Goal: Task Accomplishment & Management: Manage account settings

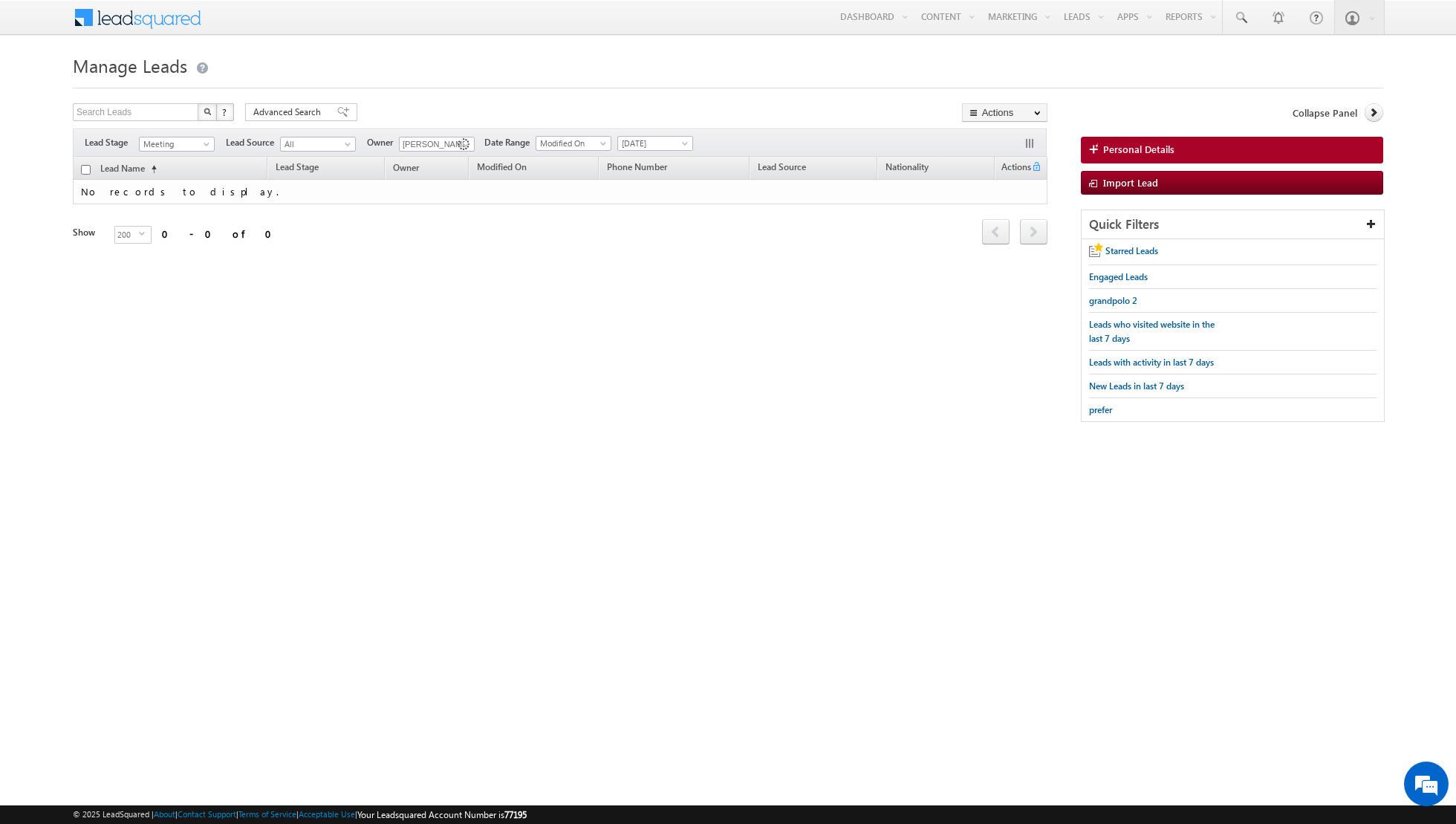
click at [574, 409] on div "Search Leads X ? 0 results found Advanced Search Advanced Search Advanced searc…" at bounding box center [728, 270] width 1311 height 333
click at [460, 147] on span at bounding box center [465, 144] width 12 height 12
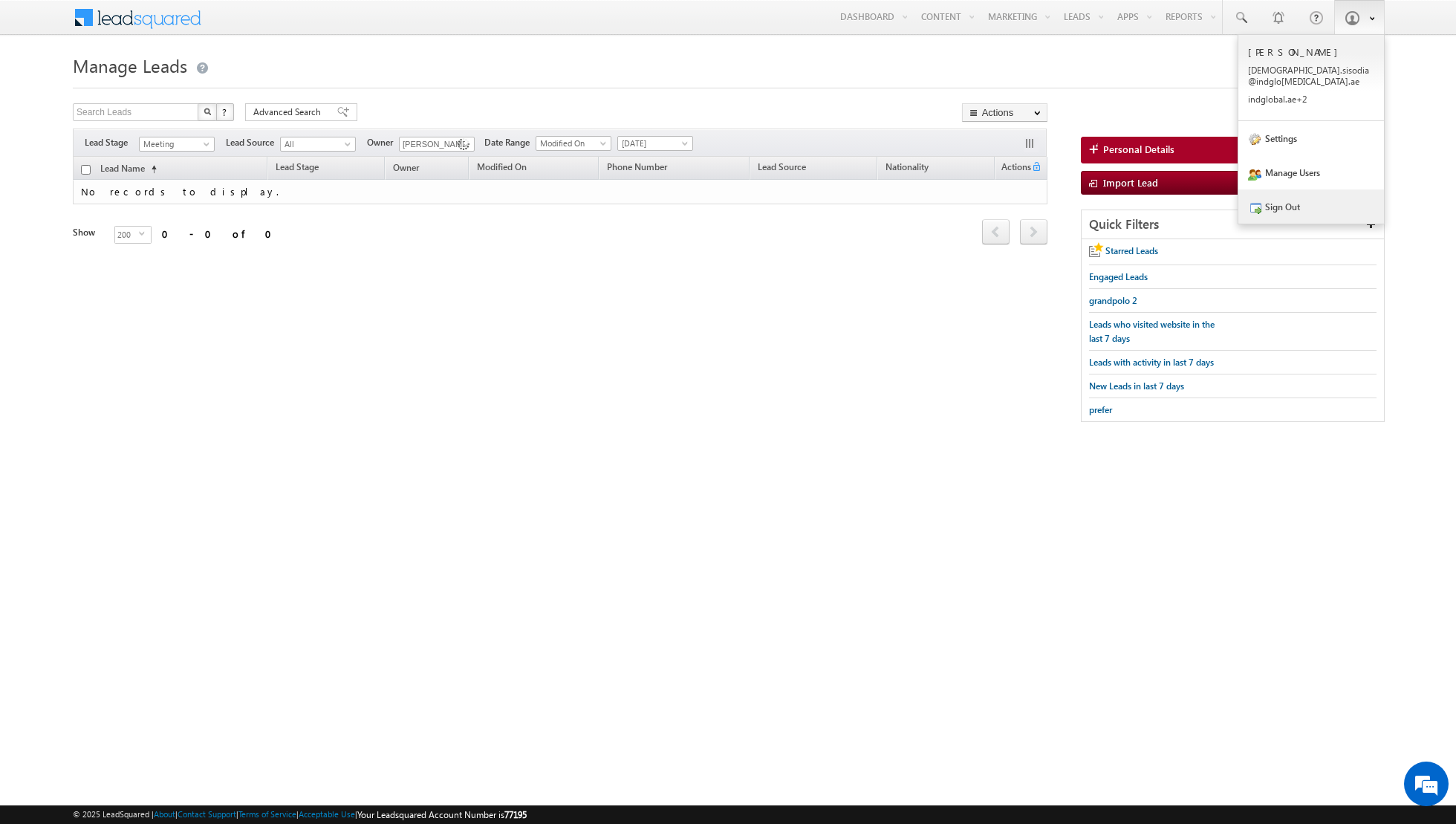
click at [1272, 190] on link "Sign Out" at bounding box center [1312, 207] width 146 height 35
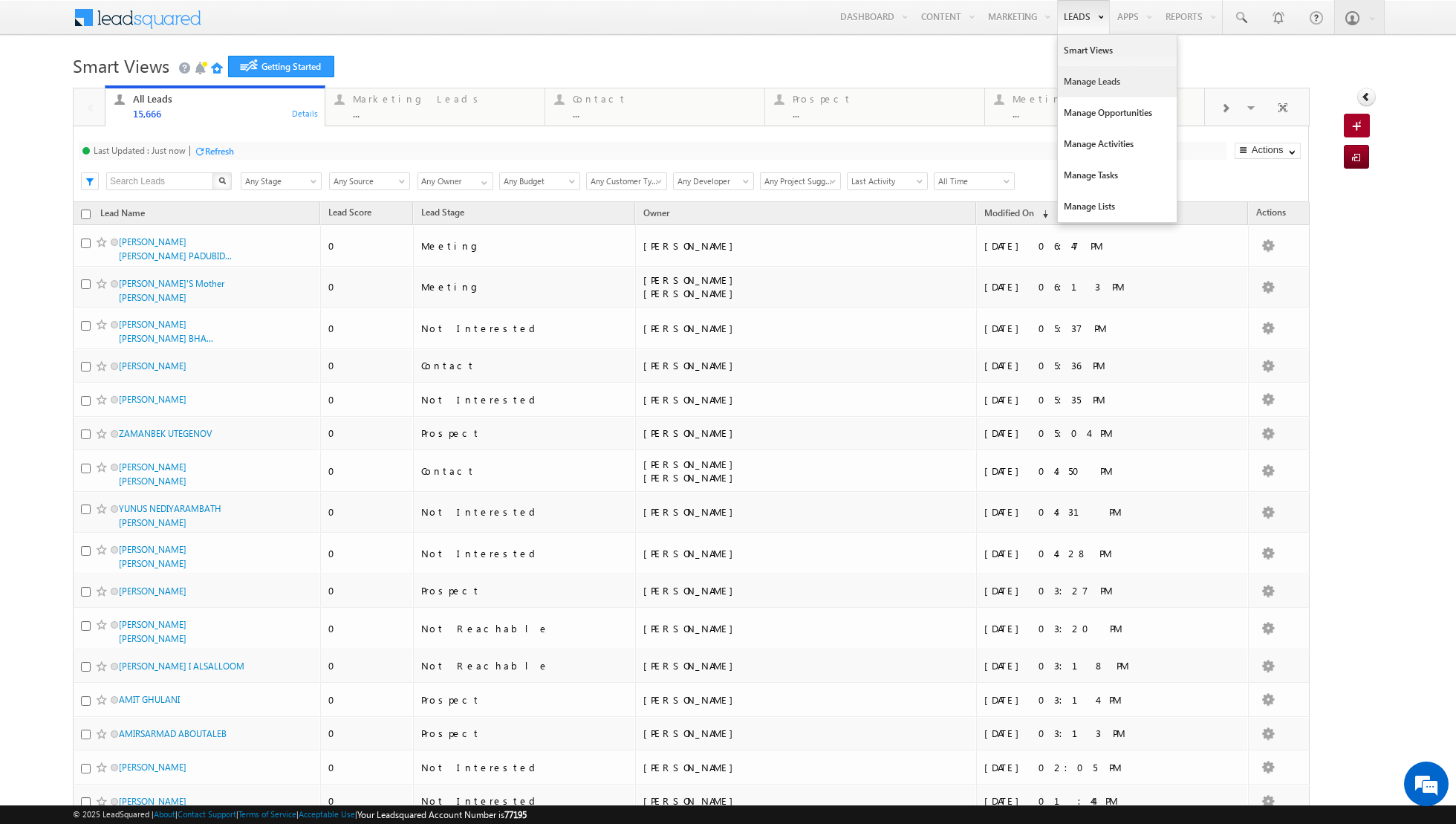
click at [1094, 84] on link "Manage Leads" at bounding box center [1117, 81] width 119 height 31
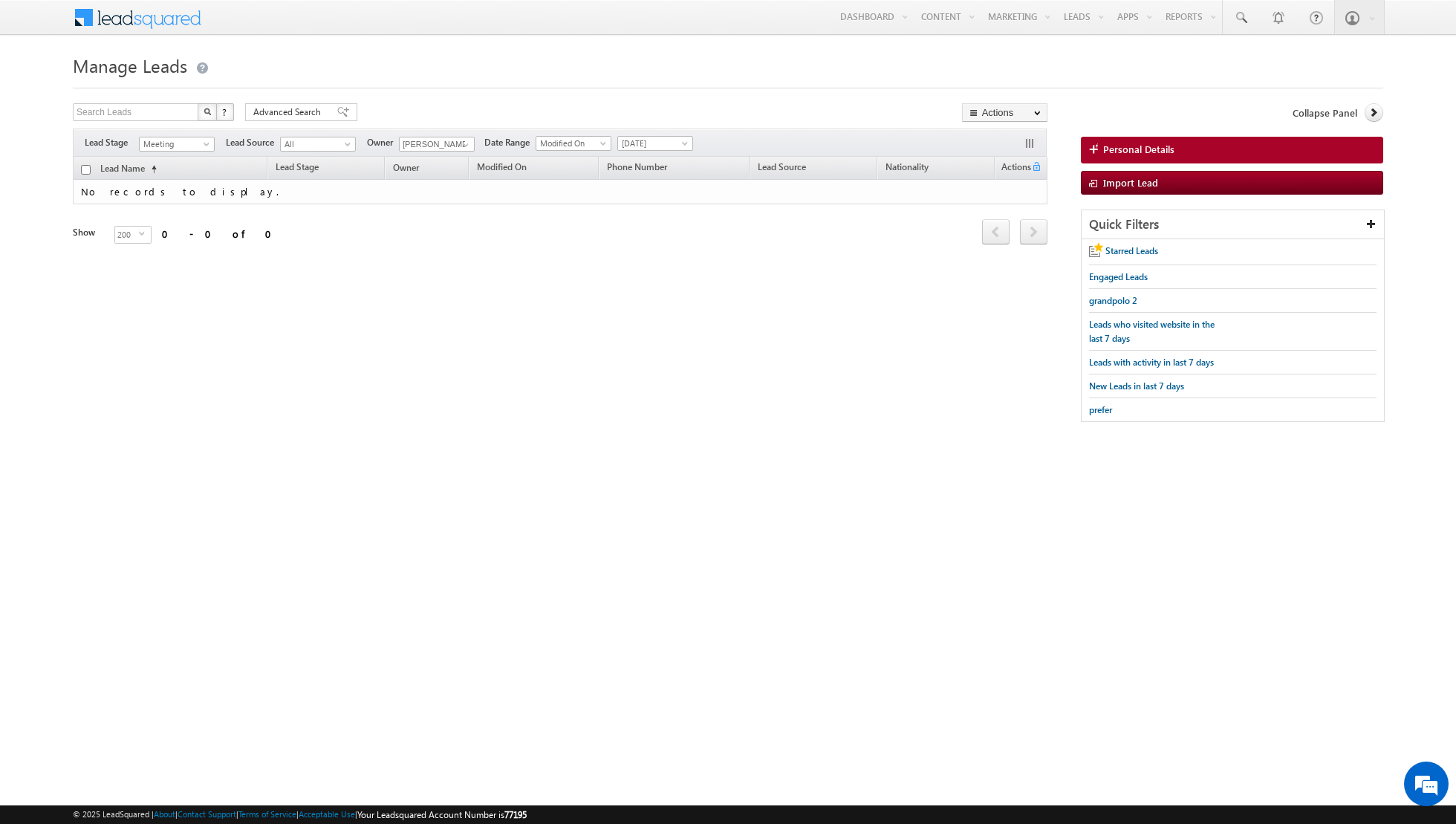
drag, startPoint x: 0, startPoint y: 0, endPoint x: 1094, endPoint y: 83, distance: 1097.1
click at [1094, 83] on div at bounding box center [728, 84] width 1311 height 10
click at [669, 137] on span "[DATE]" at bounding box center [654, 143] width 71 height 13
click at [651, 156] on link "All Time" at bounding box center [649, 157] width 75 height 13
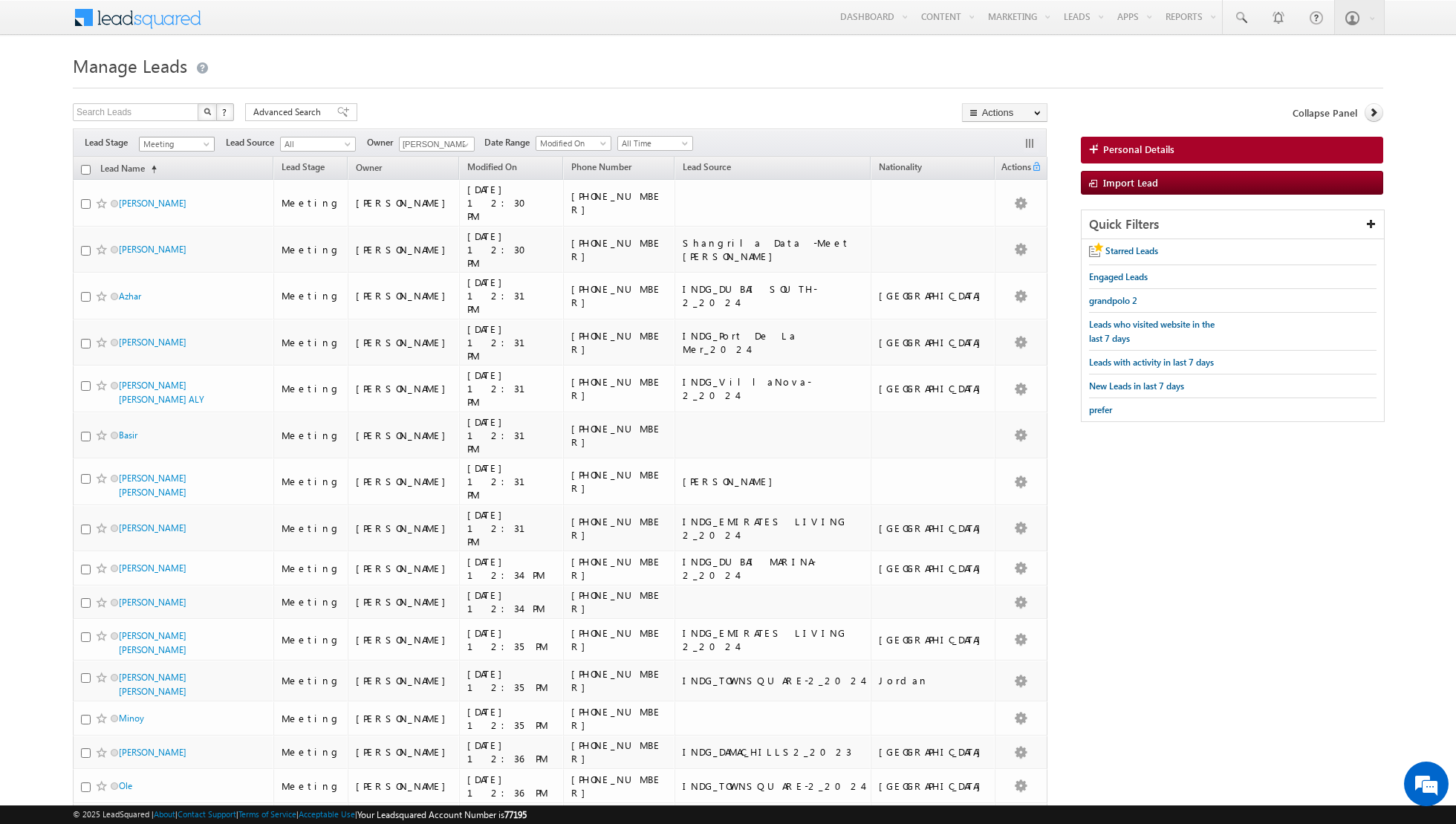
click at [200, 144] on span "Meeting" at bounding box center [175, 144] width 71 height 13
click at [180, 176] on link "Contact" at bounding box center [177, 173] width 75 height 13
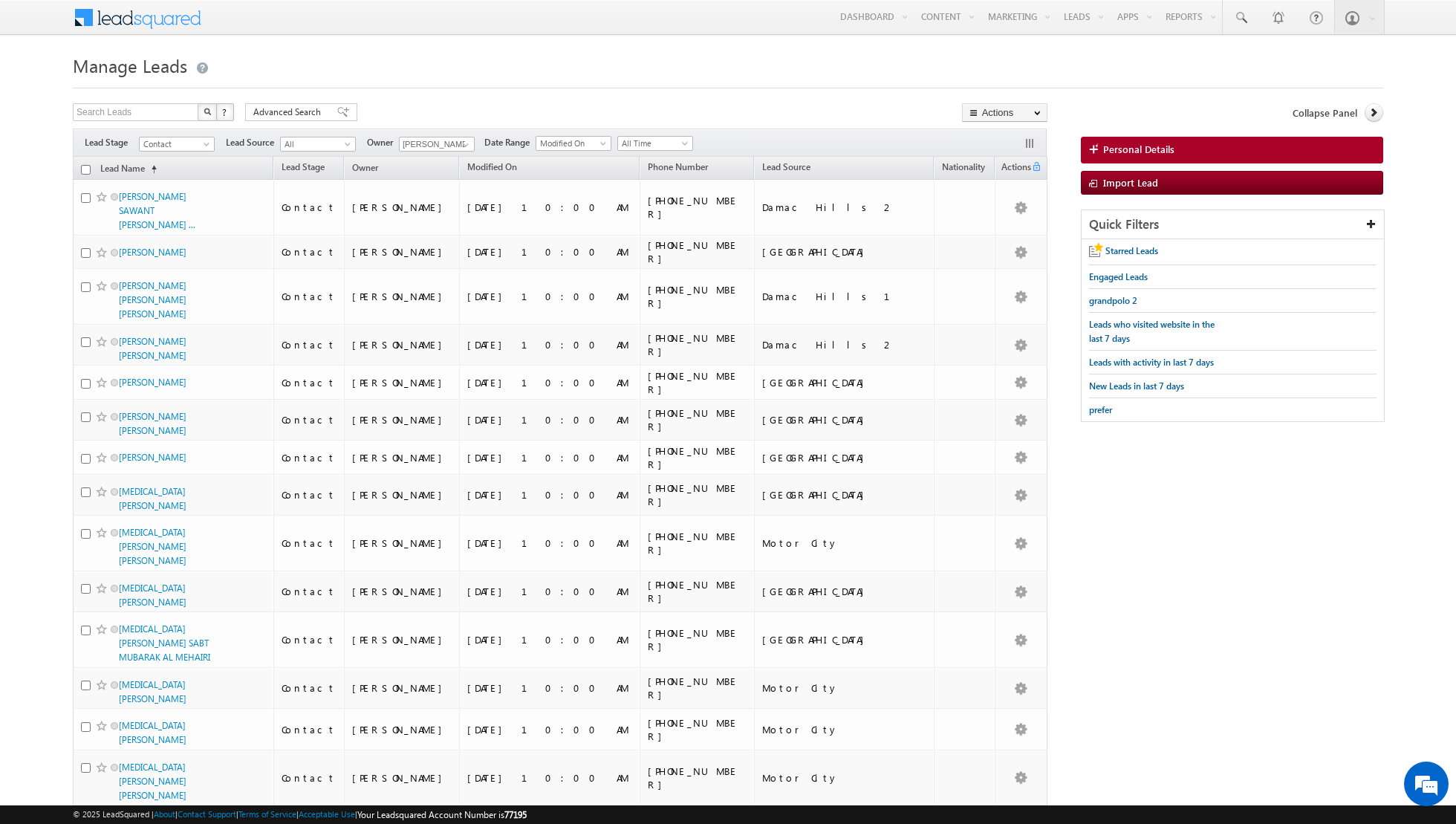
click at [84, 171] on input "checkbox" at bounding box center [85, 170] width 10 height 10
checkbox input "true"
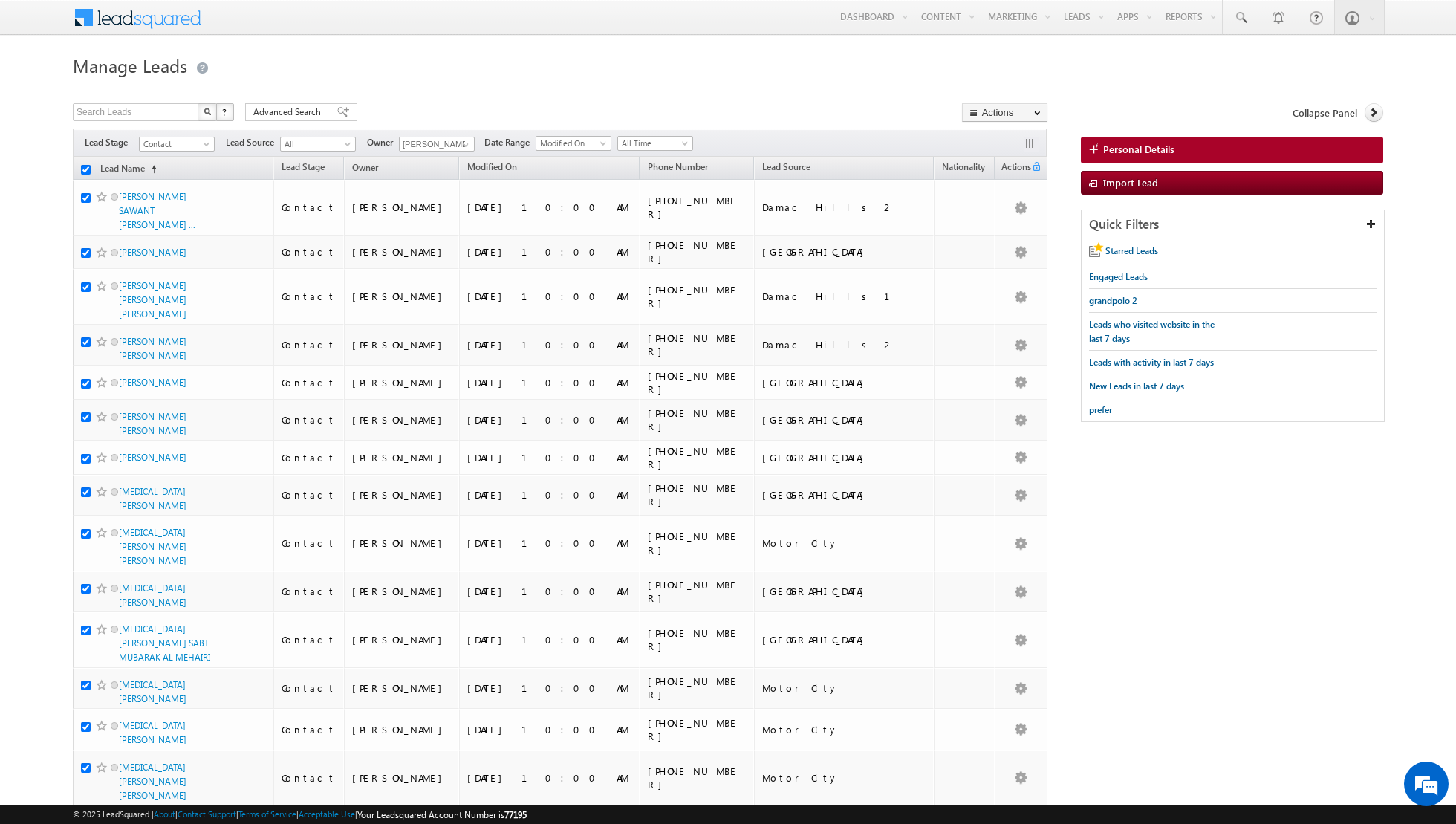
checkbox input "true"
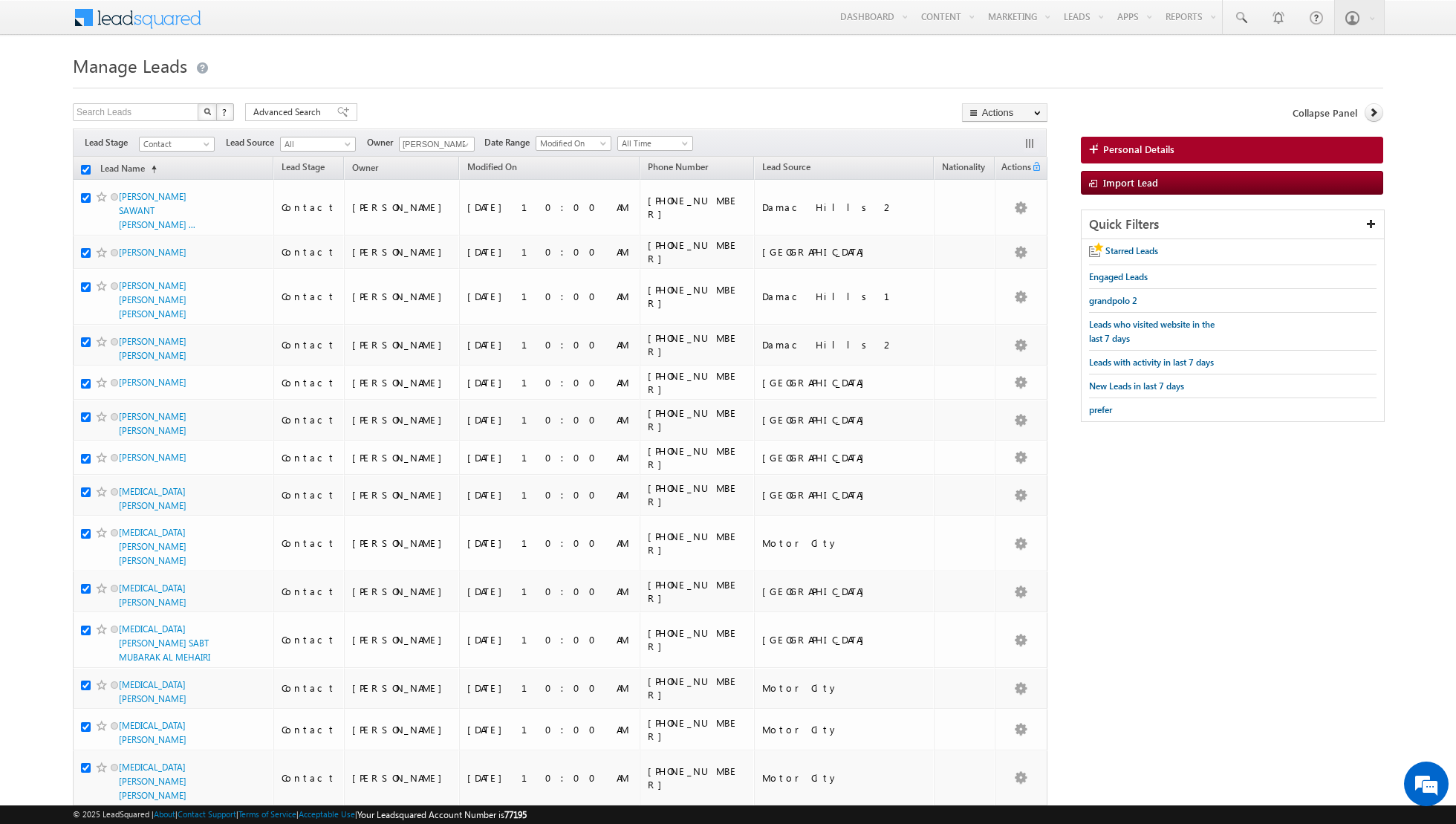
checkbox input "true"
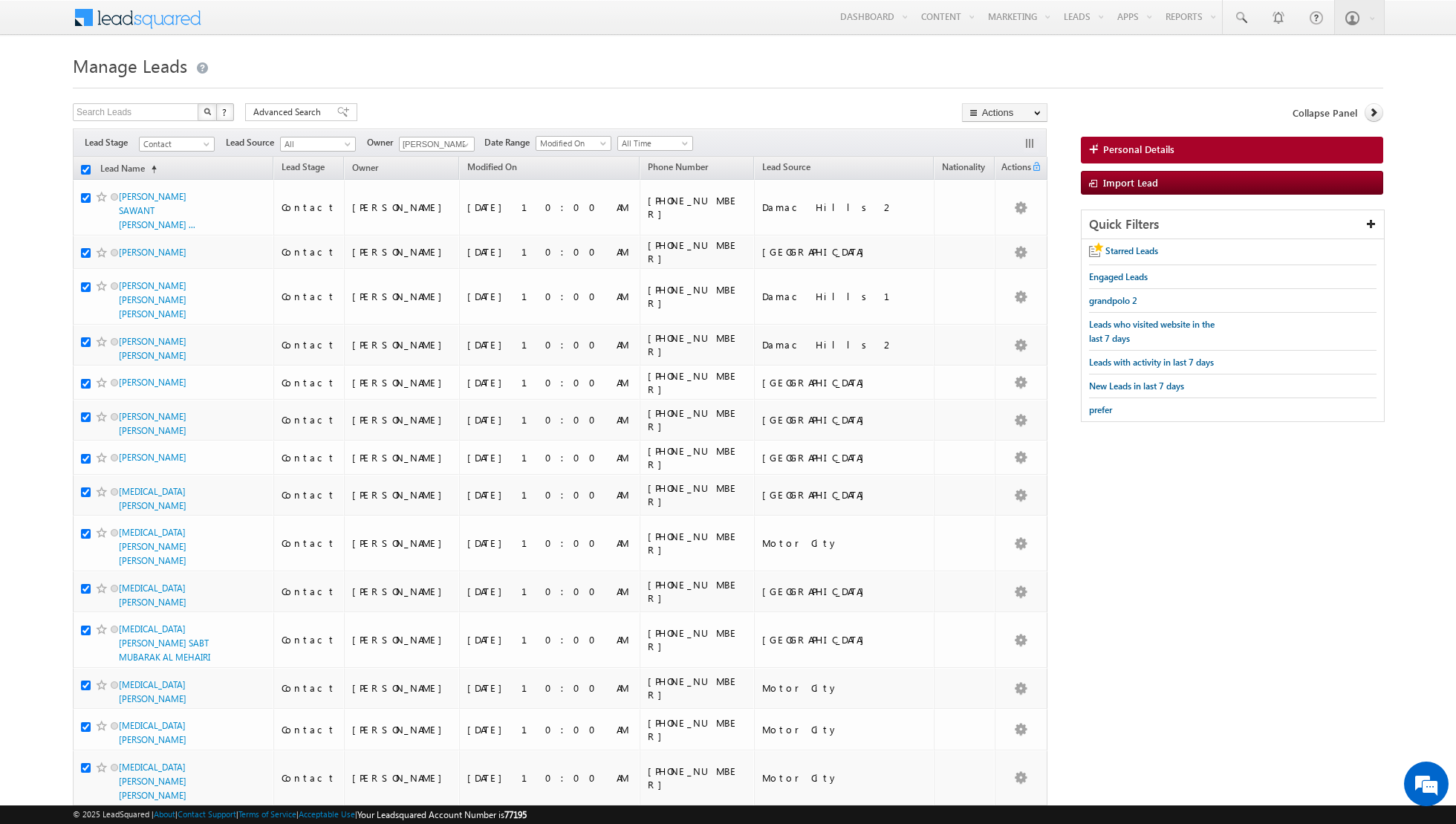
checkbox input "true"
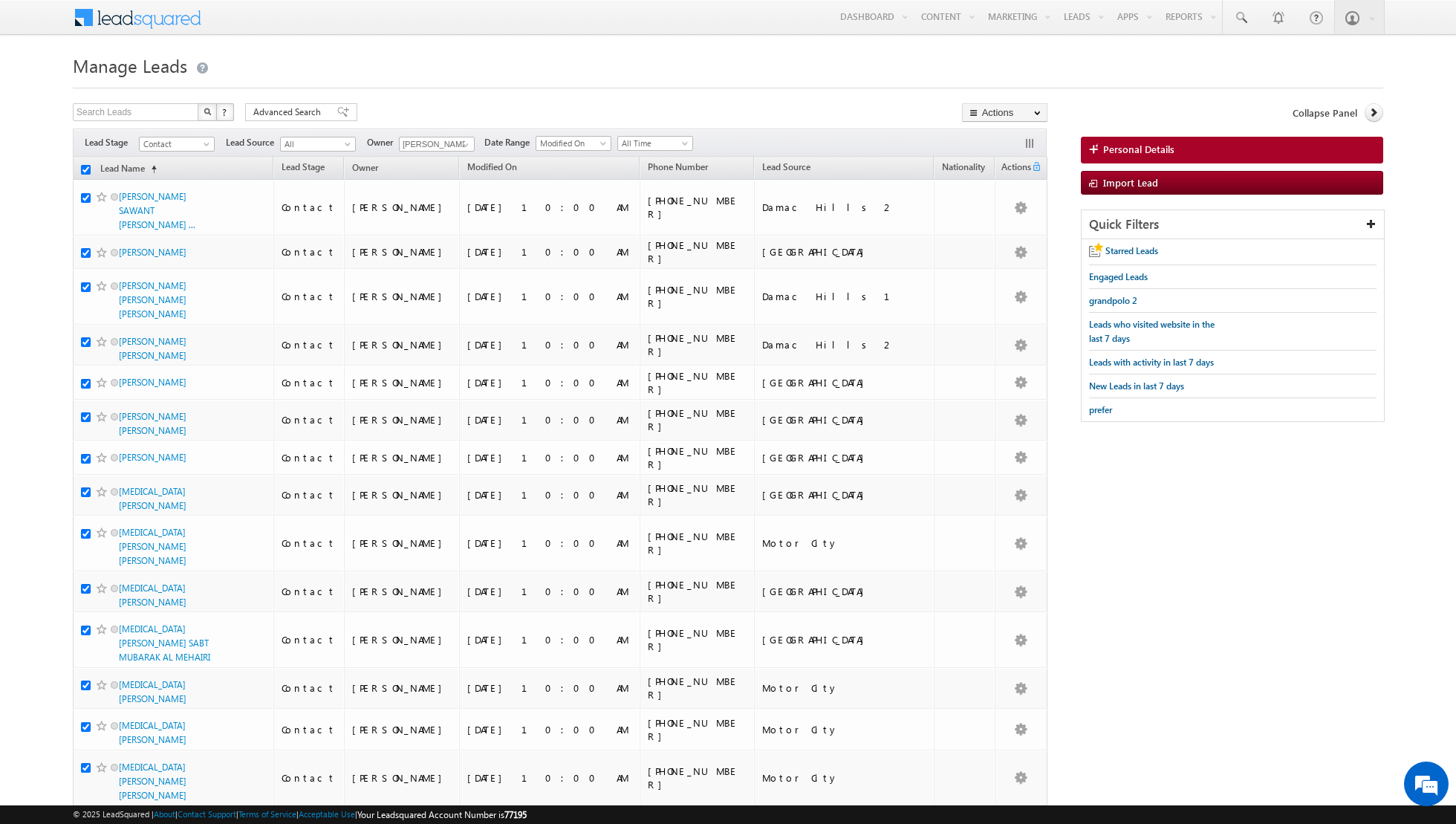
checkbox input "true"
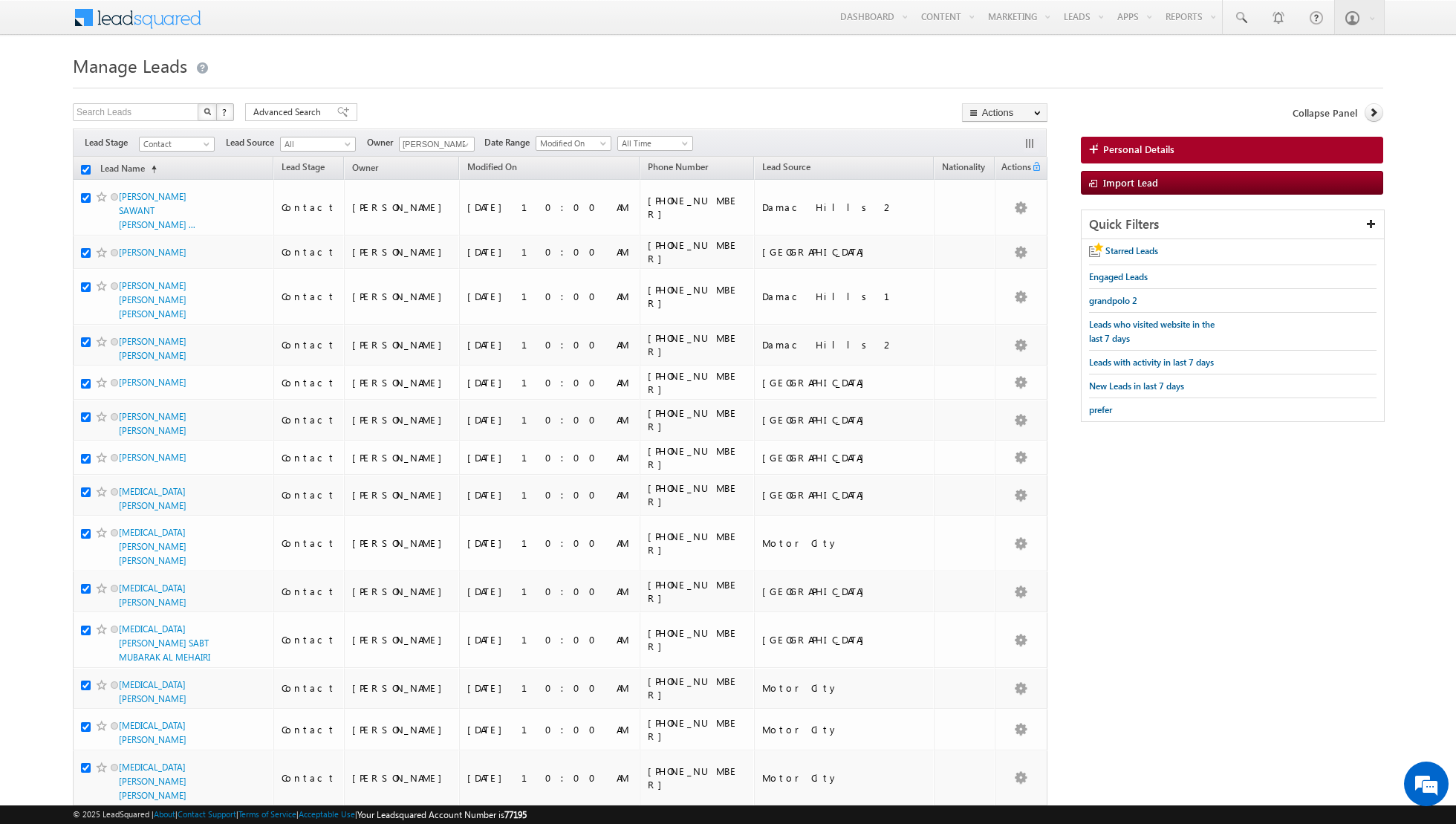
checkbox input "true"
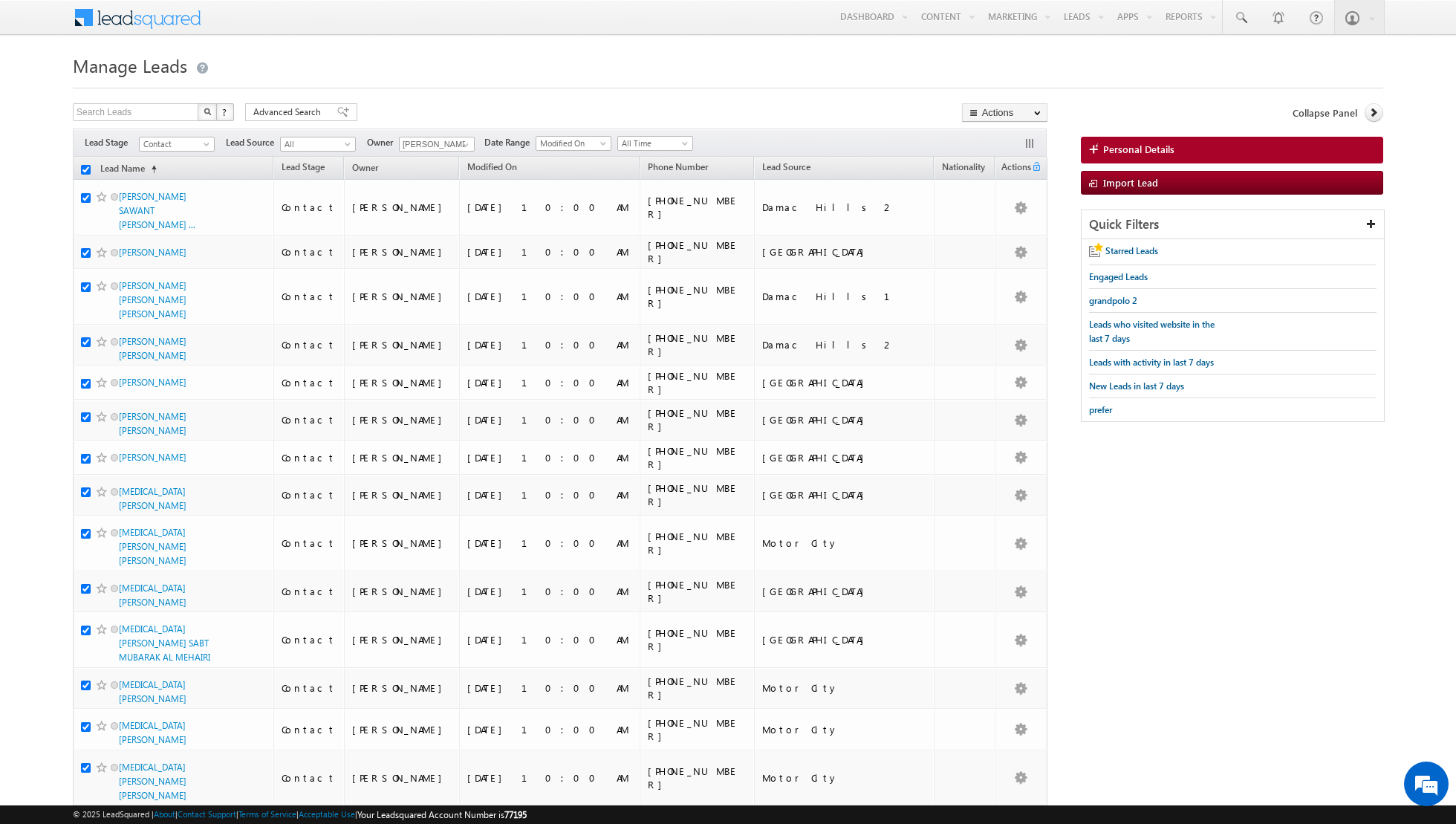
checkbox input "true"
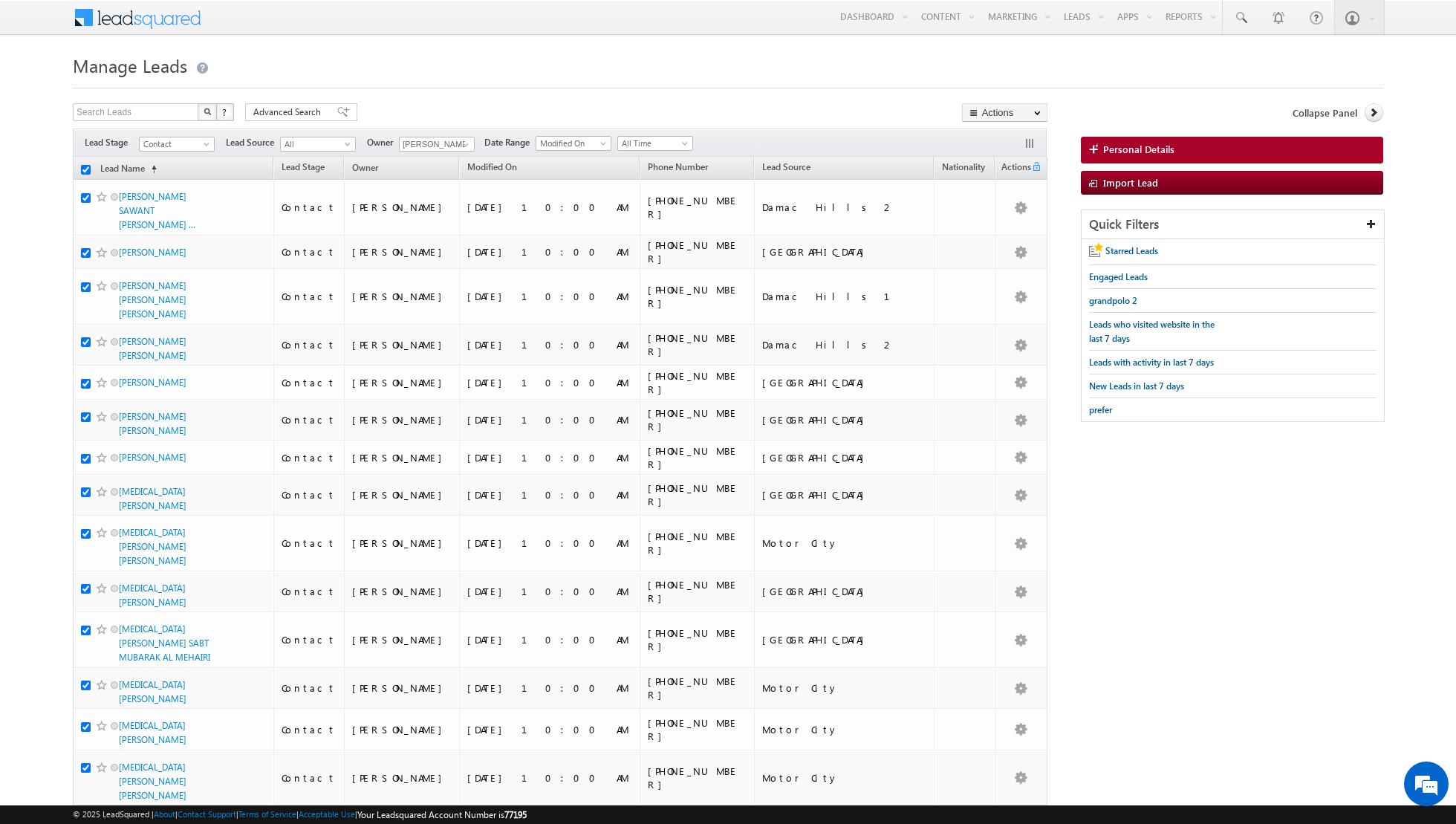
checkbox input "true"
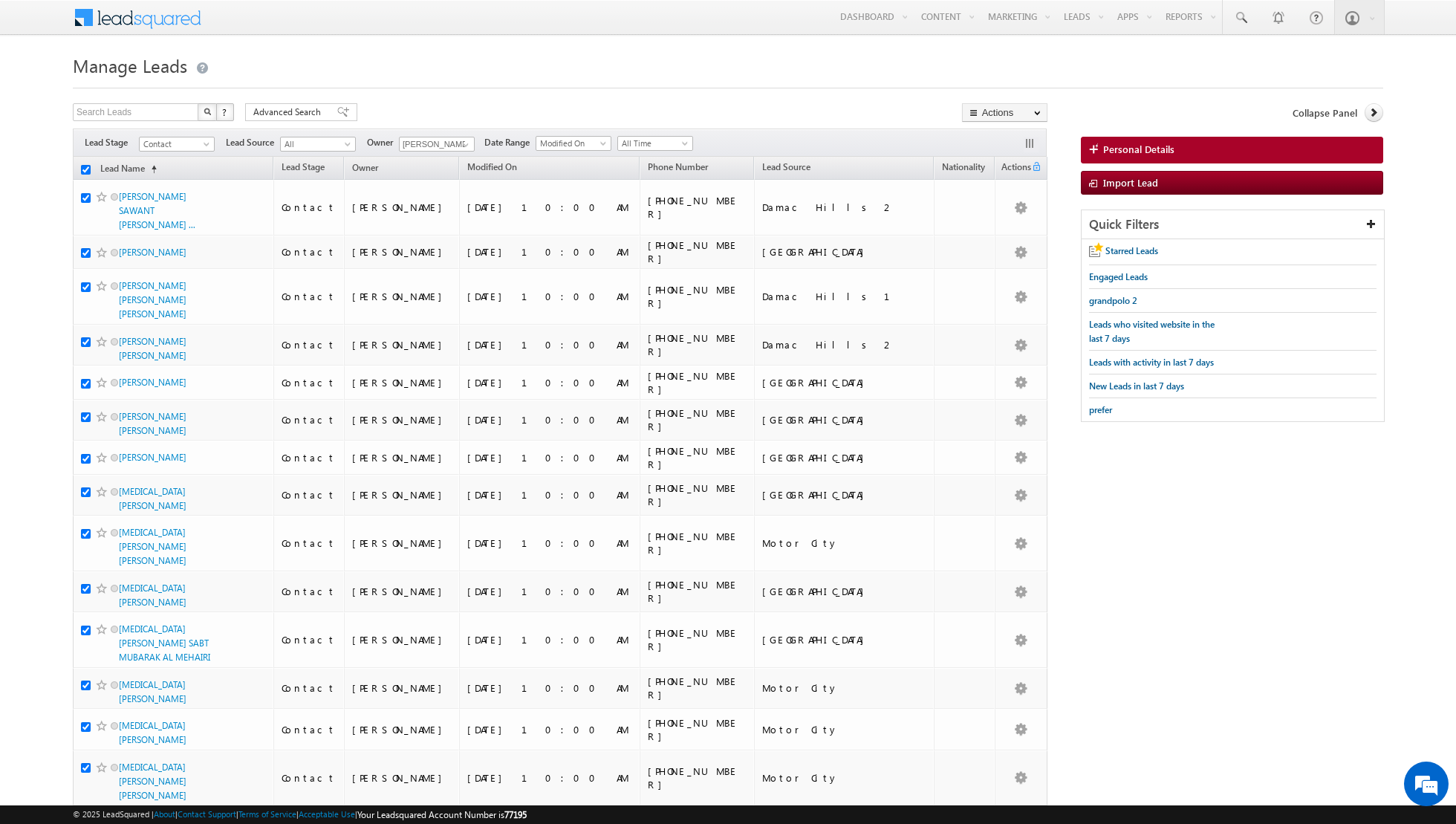
checkbox input "true"
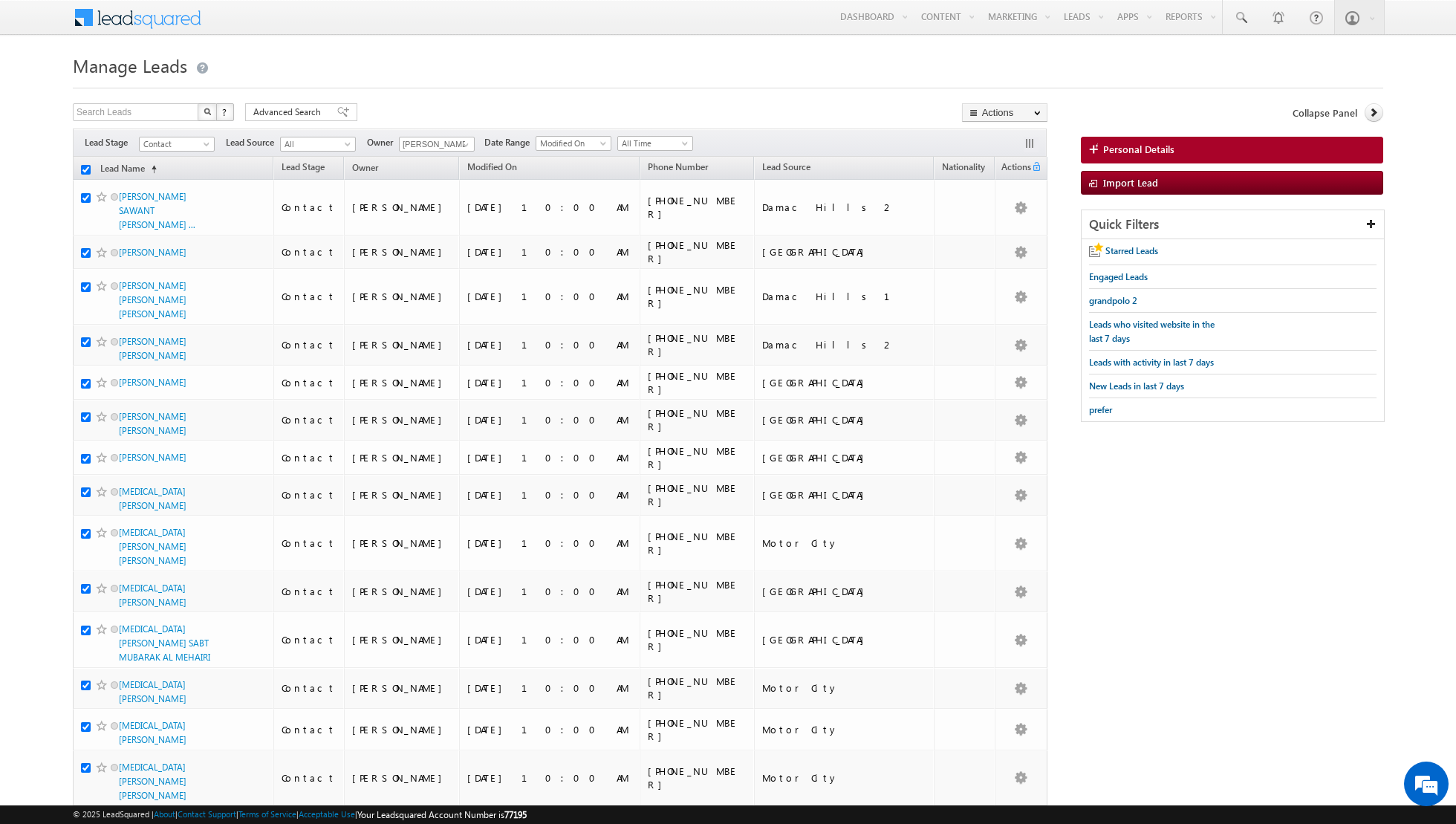
checkbox input "true"
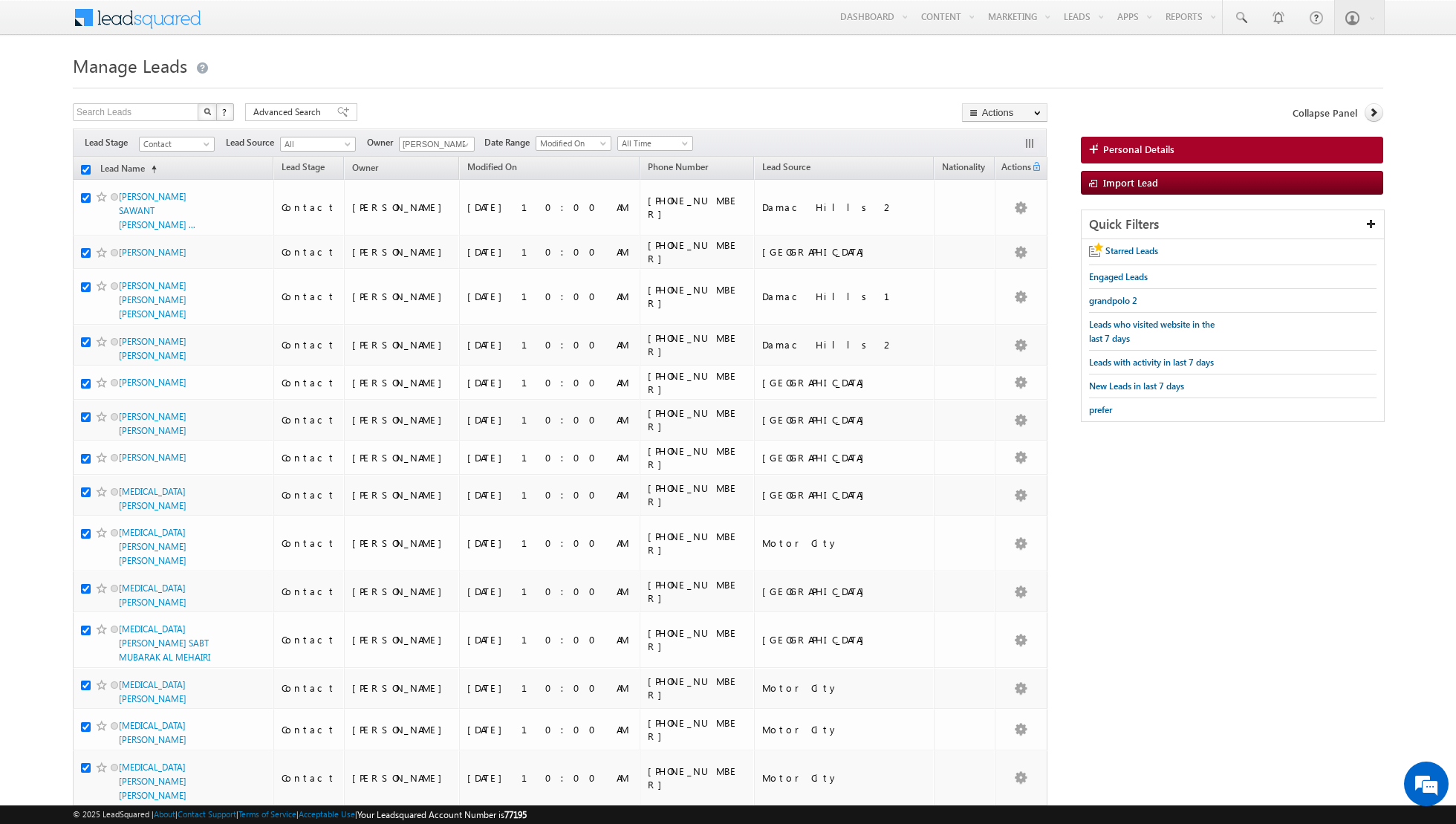
checkbox input "true"
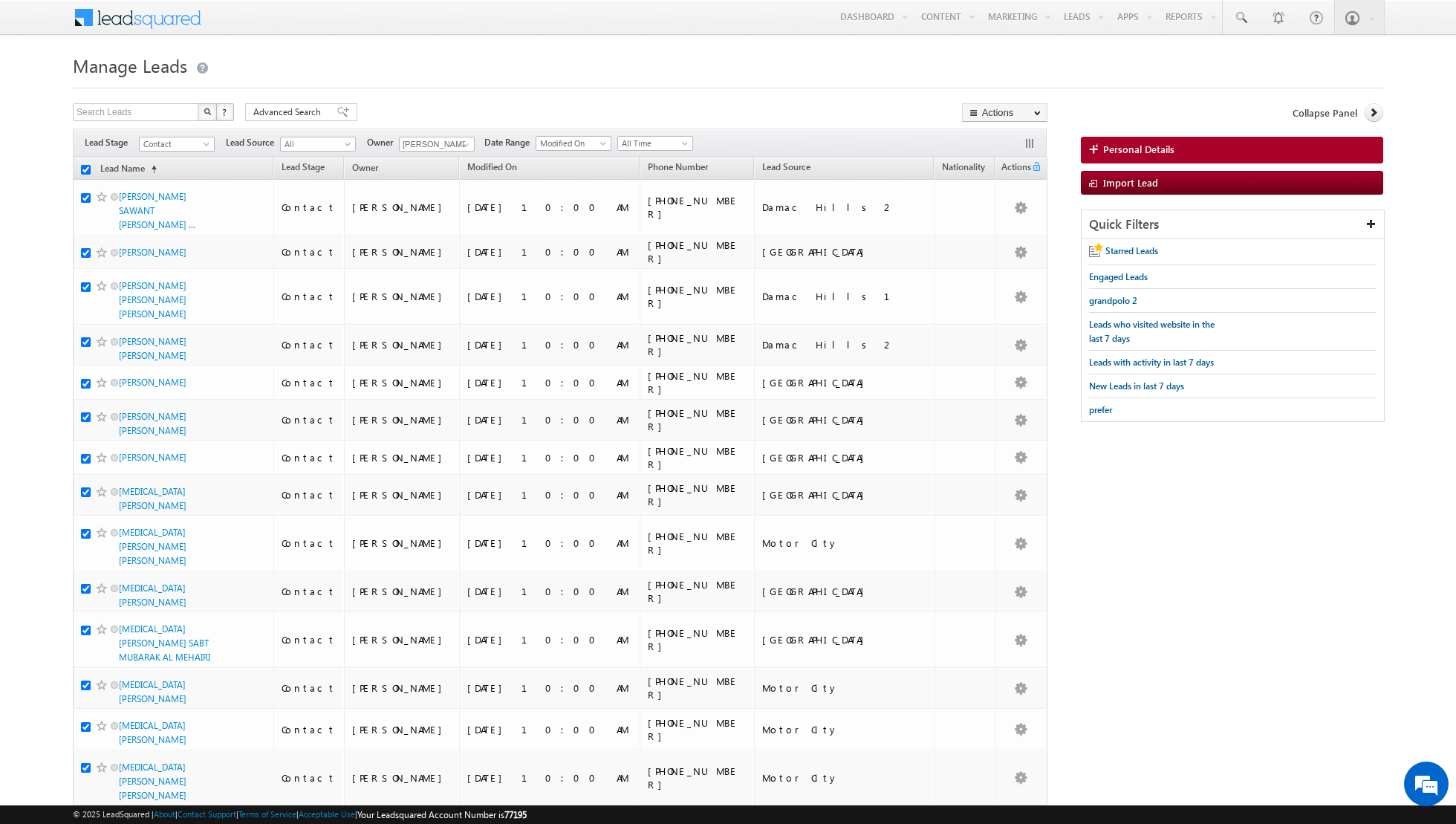
checkbox input "true"
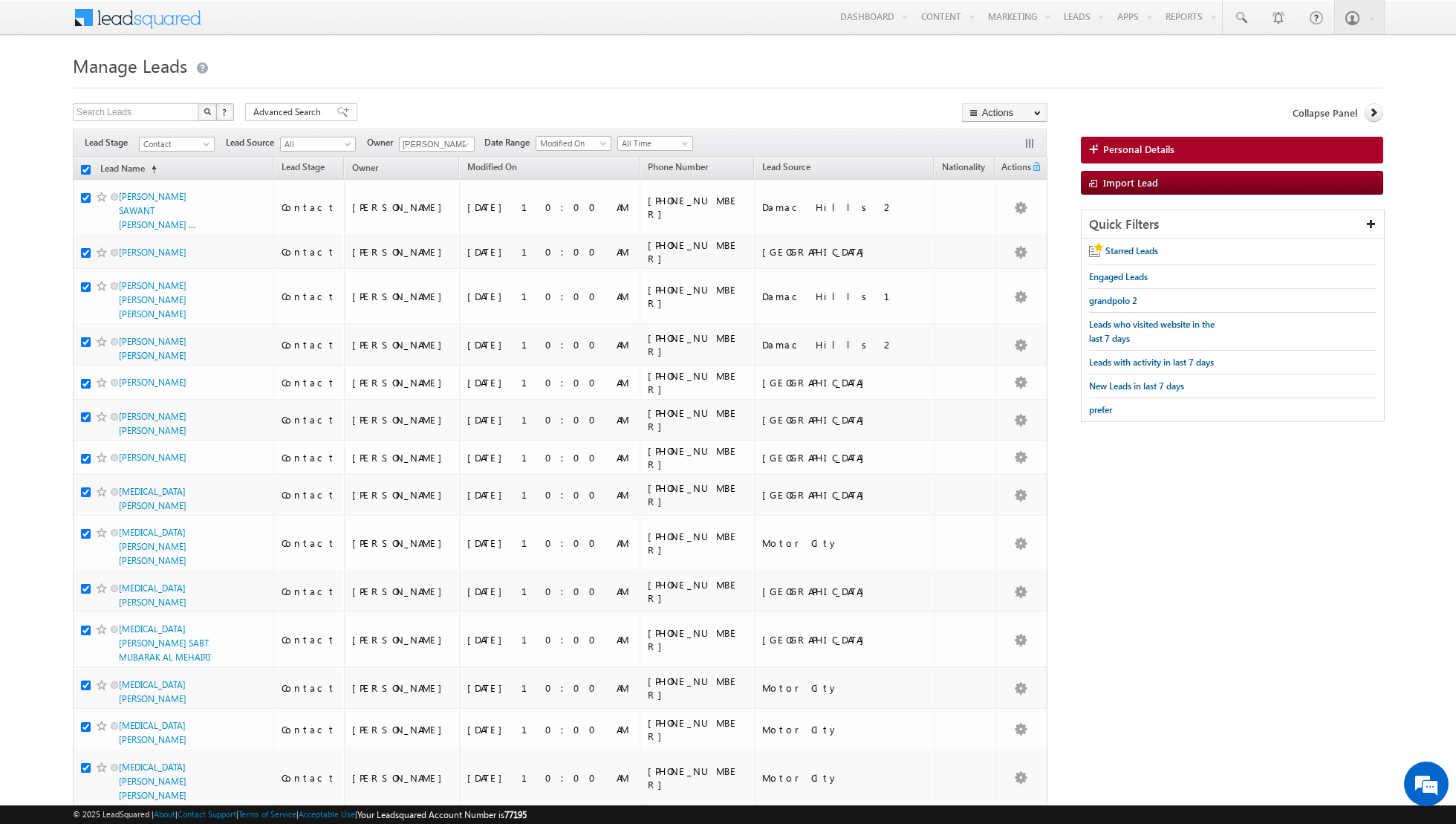
checkbox input "true"
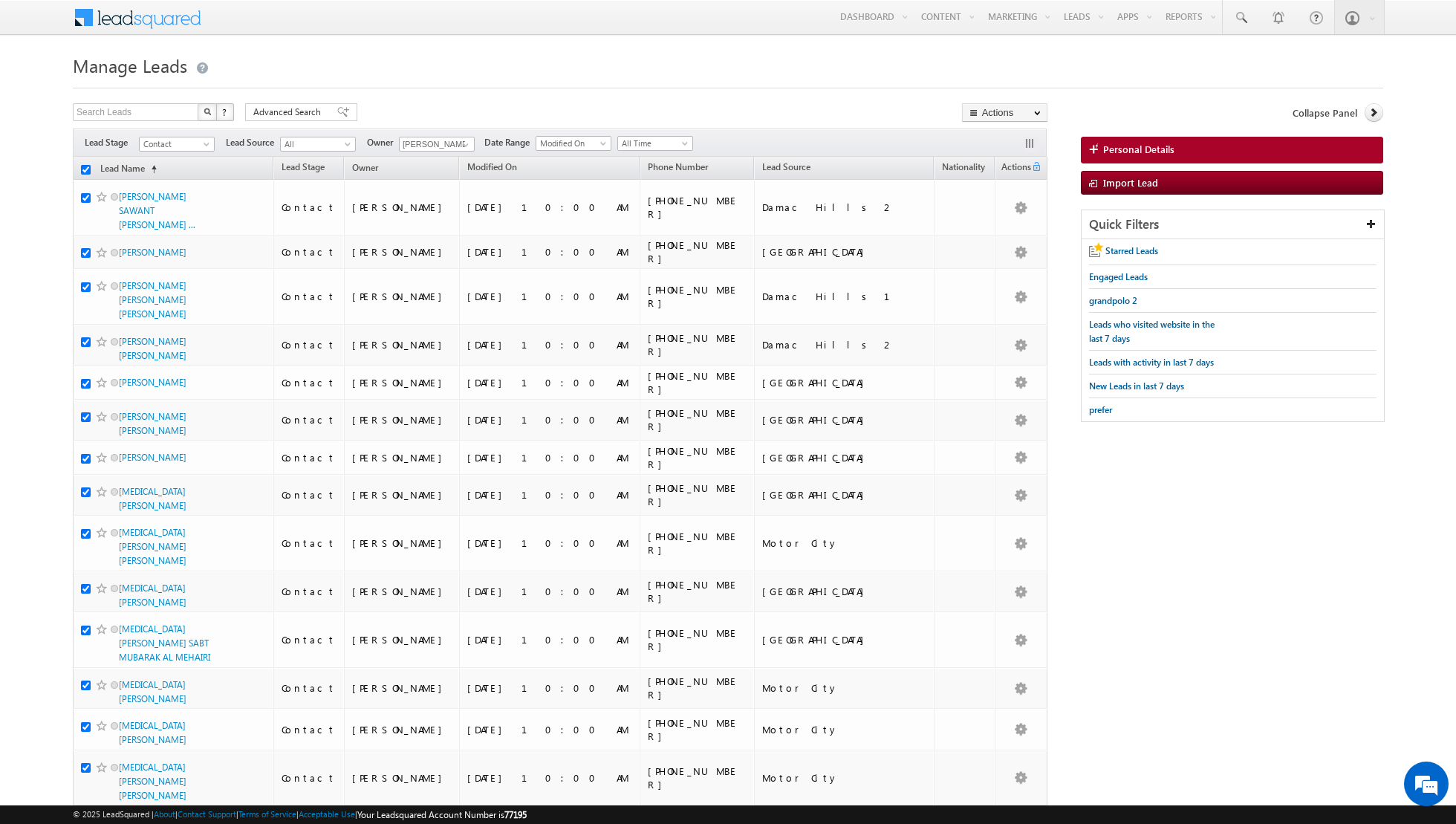
checkbox input "true"
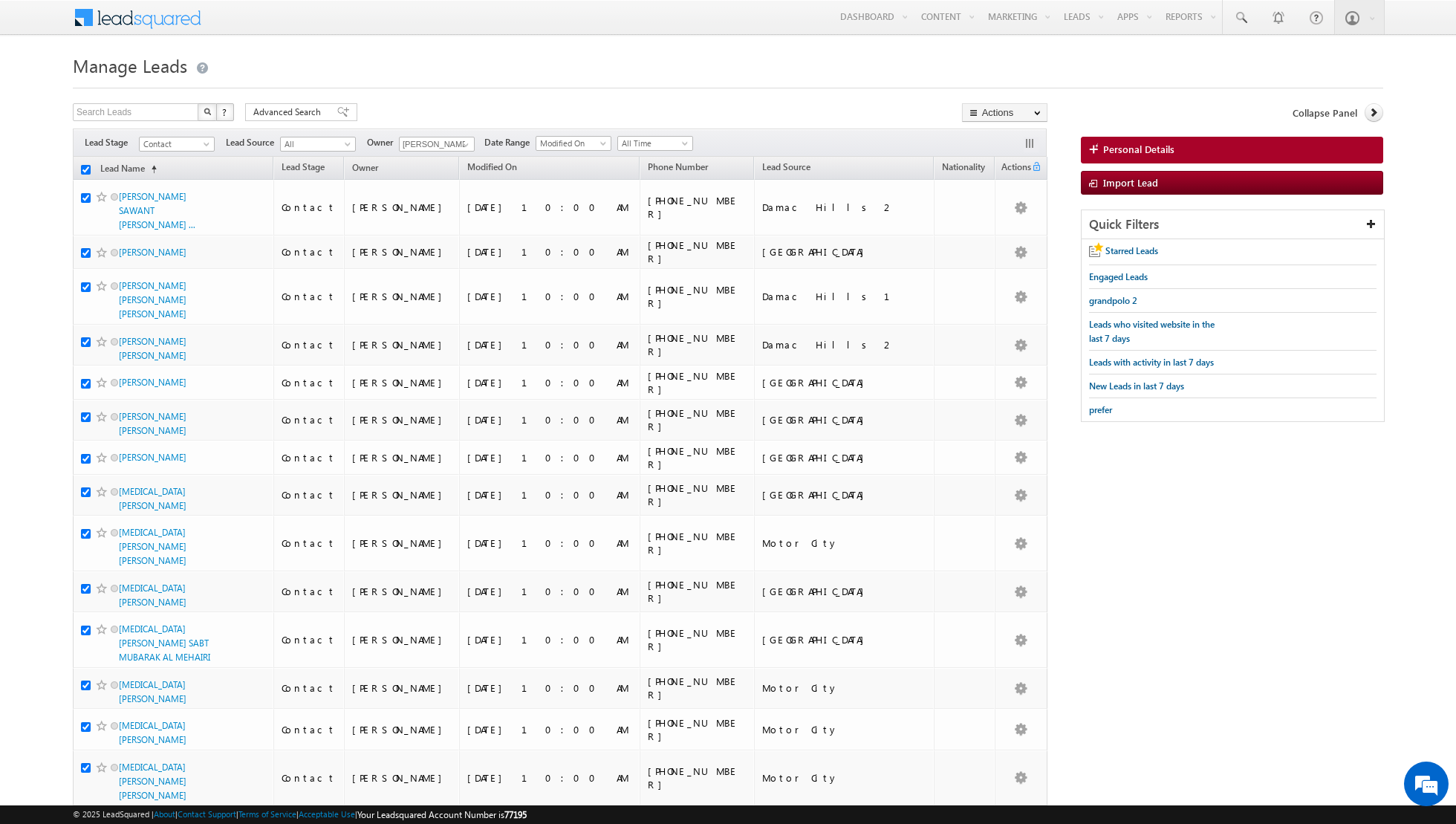
checkbox input "true"
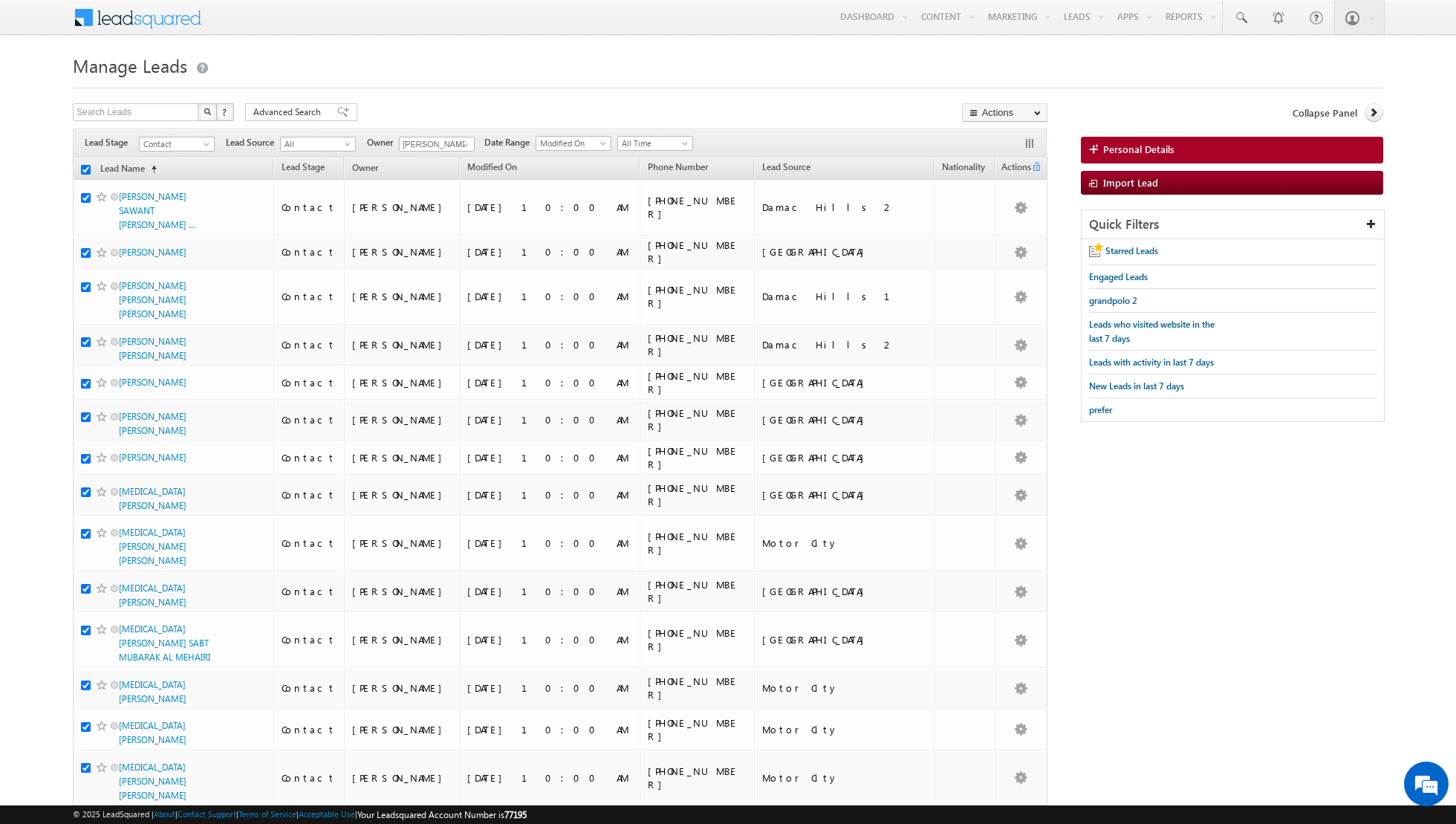
checkbox input "true"
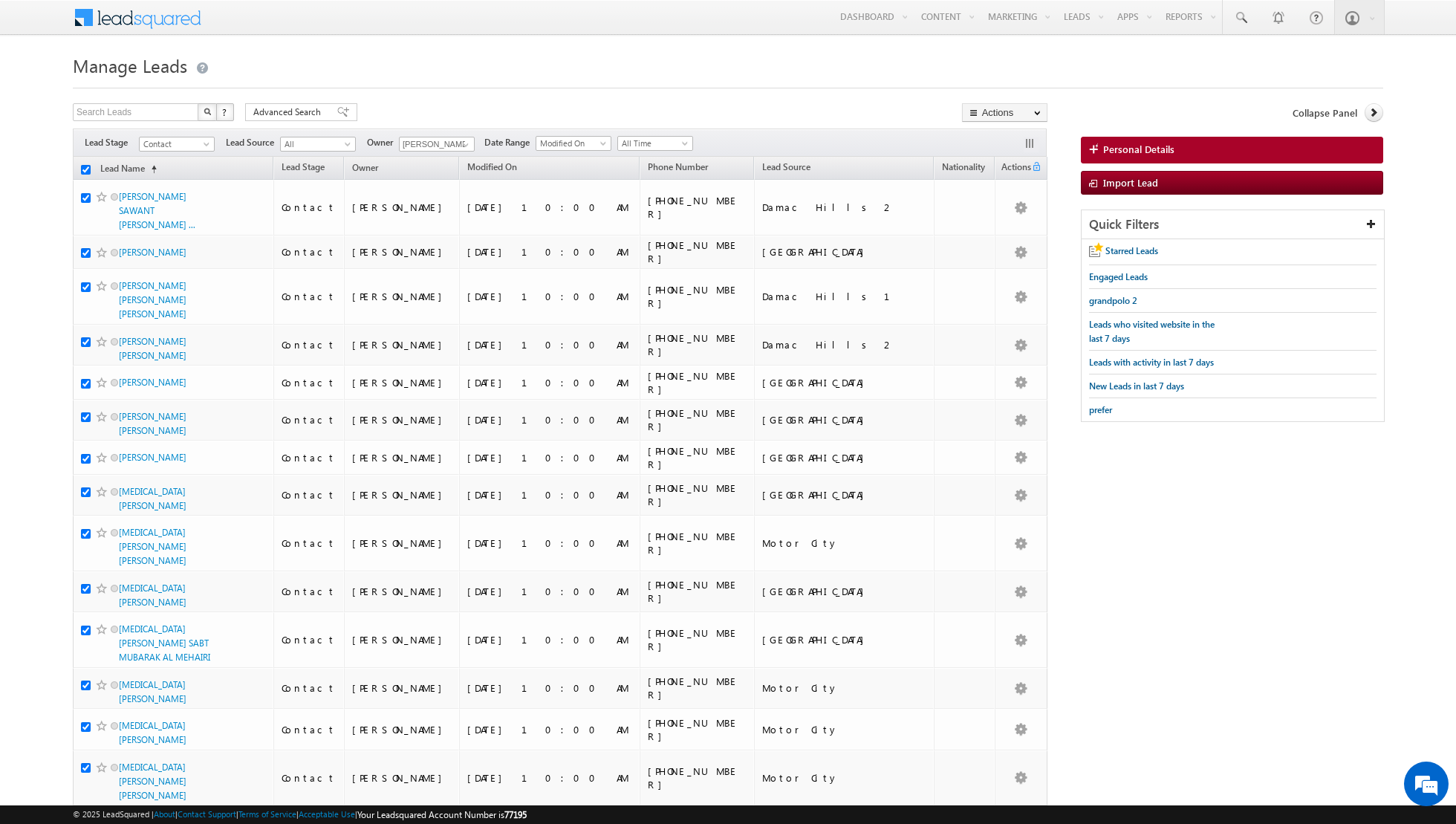
checkbox input "true"
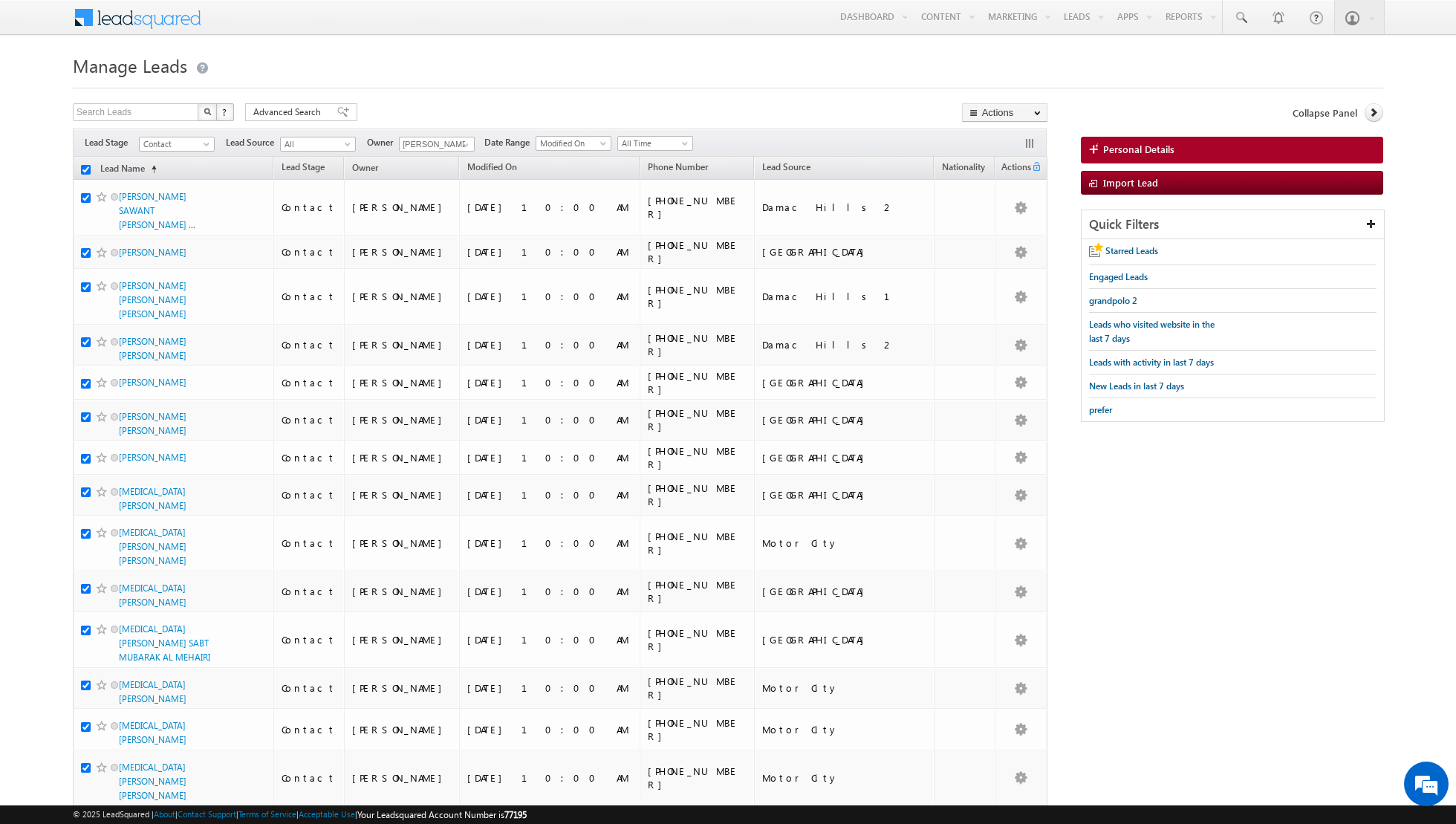
checkbox input "true"
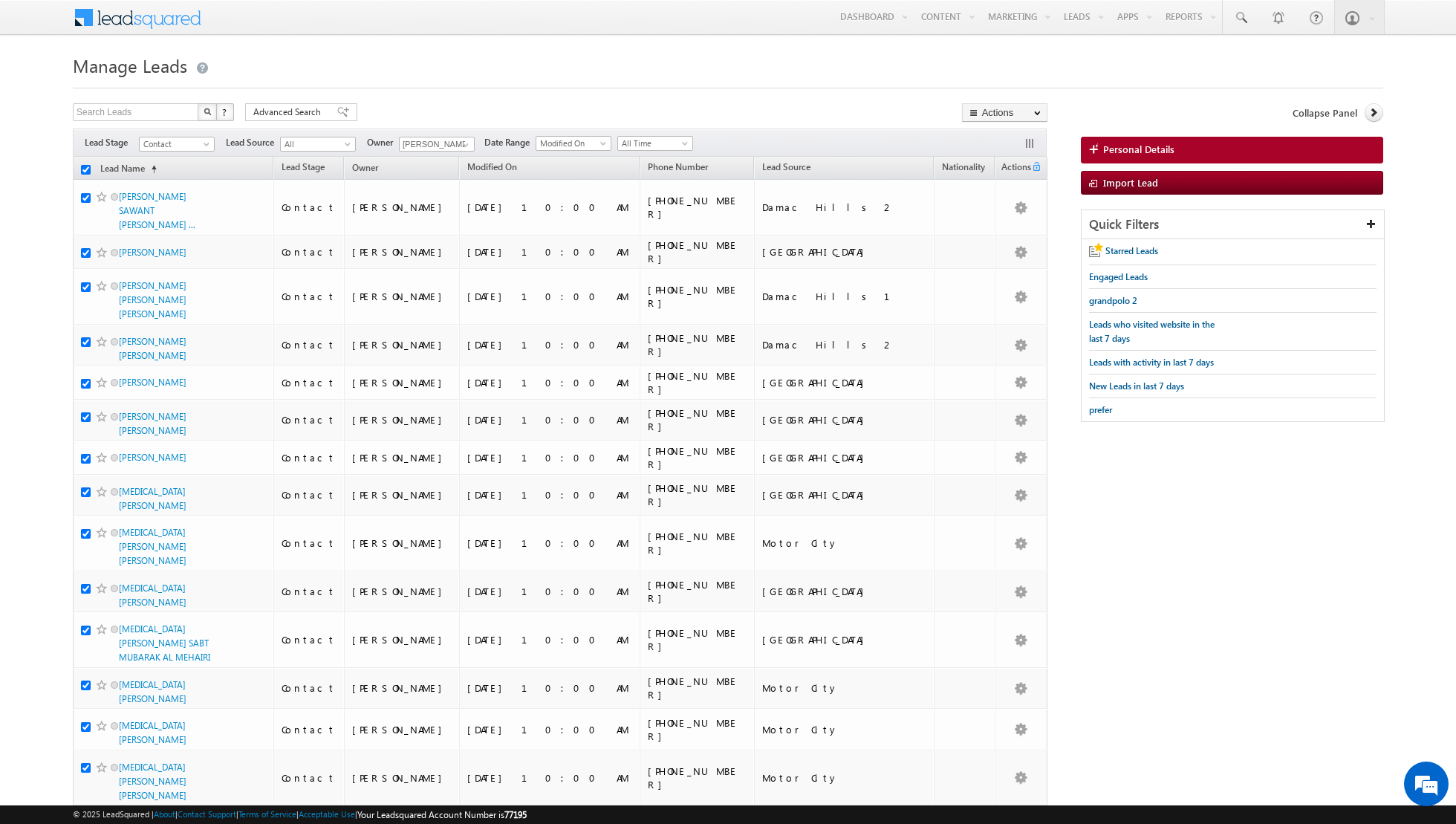
checkbox input "true"
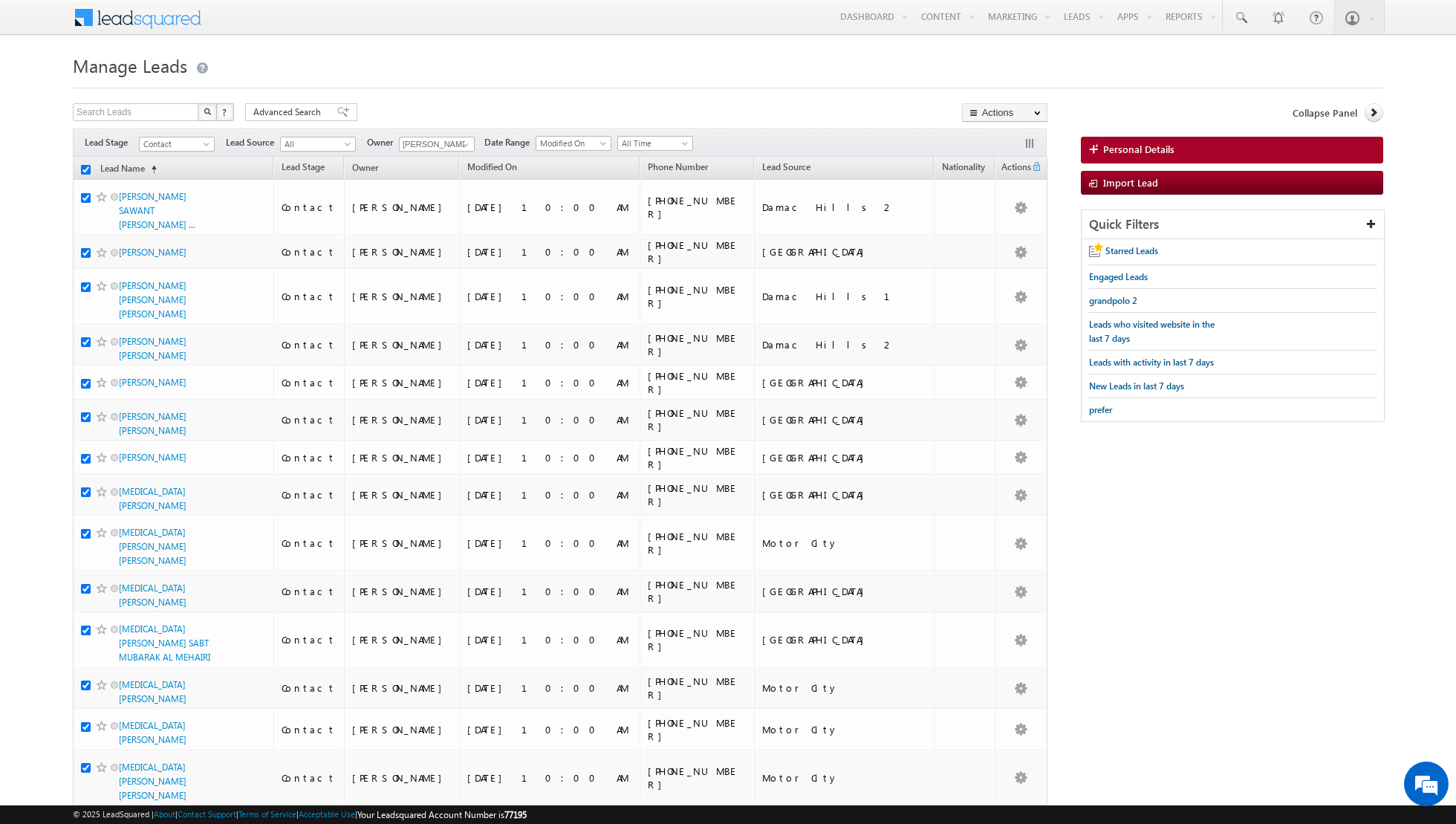
checkbox input "true"
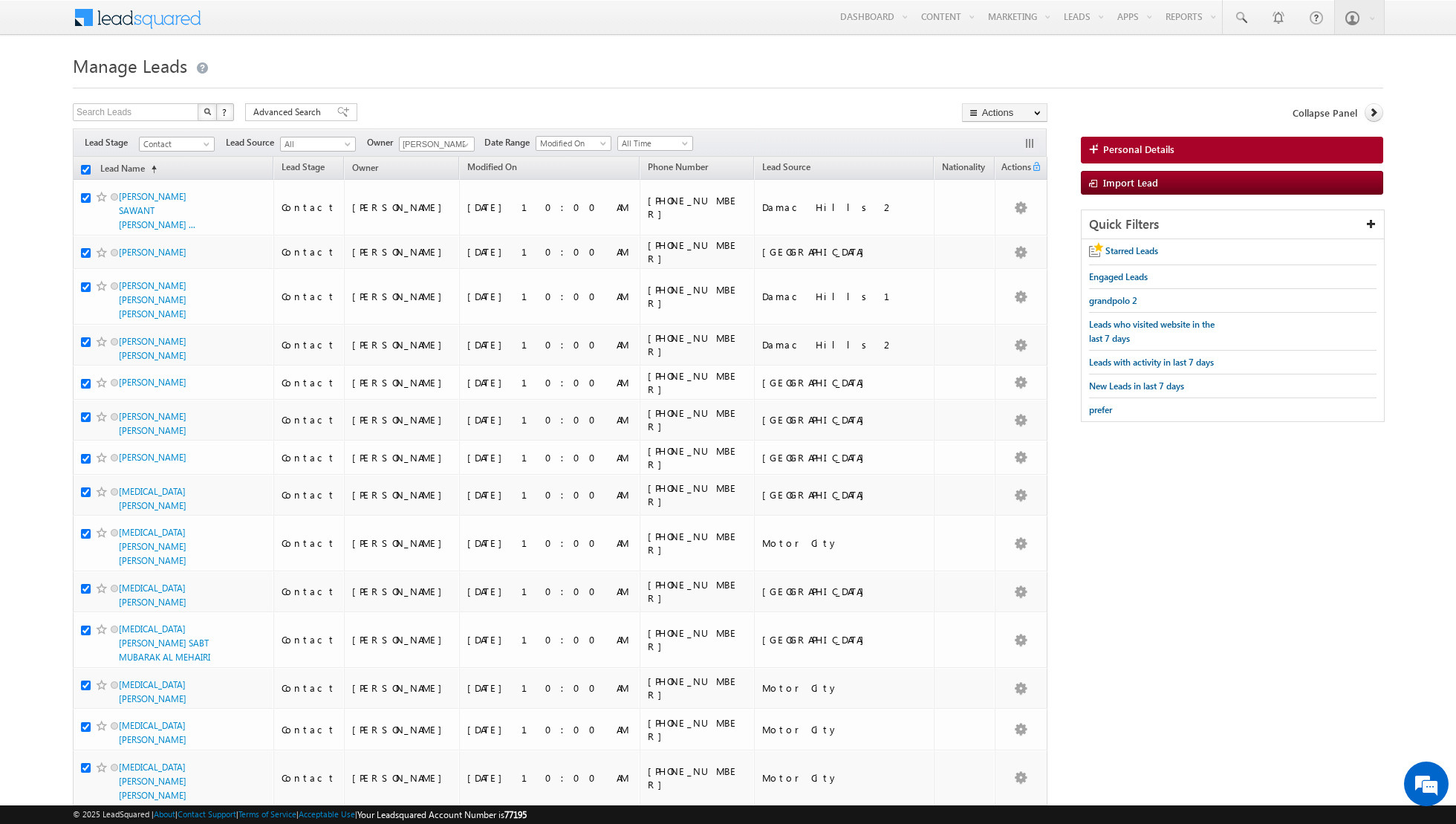
checkbox input "true"
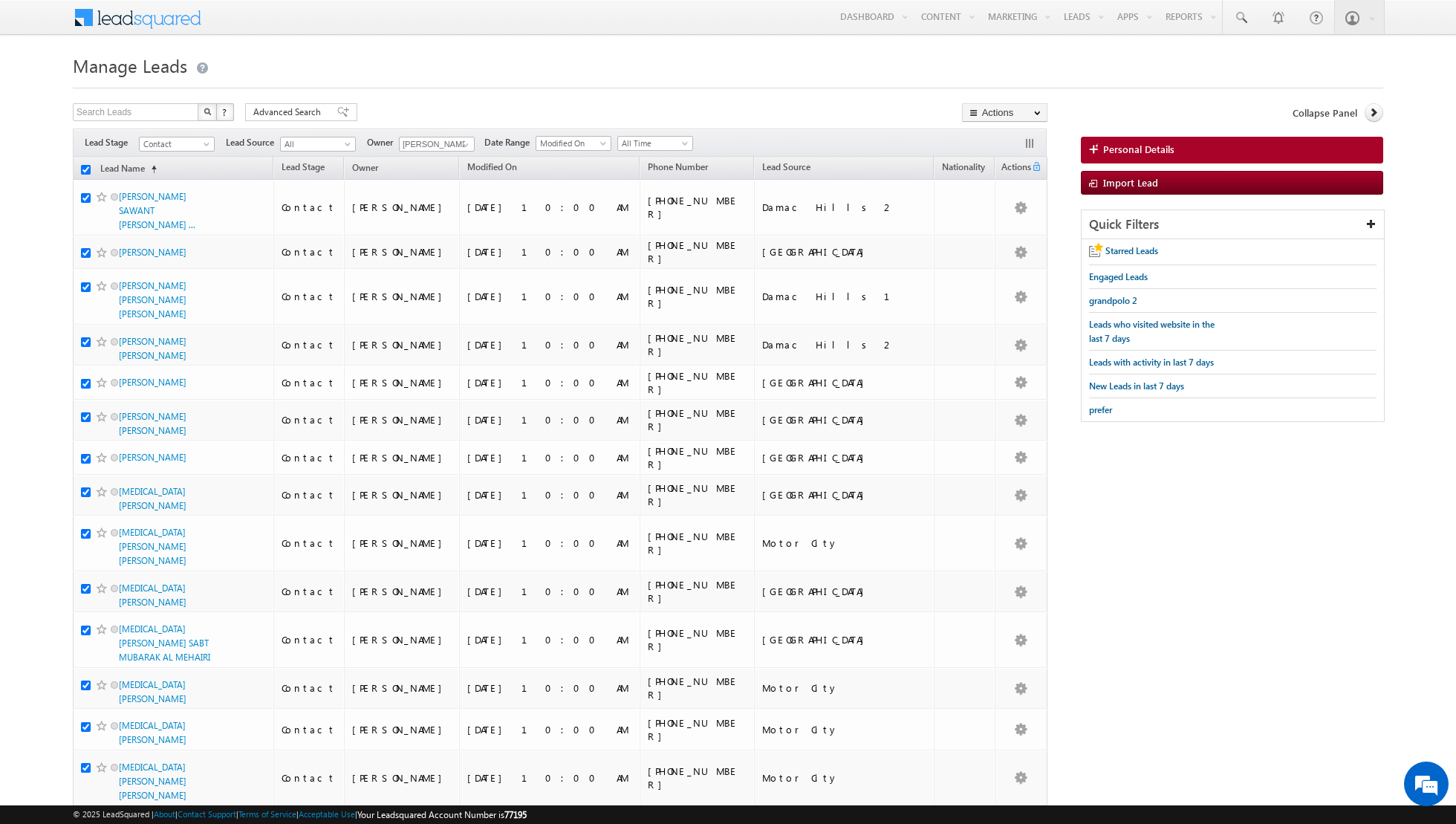
checkbox input "true"
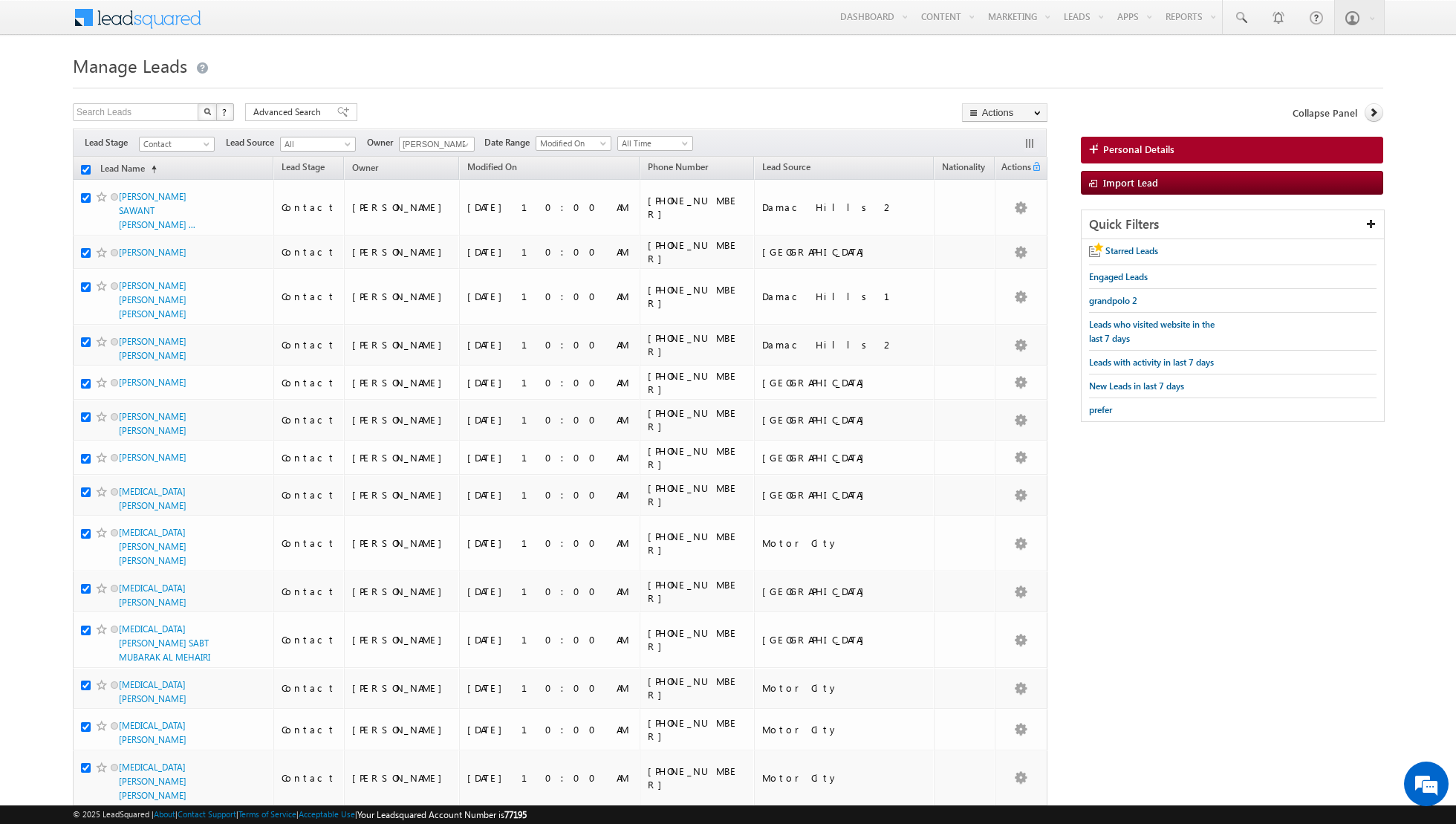
checkbox input "true"
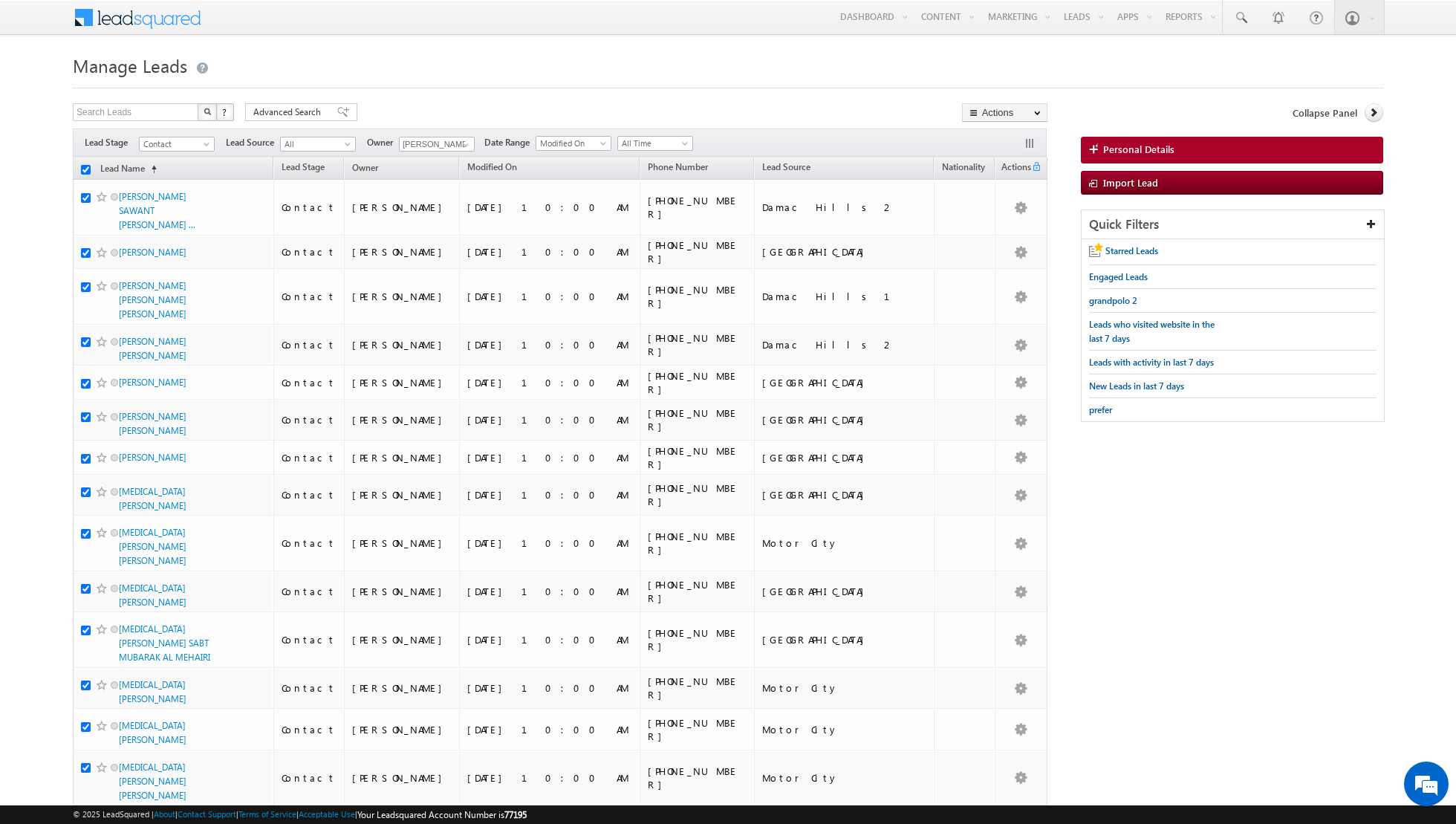
checkbox input "true"
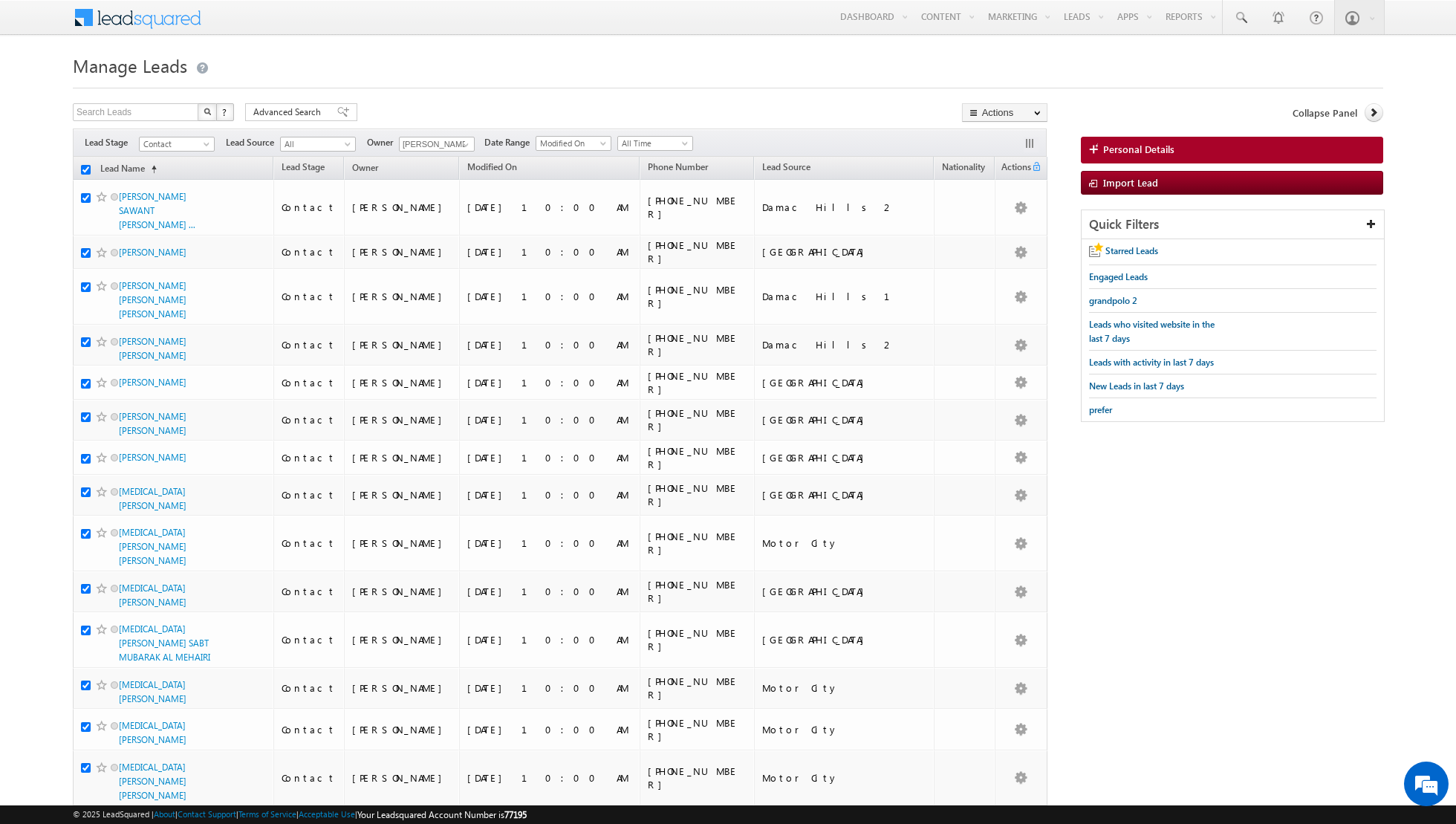
checkbox input "true"
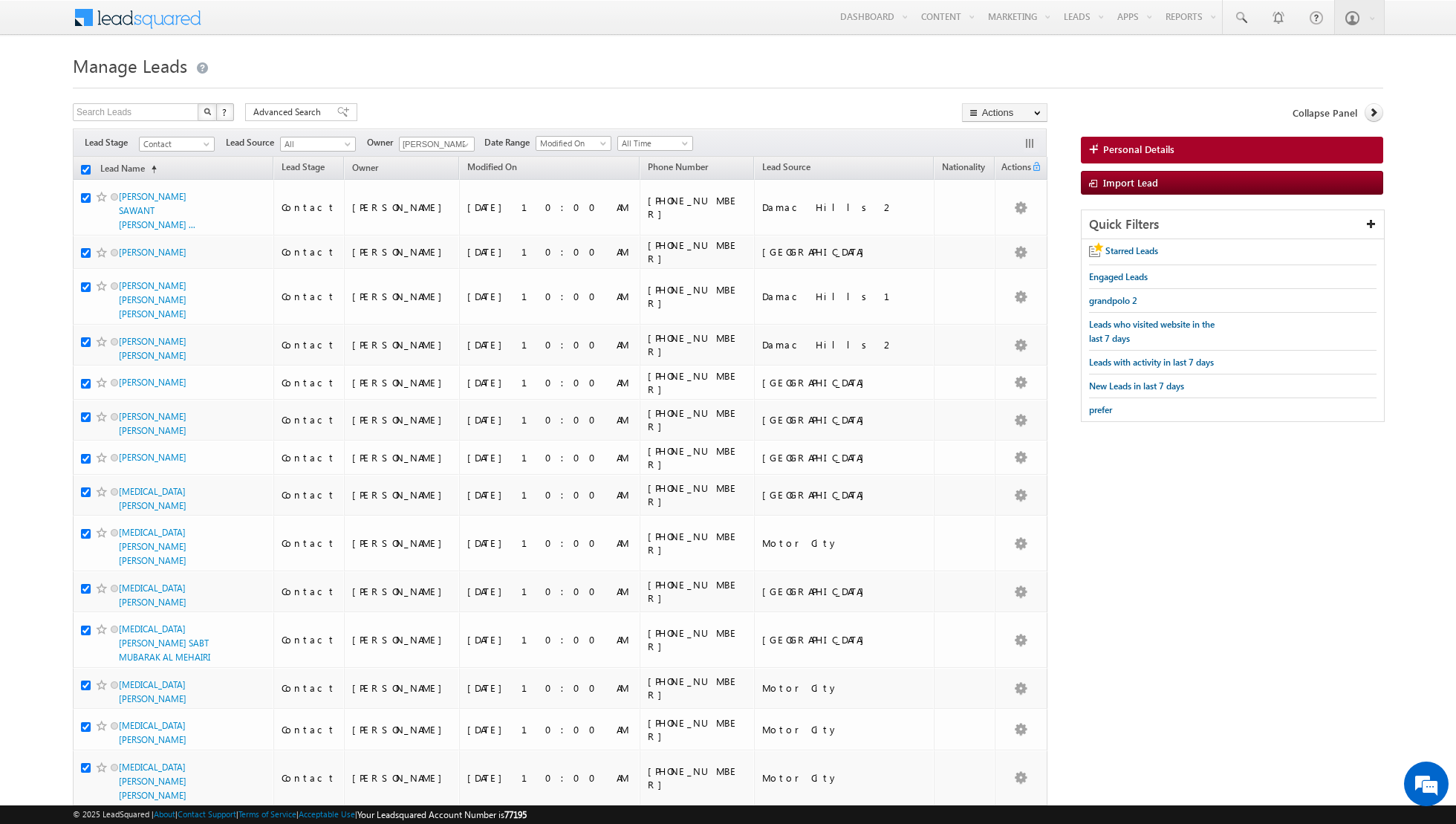
checkbox input "true"
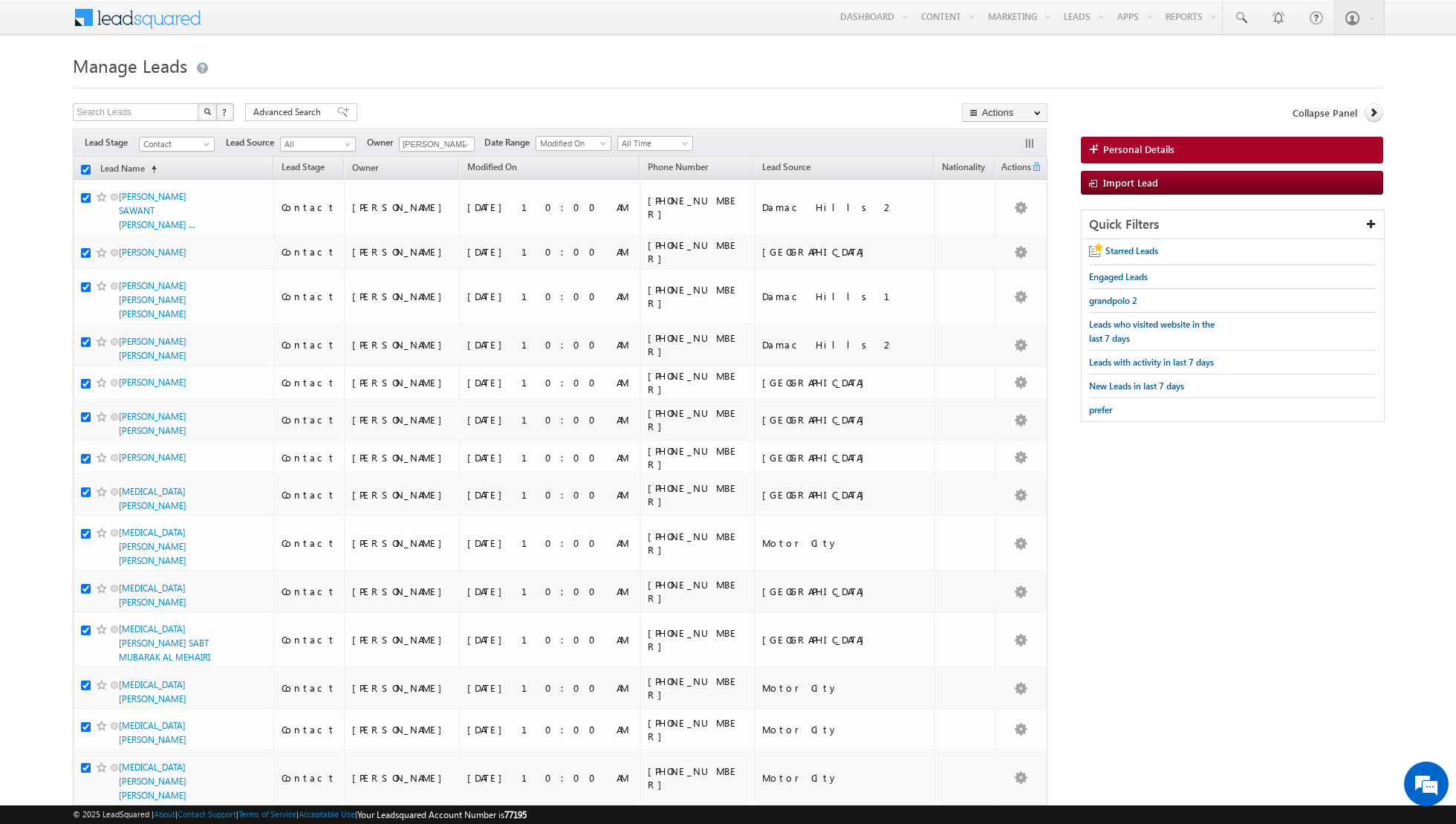
checkbox input "true"
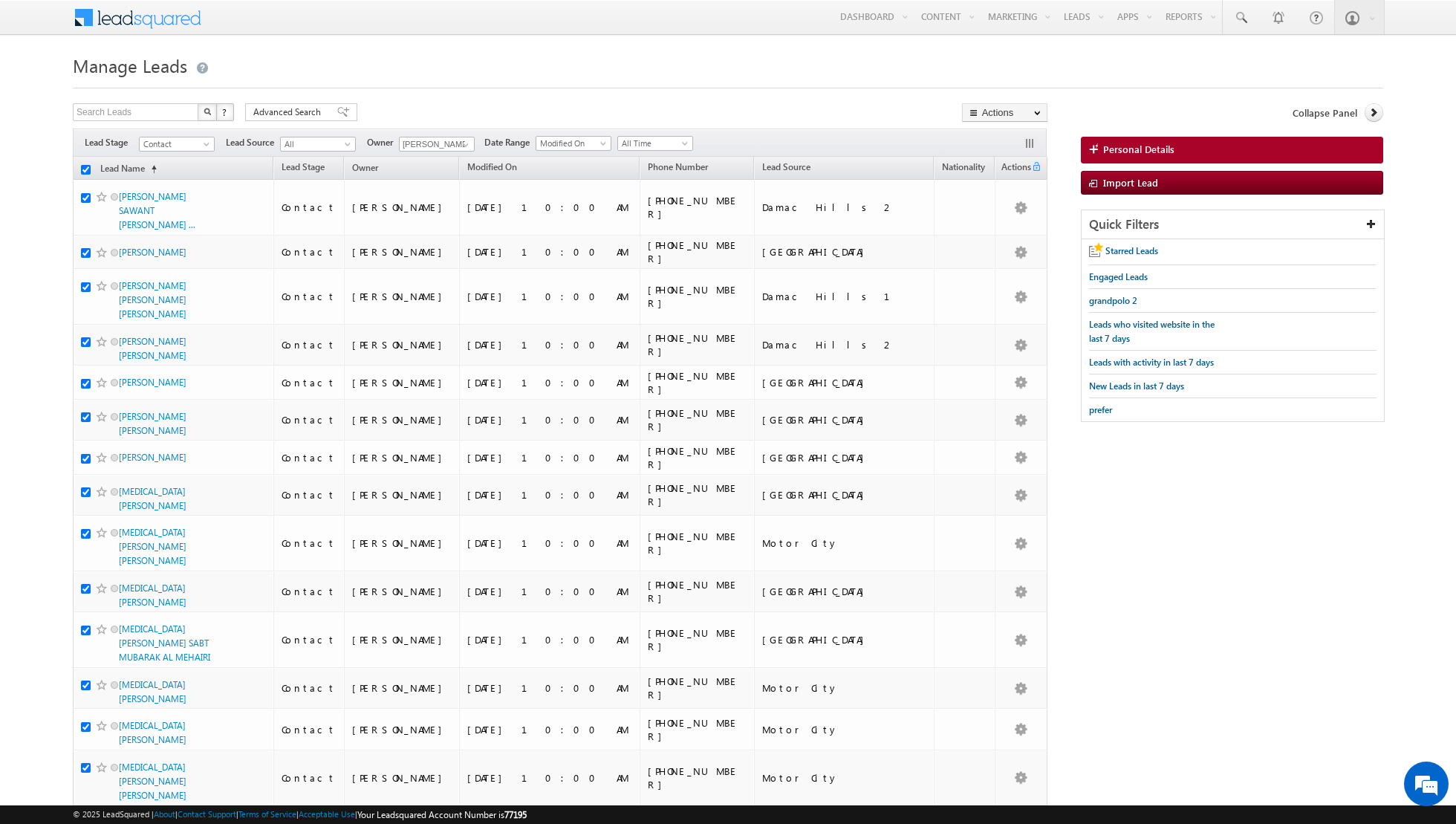
checkbox input "true"
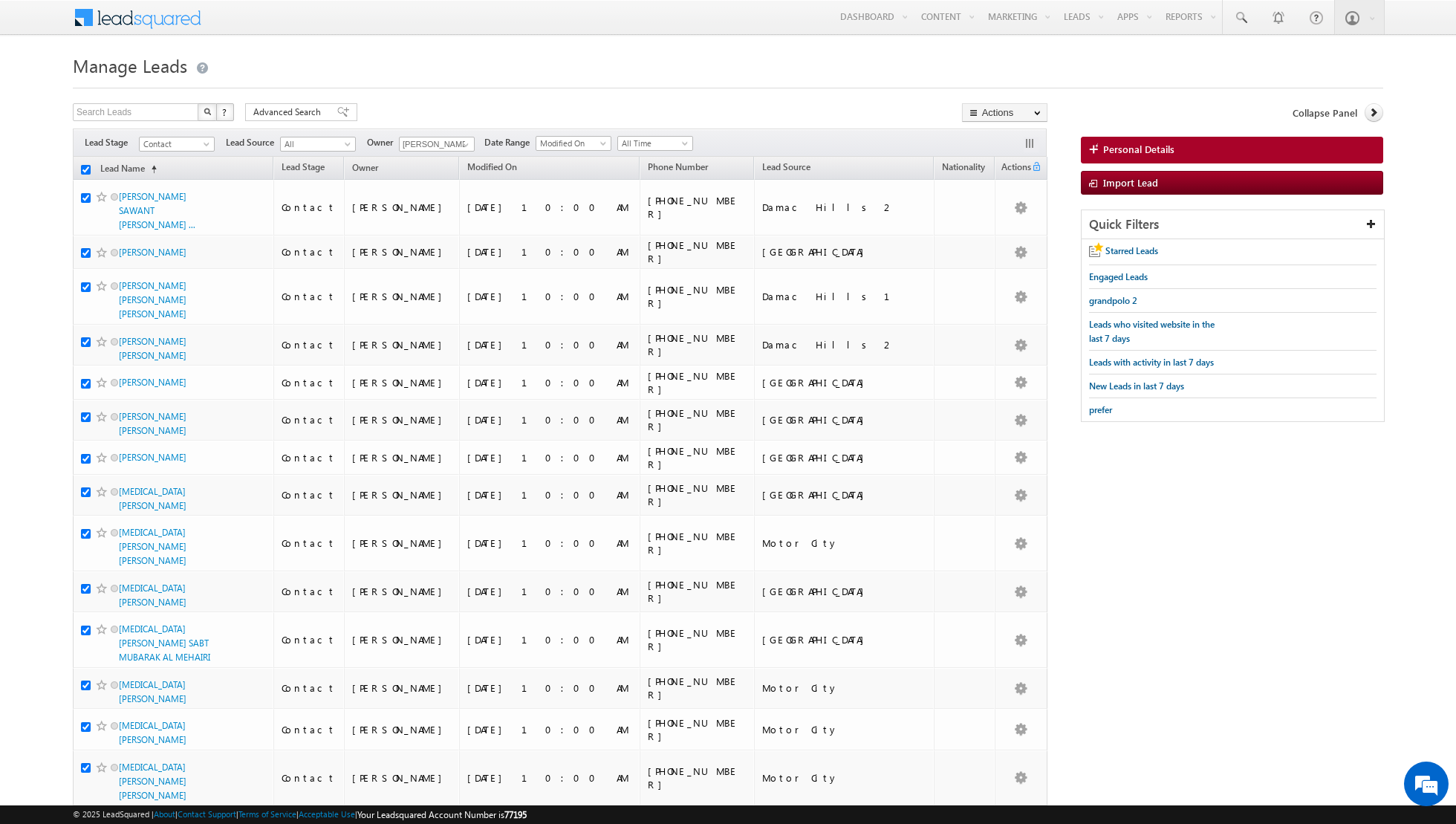
checkbox input "true"
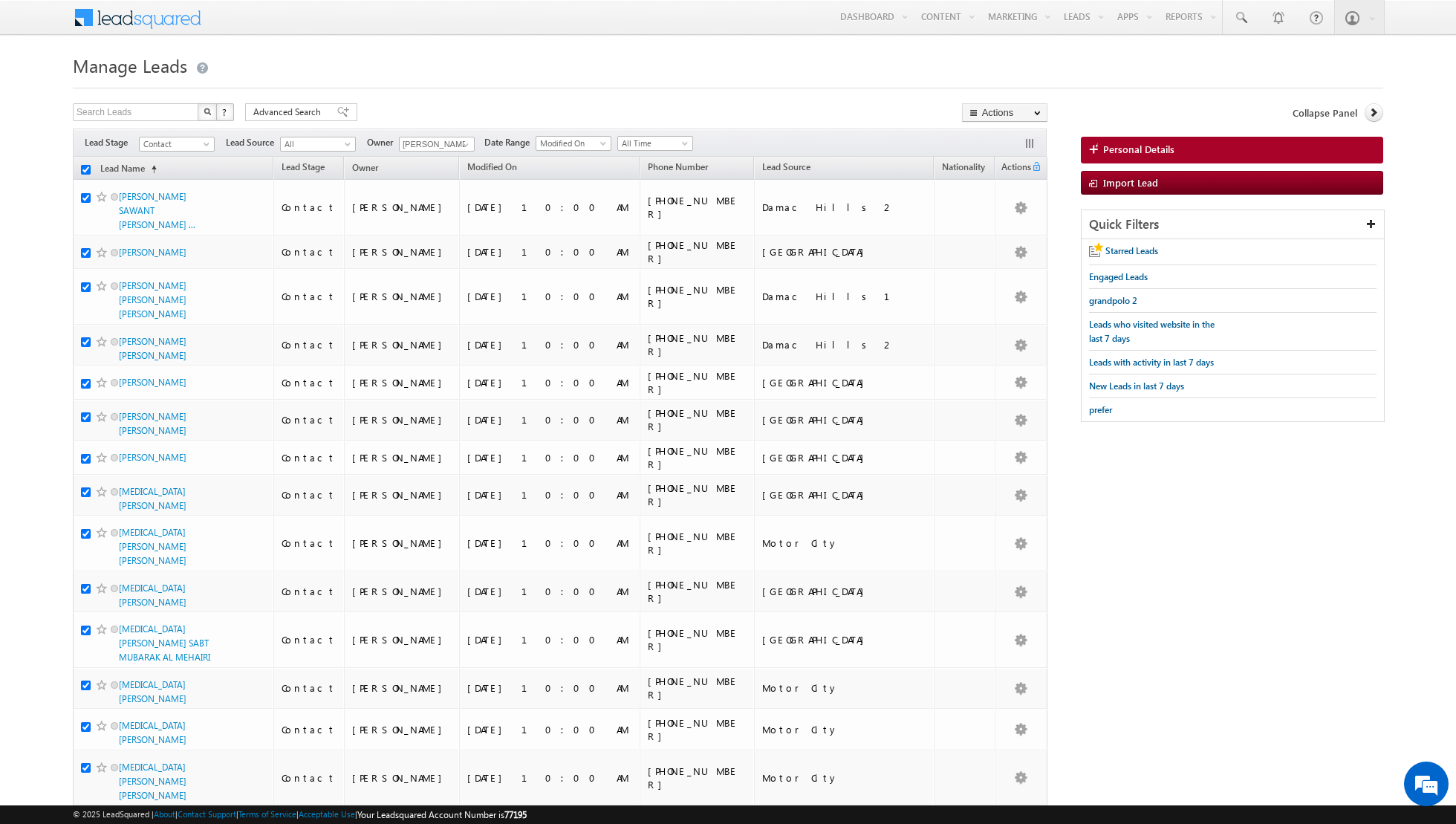
checkbox input "true"
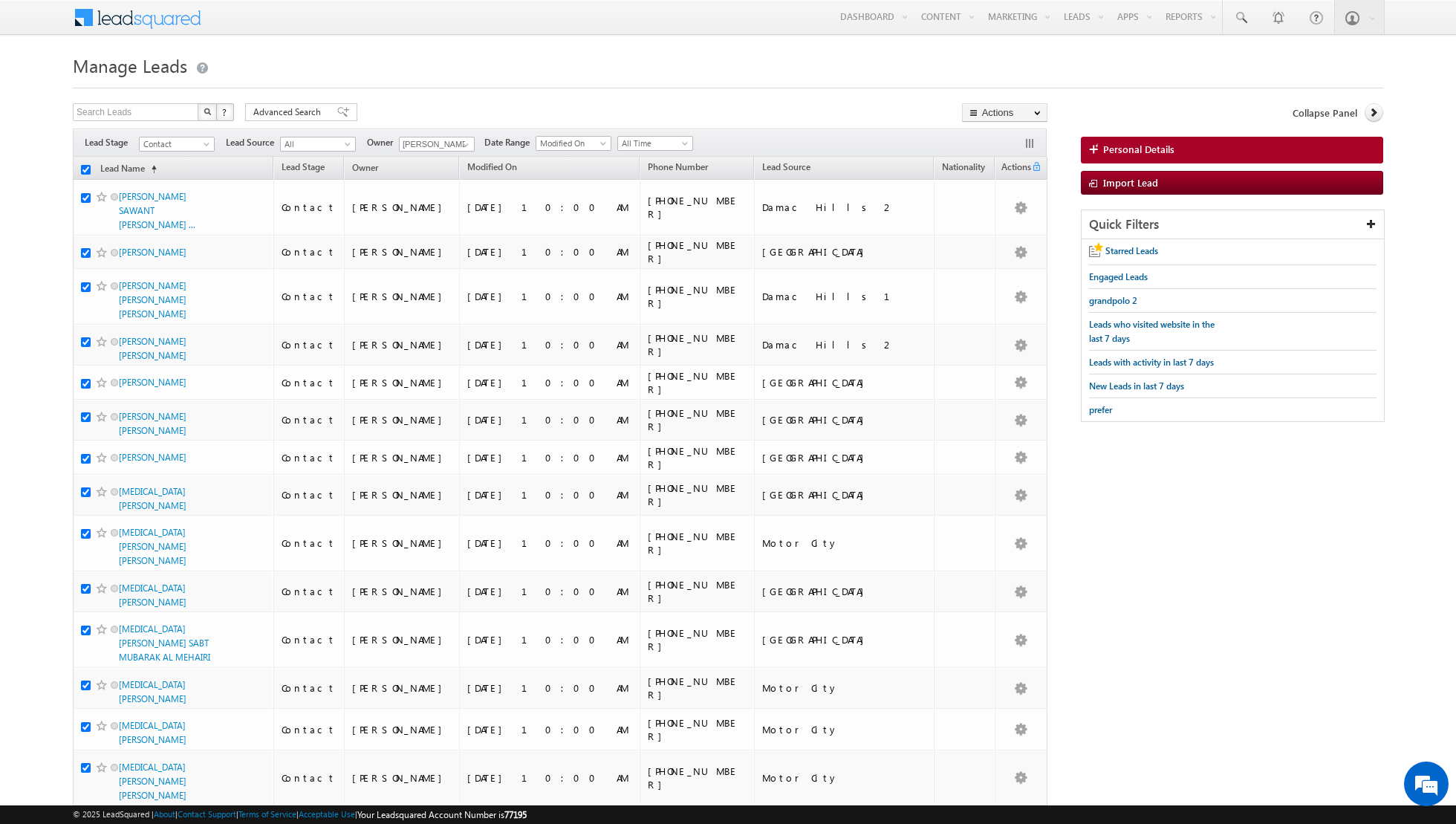
checkbox input "true"
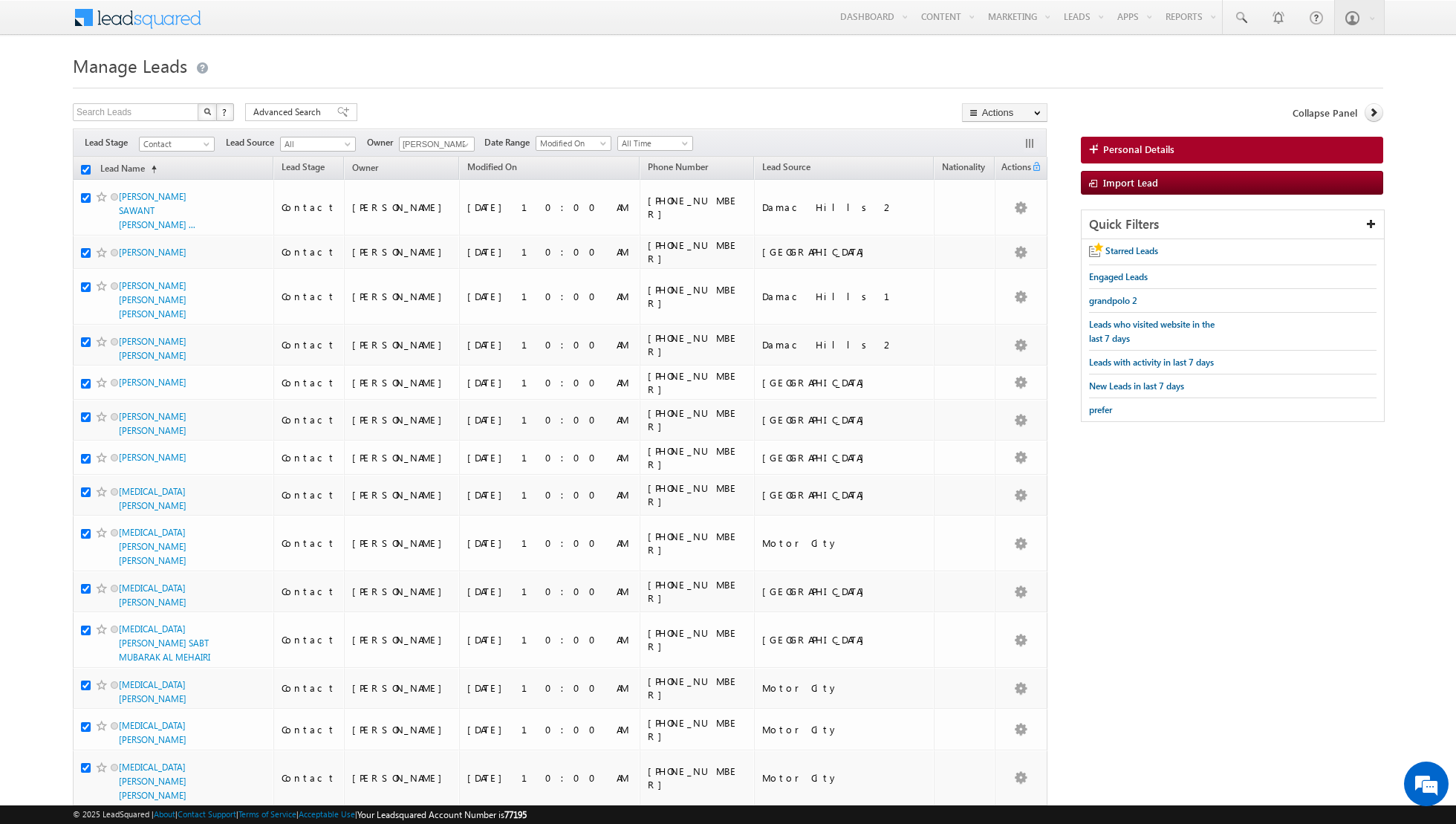
checkbox input "true"
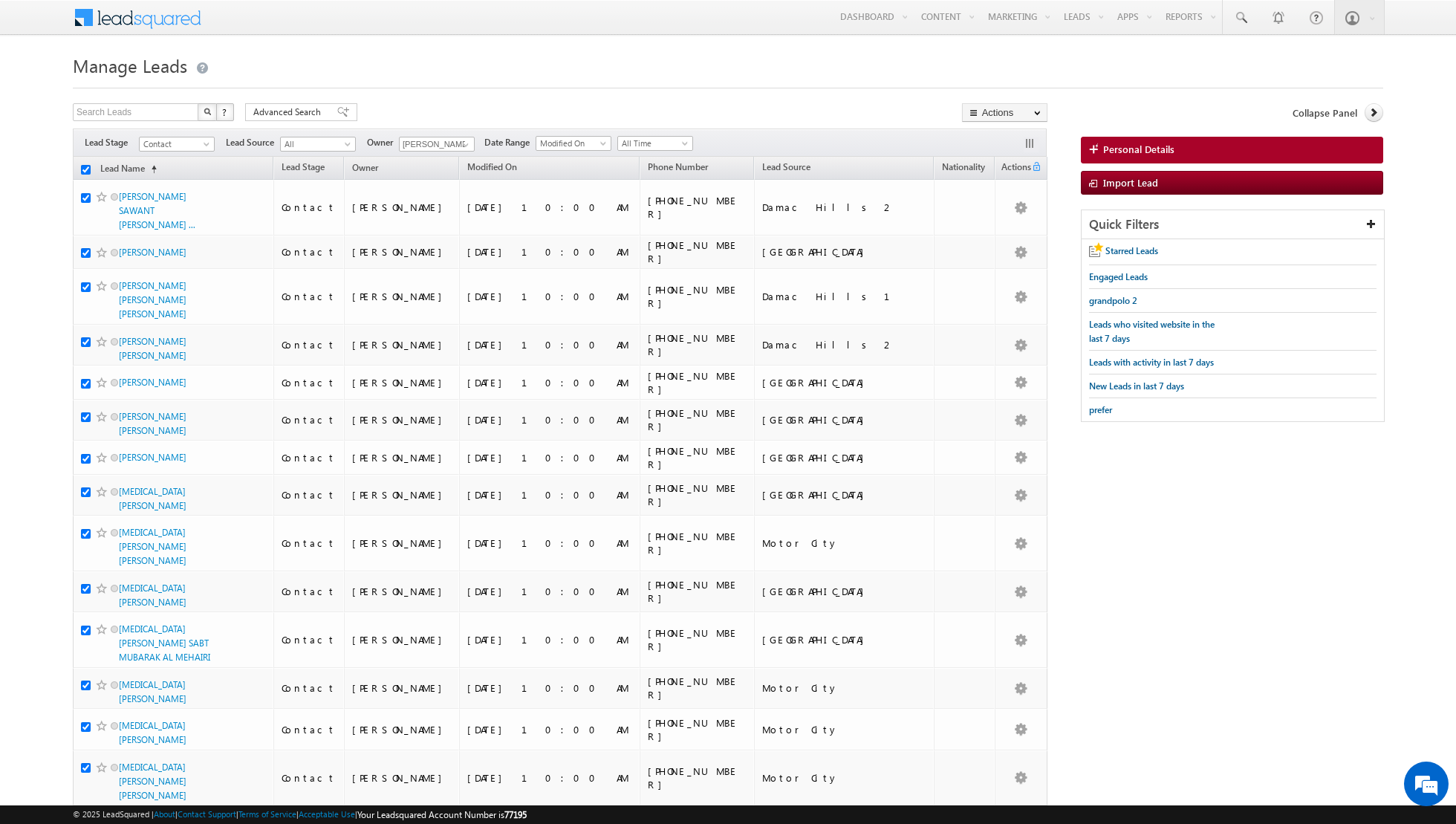
checkbox input "true"
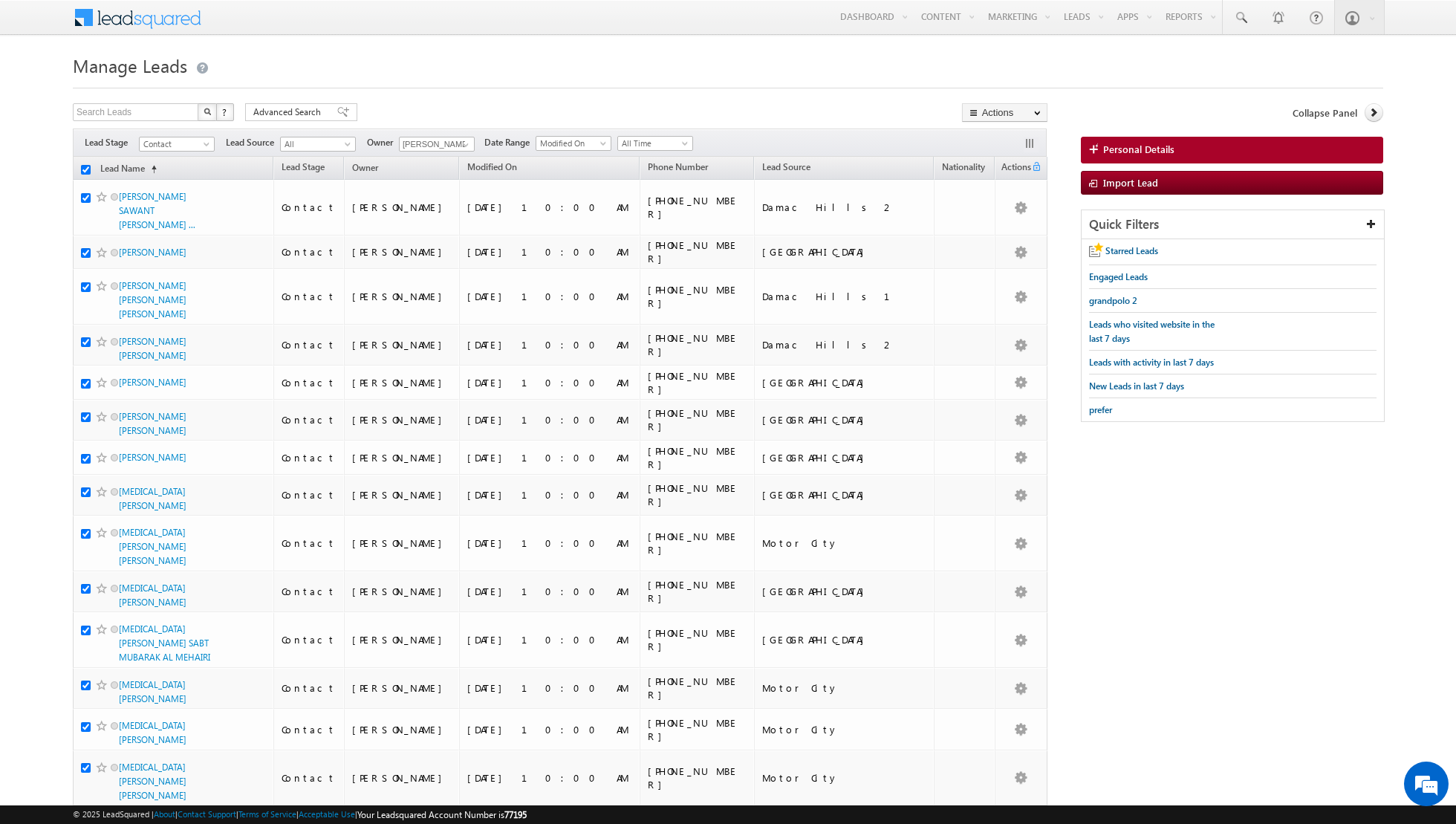
checkbox input "true"
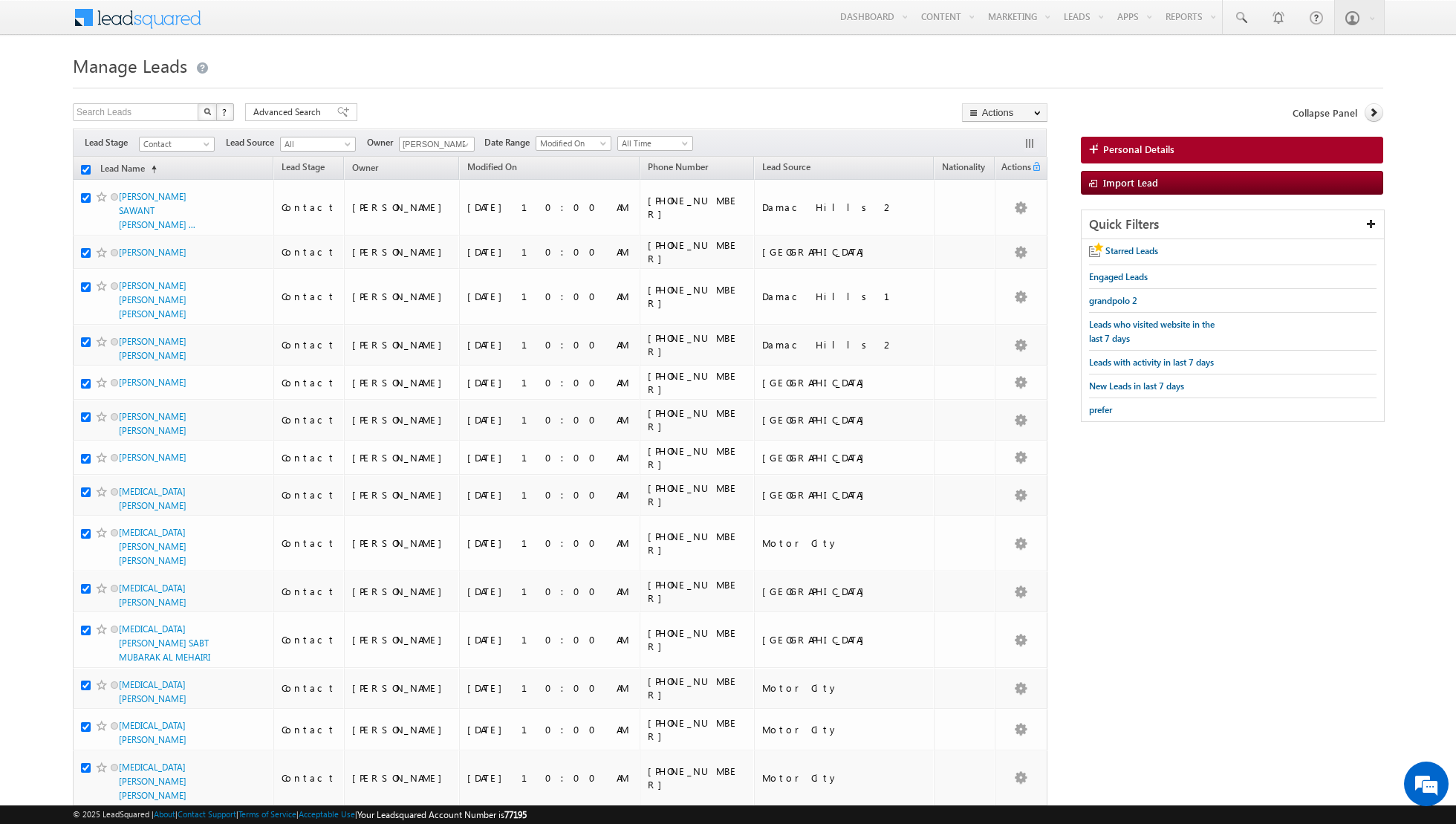
checkbox input "true"
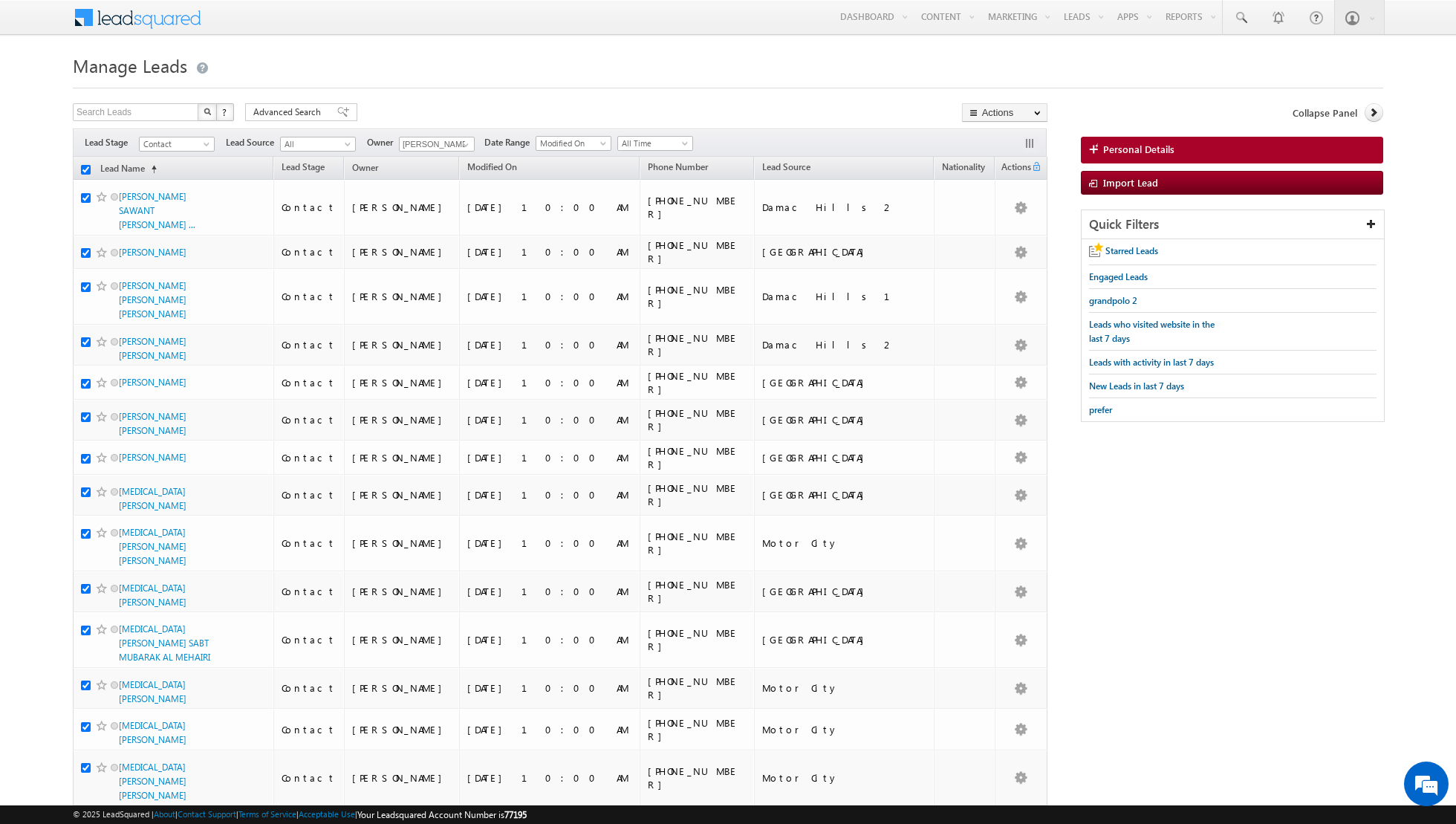
checkbox input "true"
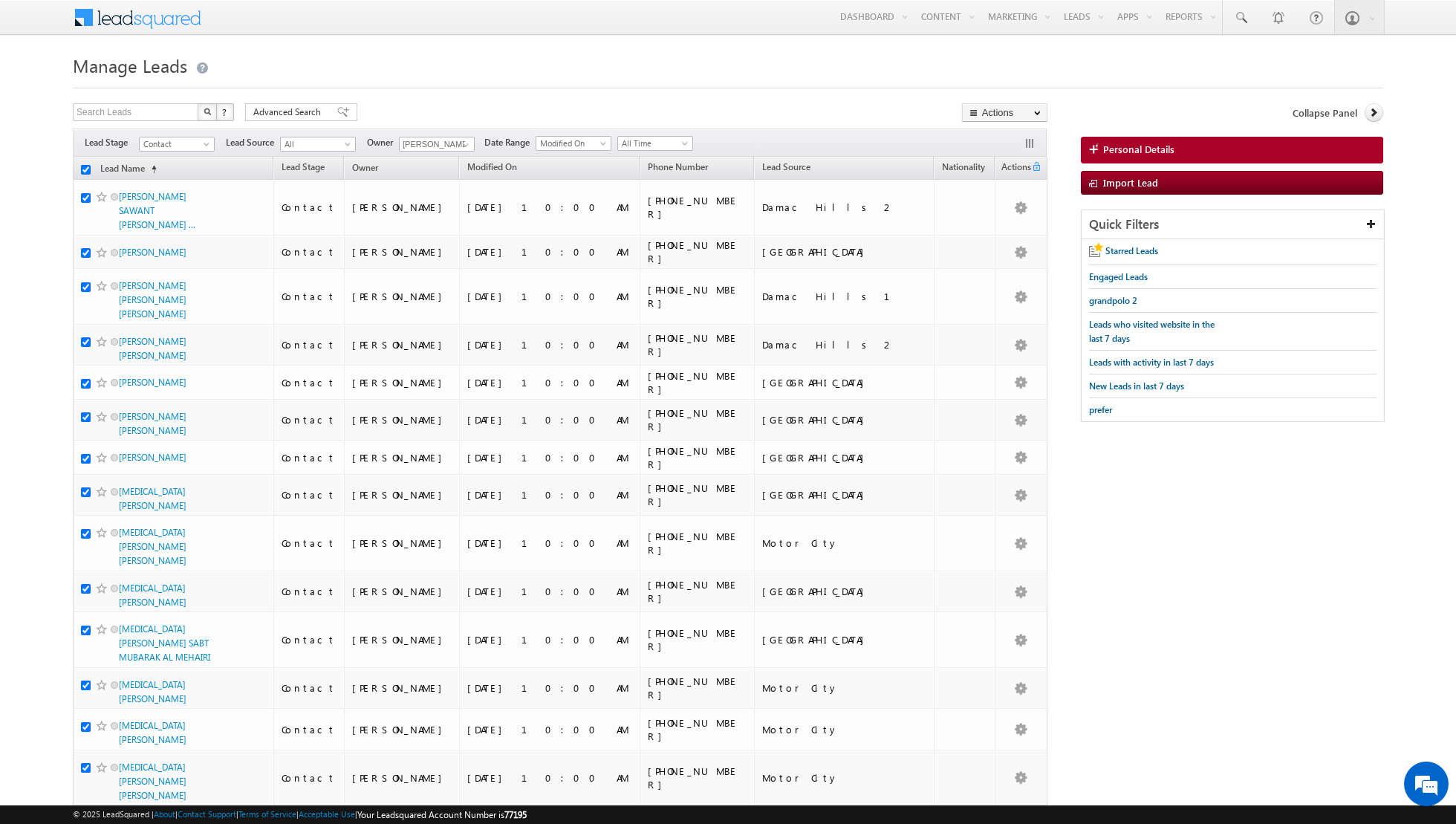
checkbox input "true"
click at [994, 241] on link "Change Owner" at bounding box center [1004, 240] width 84 height 18
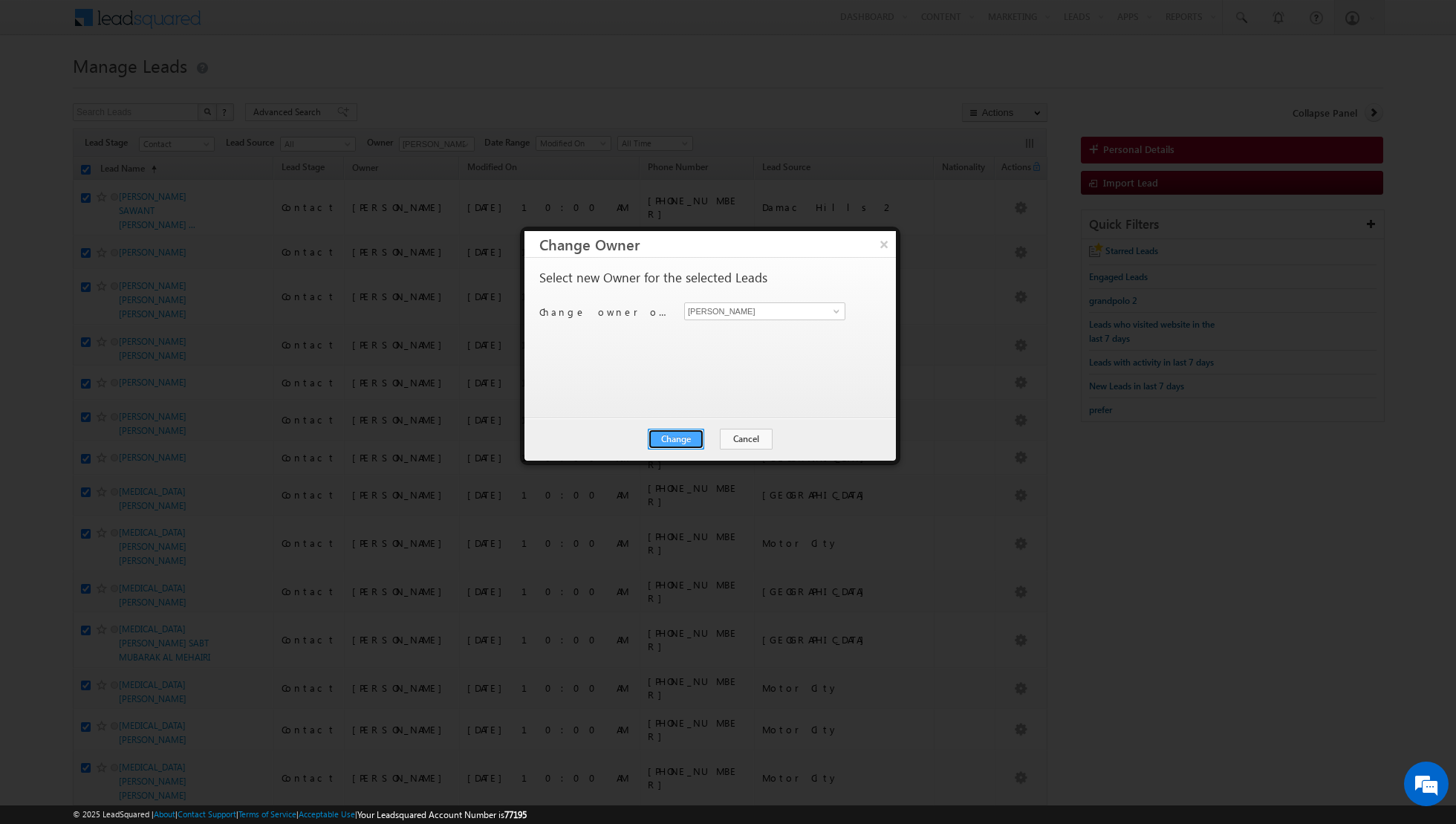
click at [676, 437] on button "Change" at bounding box center [677, 438] width 57 height 21
click at [704, 438] on button "Close" at bounding box center [713, 438] width 48 height 21
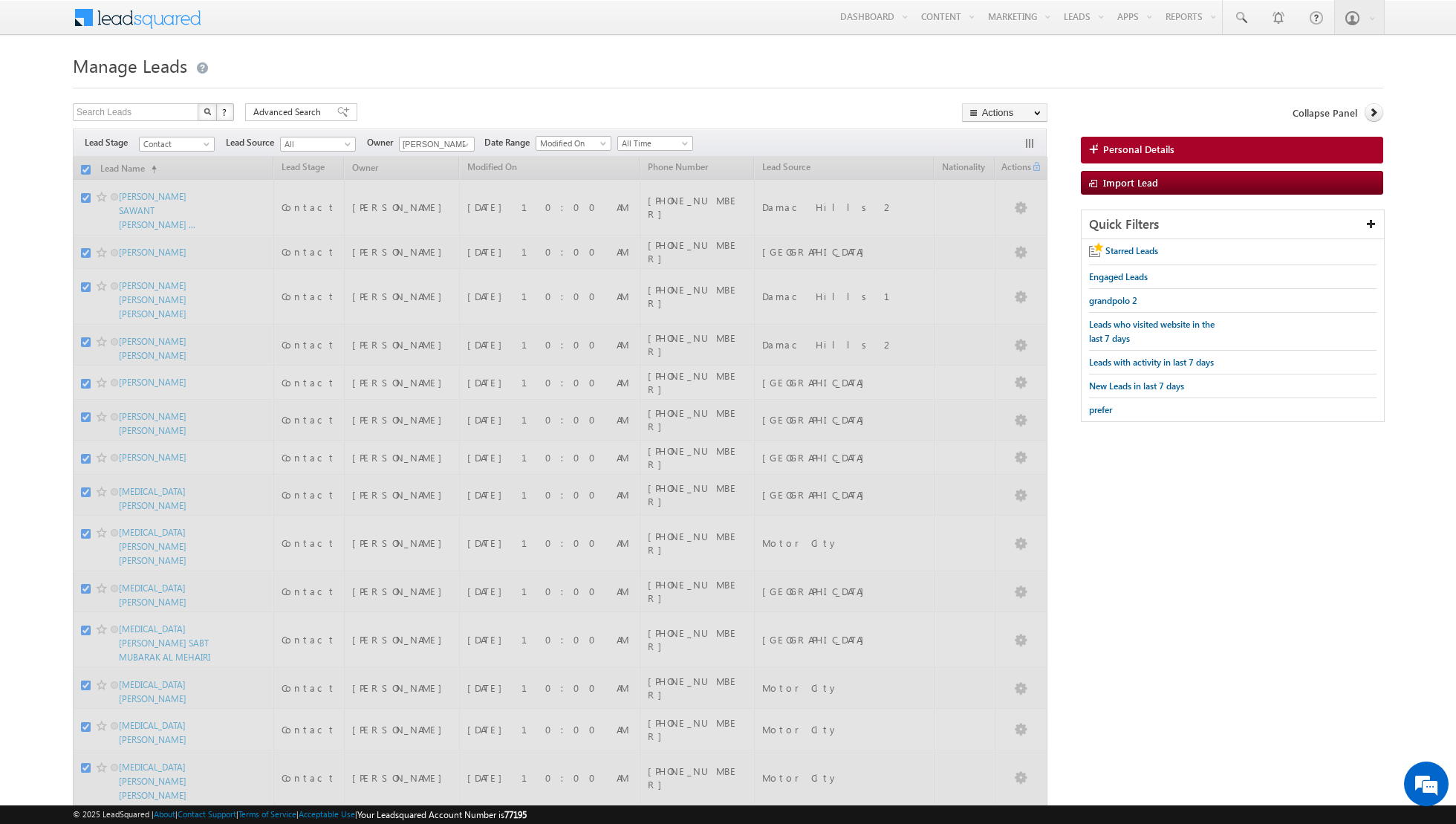
checkbox input "false"
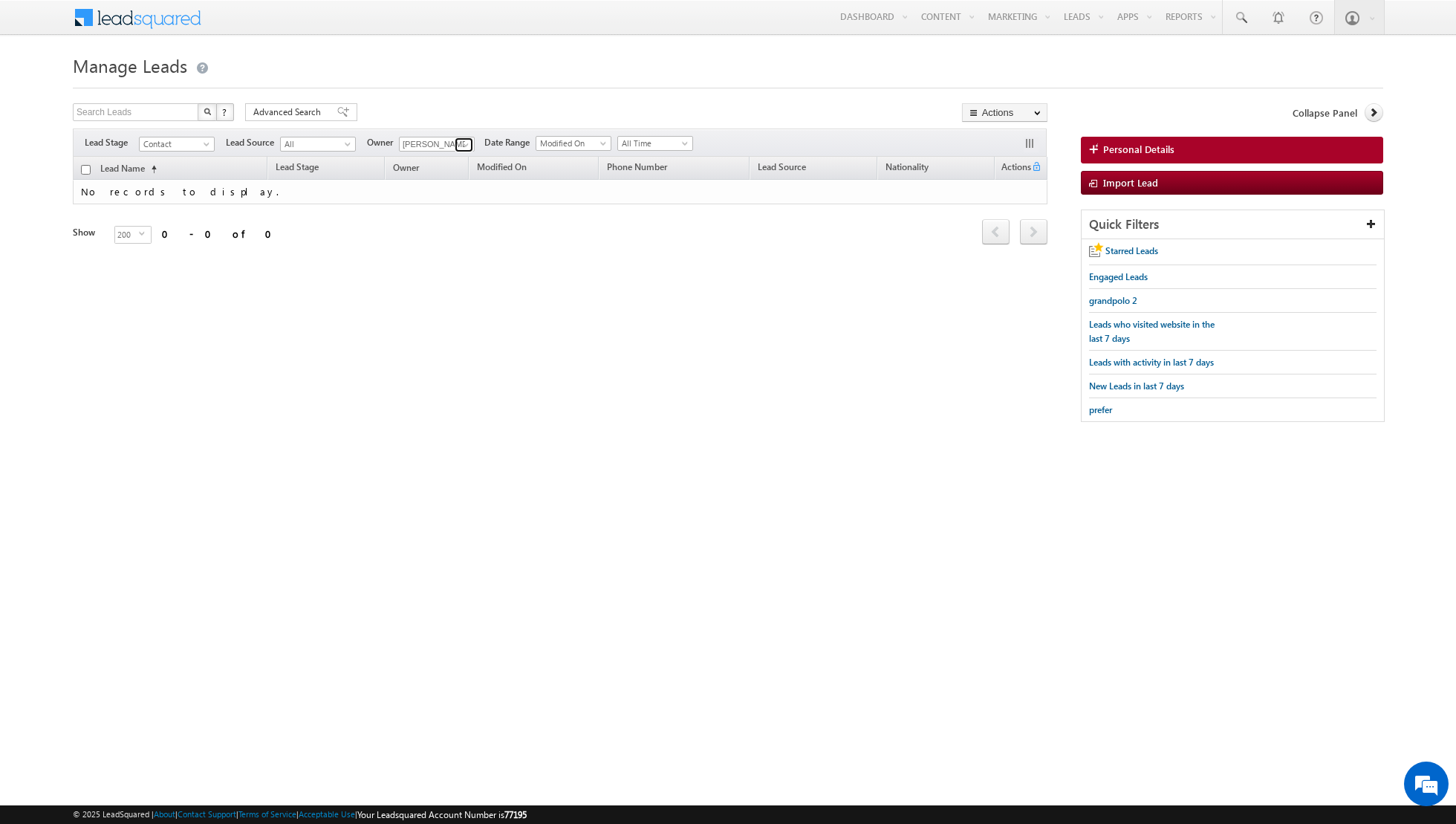
click at [461, 144] on span at bounding box center [465, 144] width 12 height 12
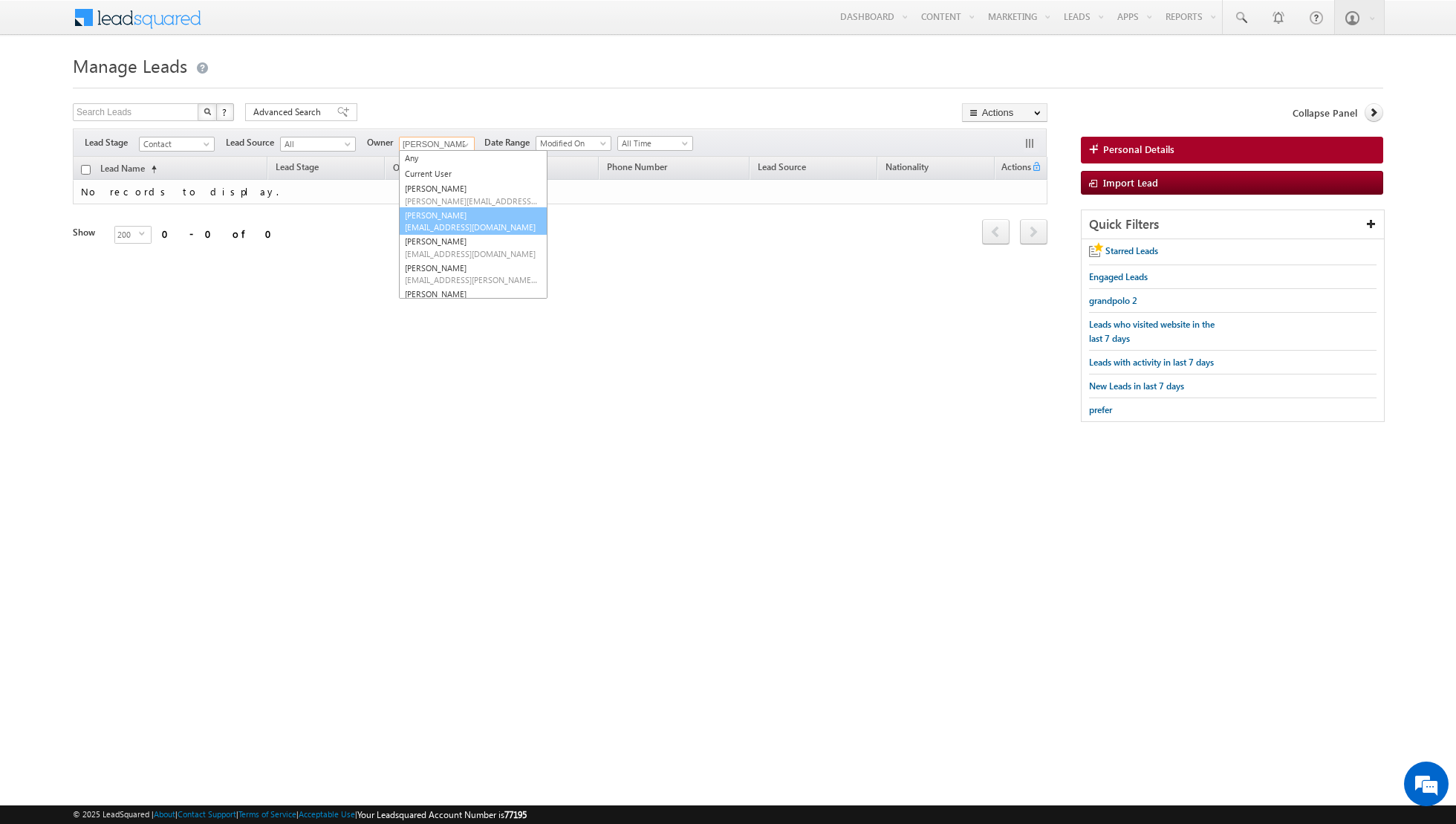
click at [435, 223] on span "[EMAIL_ADDRESS][DOMAIN_NAME]" at bounding box center [472, 227] width 134 height 12
type input "[PERSON_NAME]"
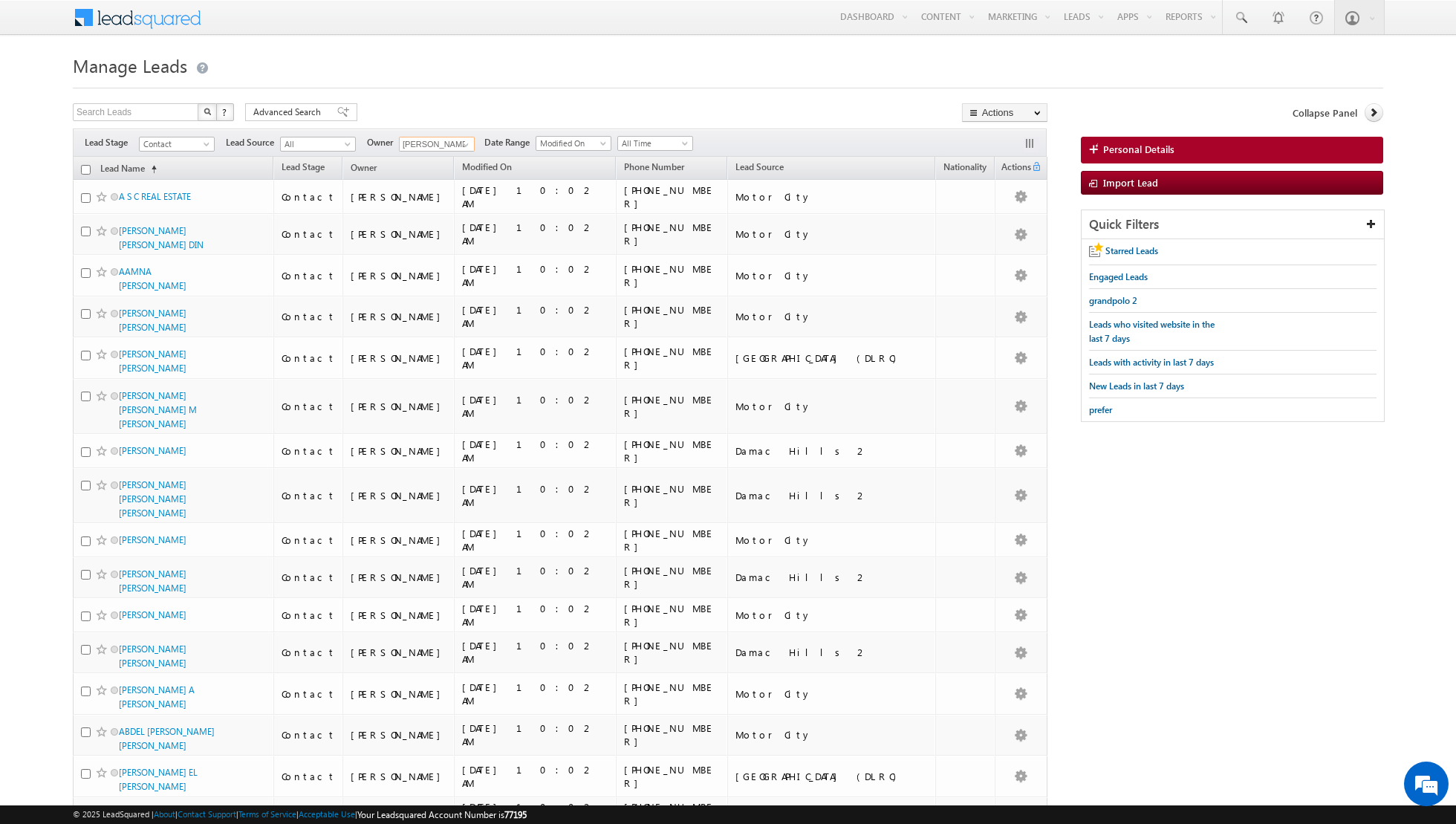
click at [83, 169] on input "checkbox" at bounding box center [85, 170] width 10 height 10
checkbox input "true"
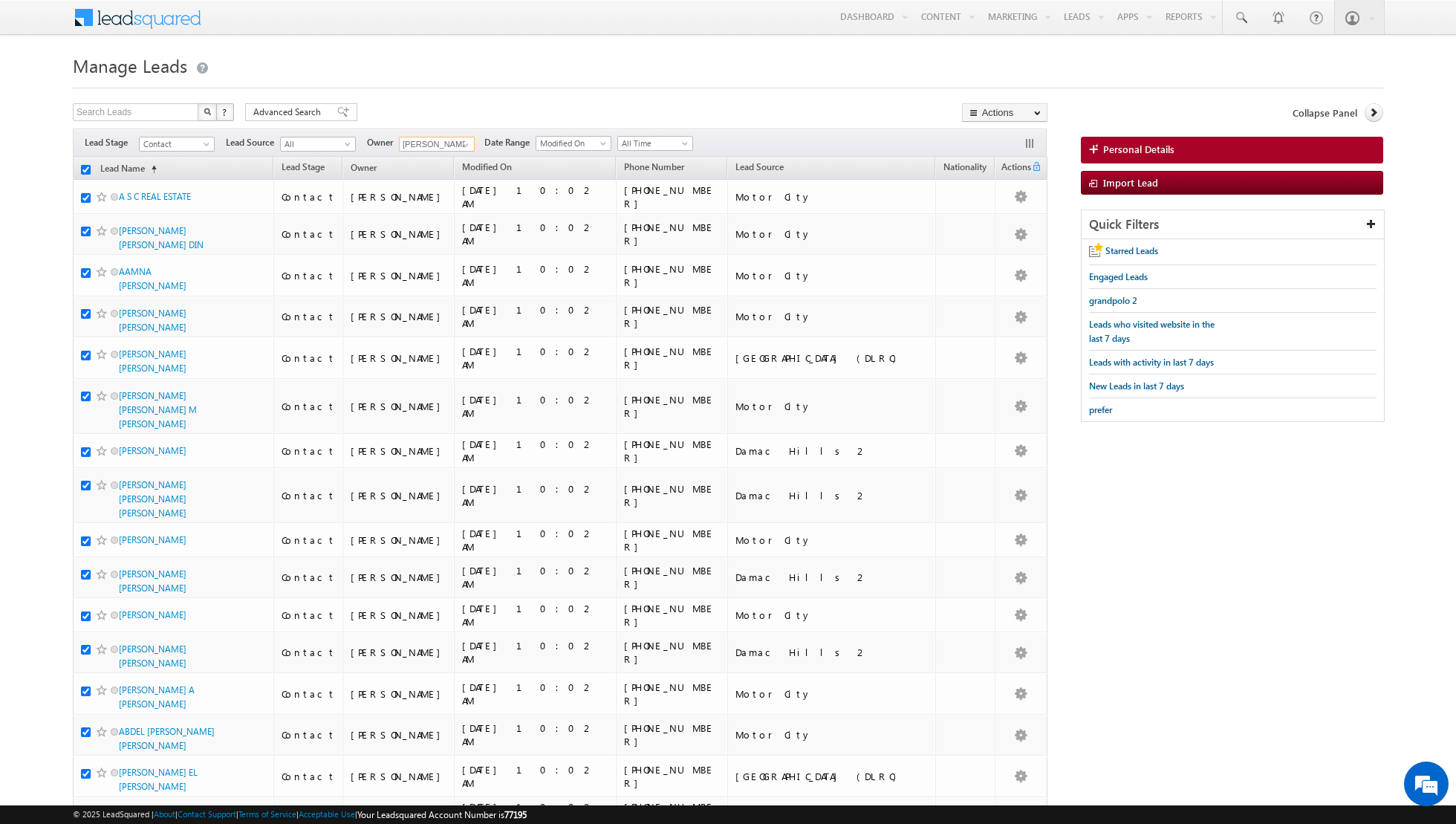
checkbox input "true"
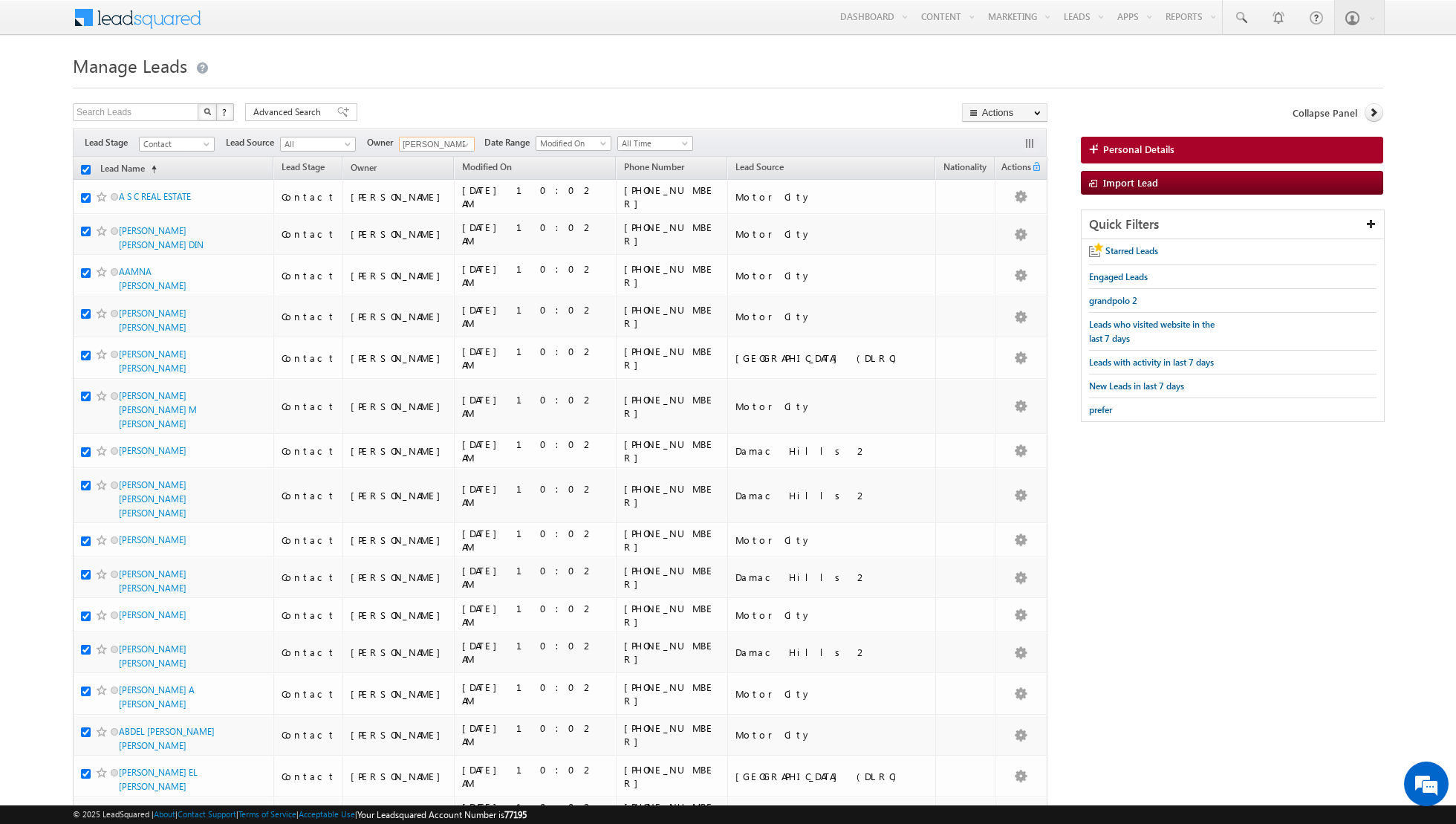
checkbox input "true"
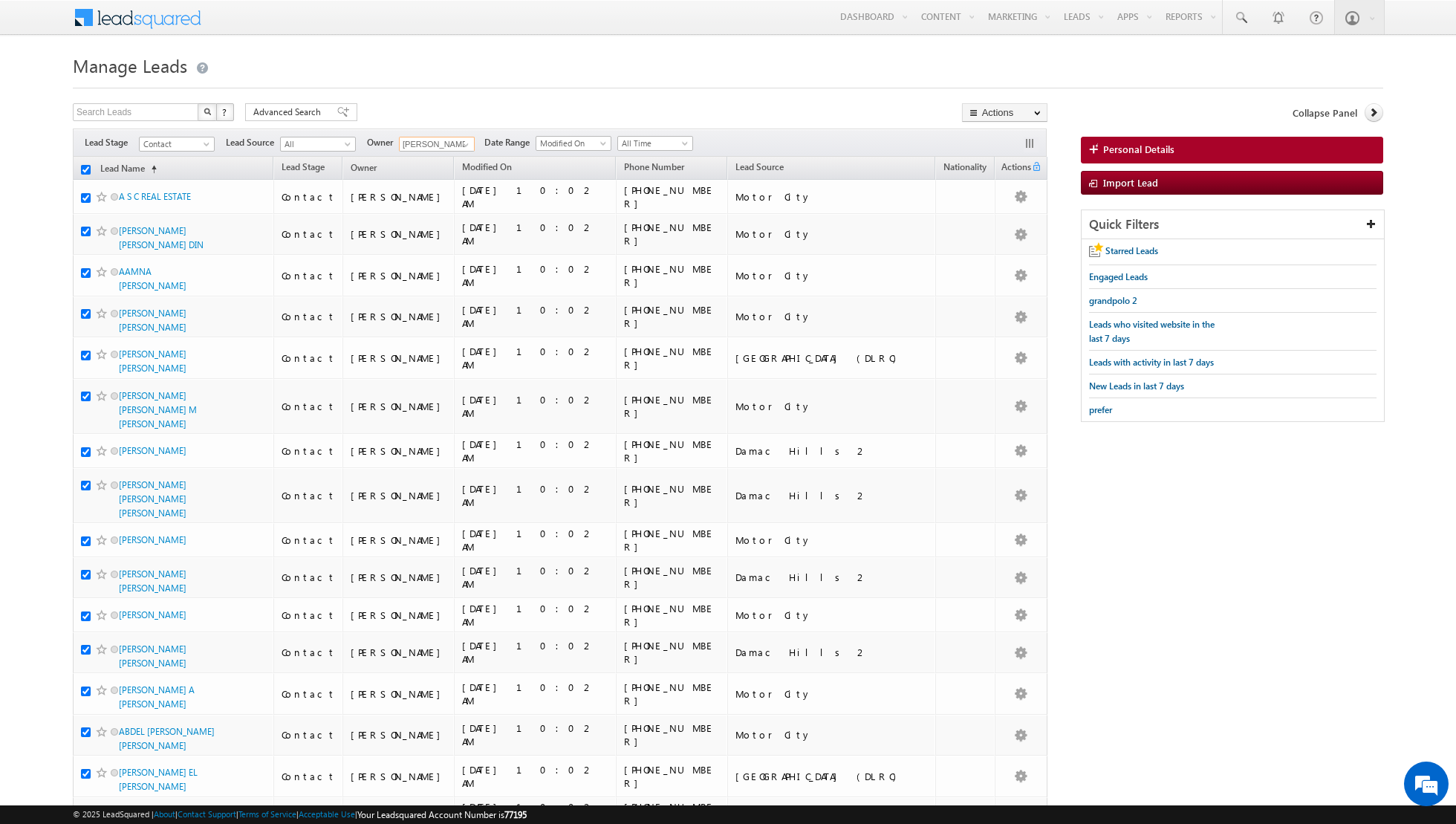
checkbox input "true"
click at [999, 237] on link "Change Owner" at bounding box center [1004, 240] width 84 height 18
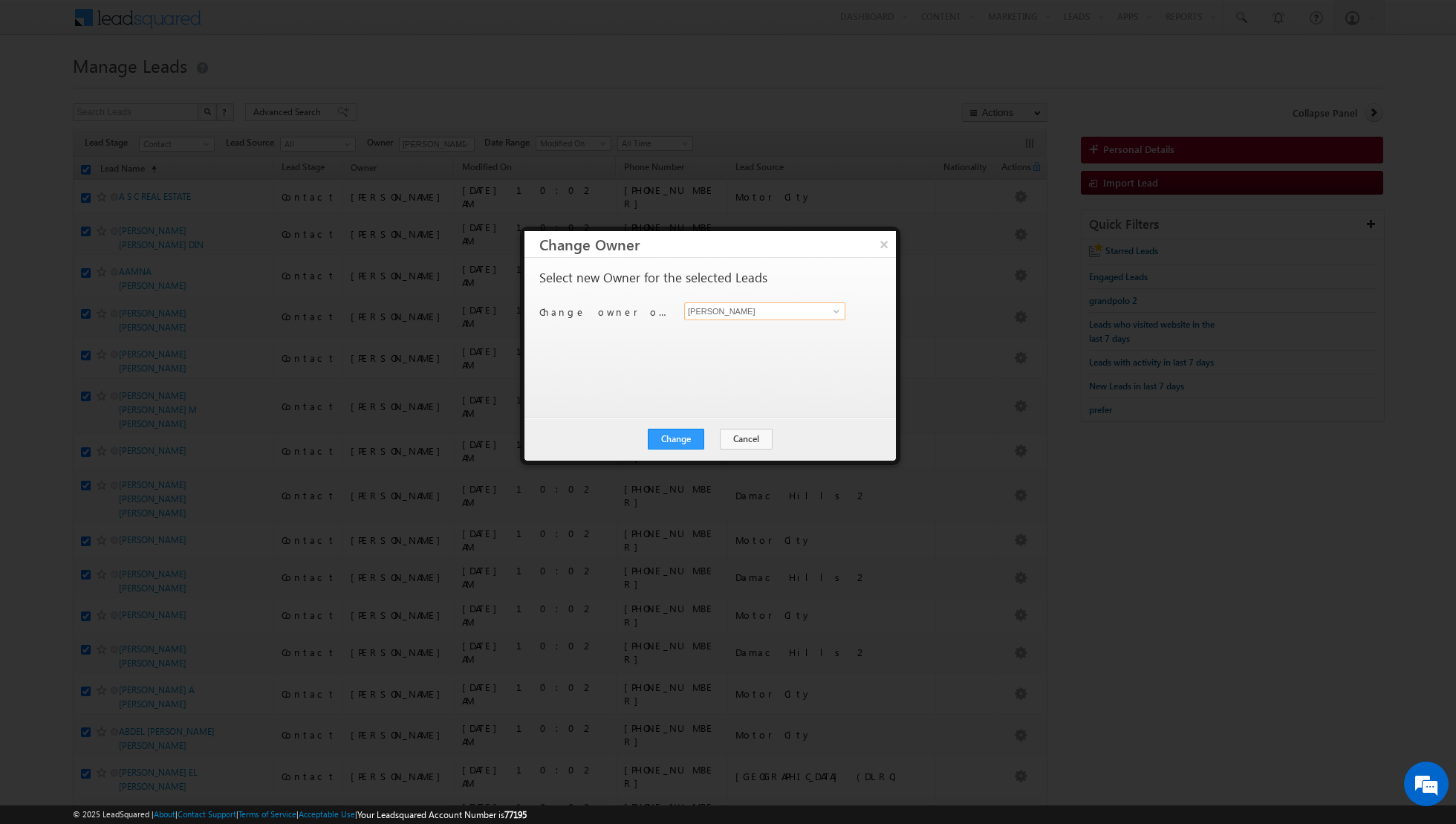
click at [818, 312] on input "[PERSON_NAME]" at bounding box center [765, 311] width 161 height 18
click at [677, 438] on button "Change" at bounding box center [677, 438] width 57 height 21
click at [718, 435] on button "Close" at bounding box center [713, 438] width 48 height 21
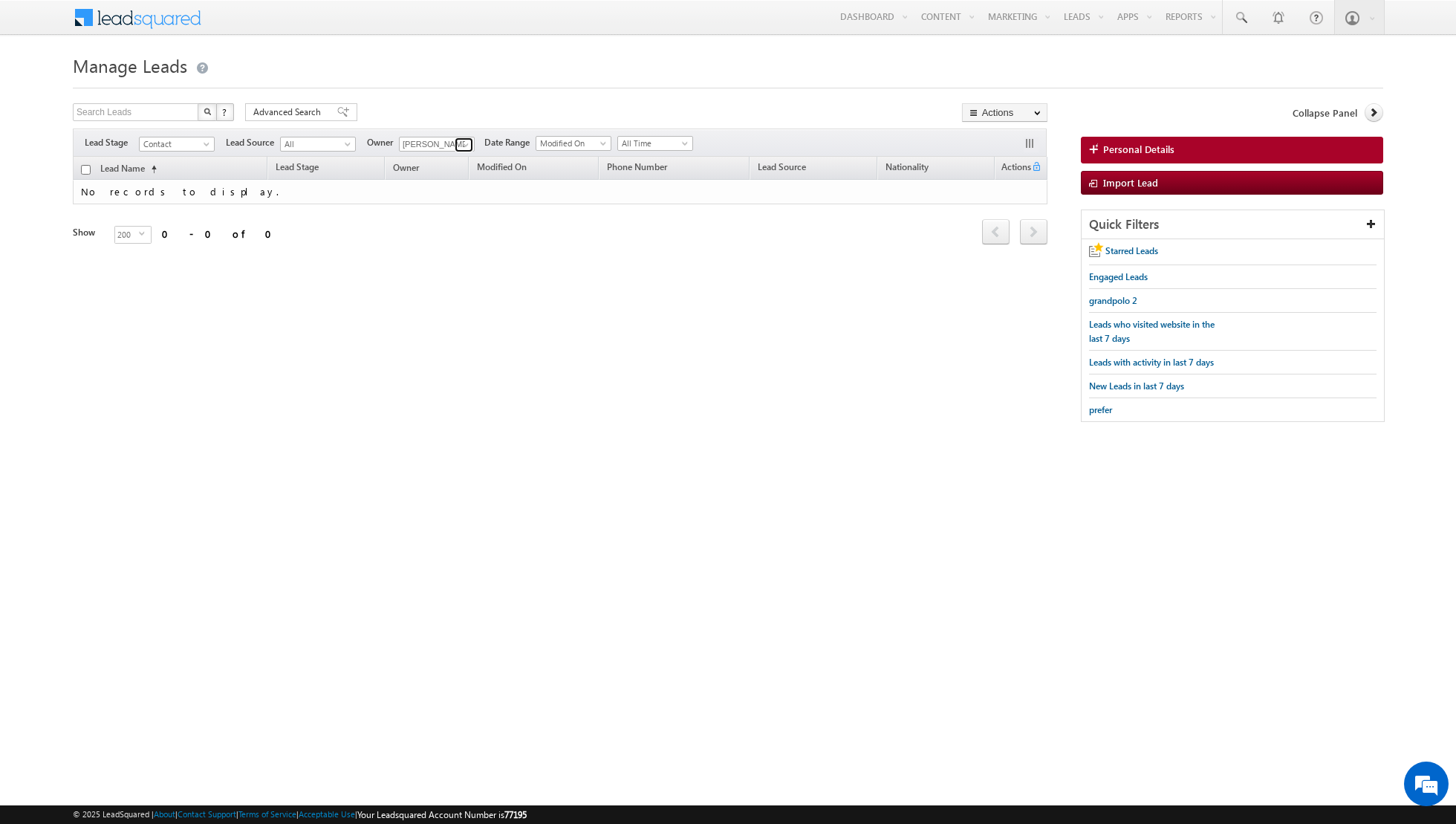
click at [465, 142] on span at bounding box center [465, 144] width 12 height 12
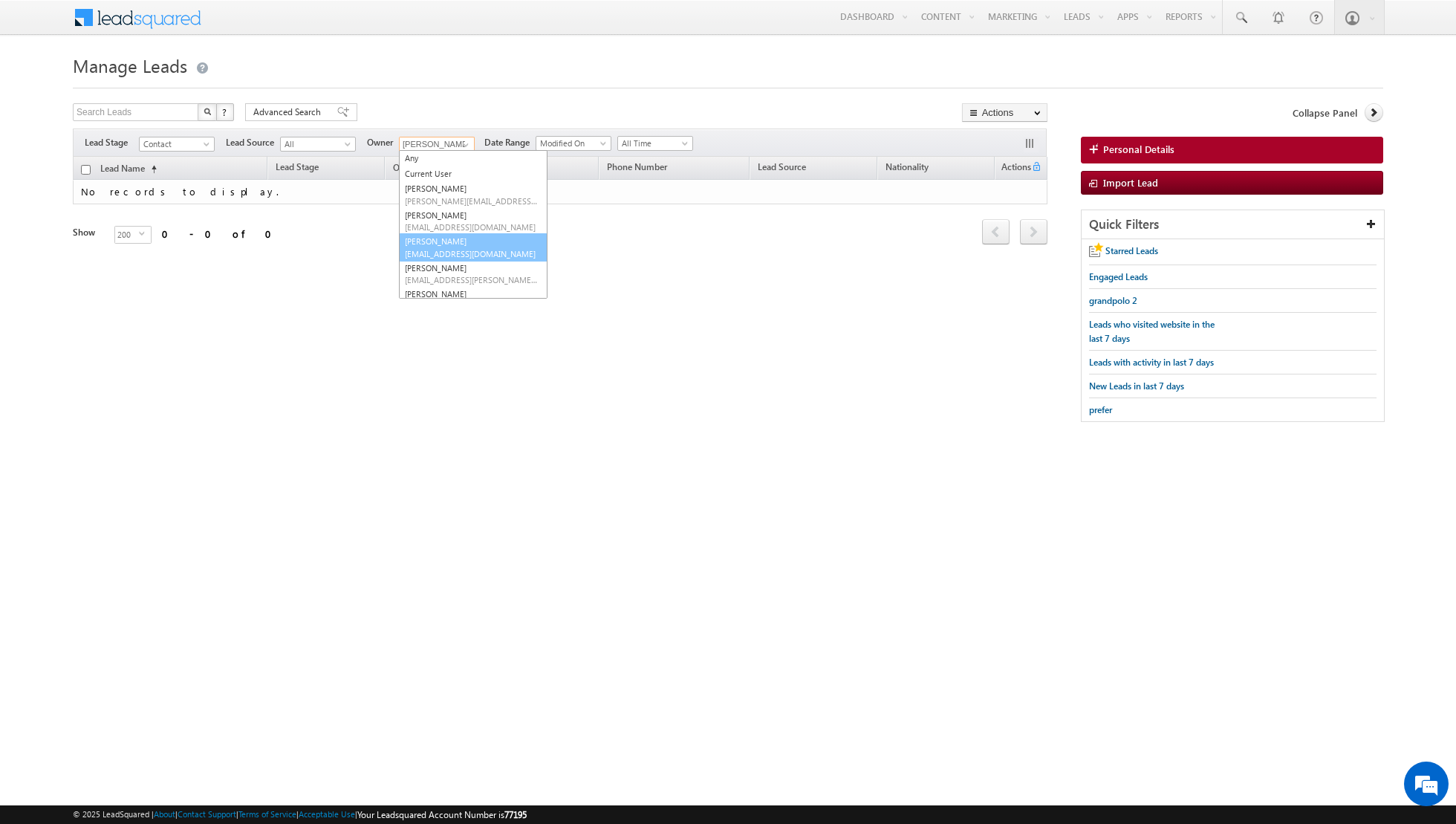
click at [429, 244] on link "[PERSON_NAME] [PERSON_NAME][EMAIL_ADDRESS][DOMAIN_NAME]" at bounding box center [473, 247] width 148 height 28
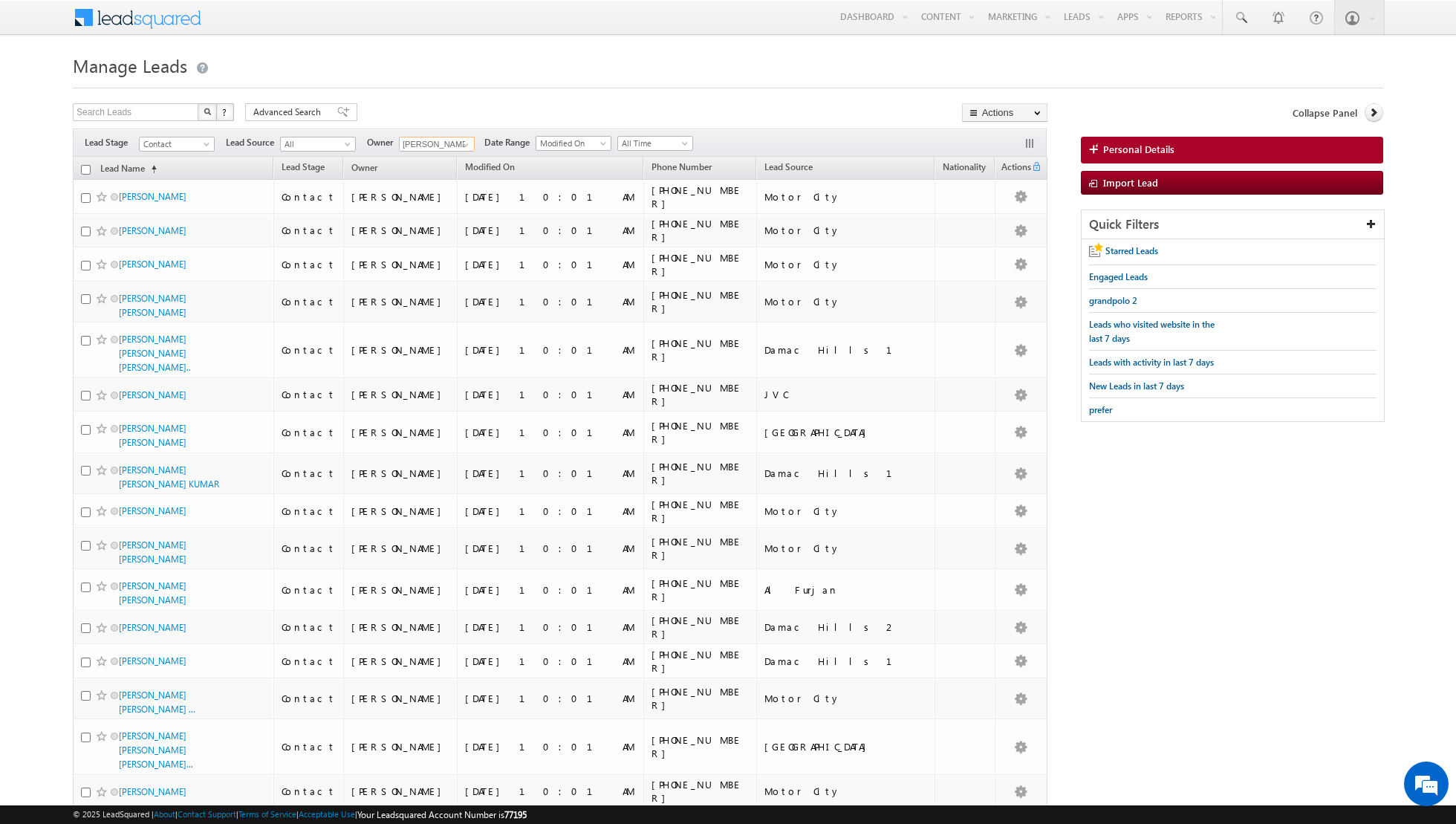
click at [86, 169] on input "checkbox" at bounding box center [85, 170] width 10 height 10
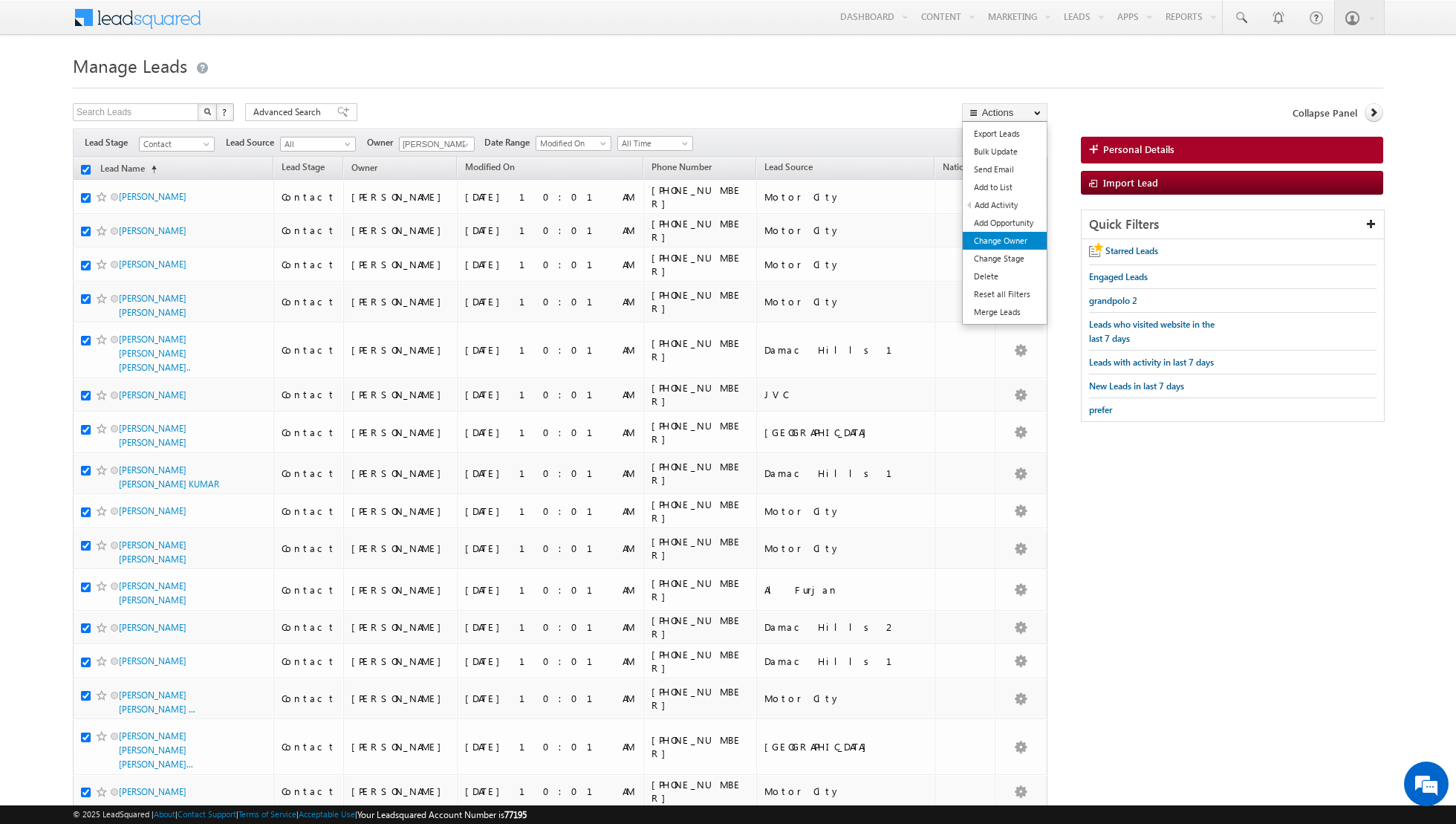
click at [989, 240] on link "Change Owner" at bounding box center [1004, 240] width 84 height 18
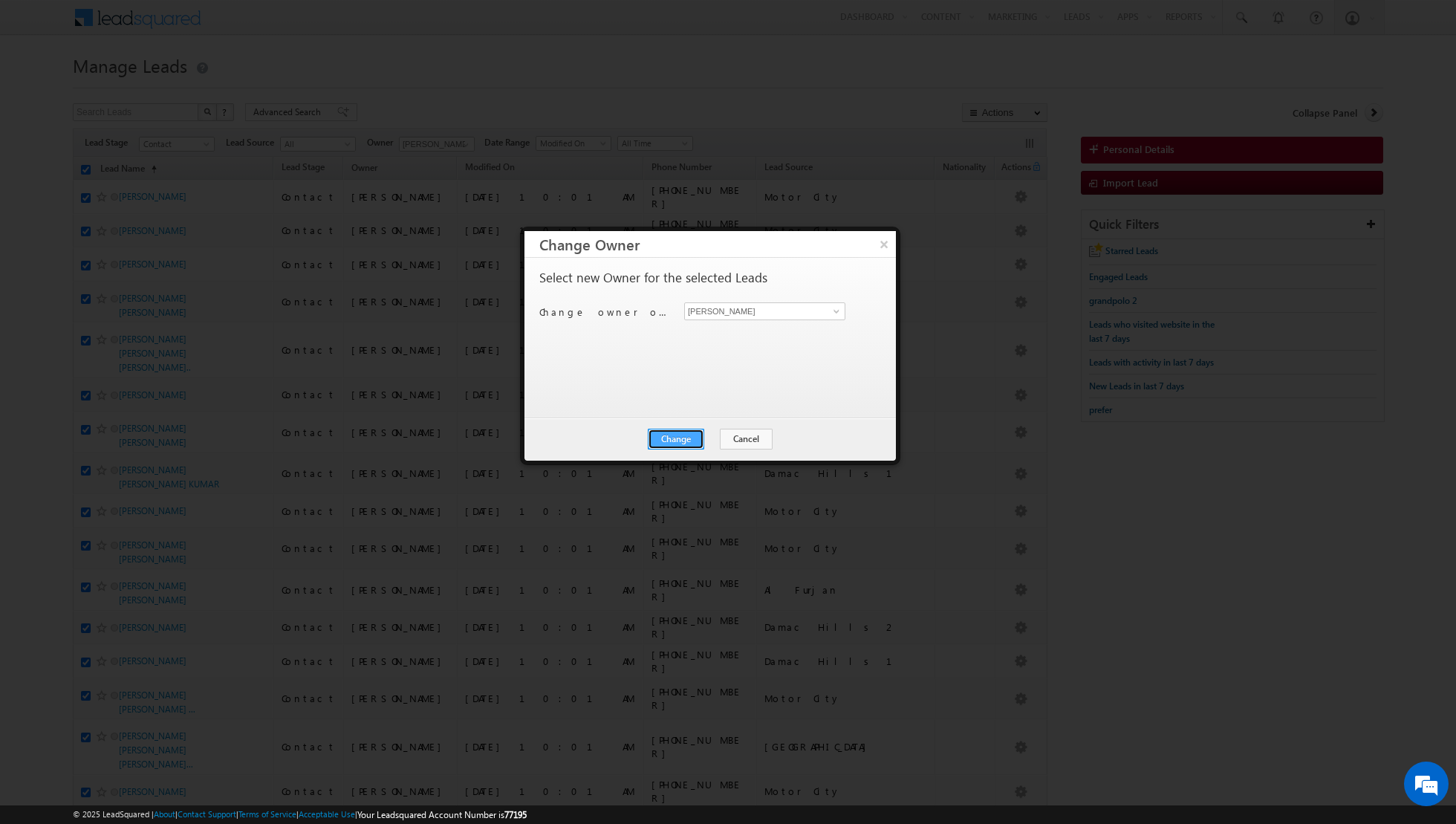
click at [666, 433] on button "Change" at bounding box center [677, 438] width 57 height 21
click at [700, 433] on button "Close" at bounding box center [713, 438] width 48 height 21
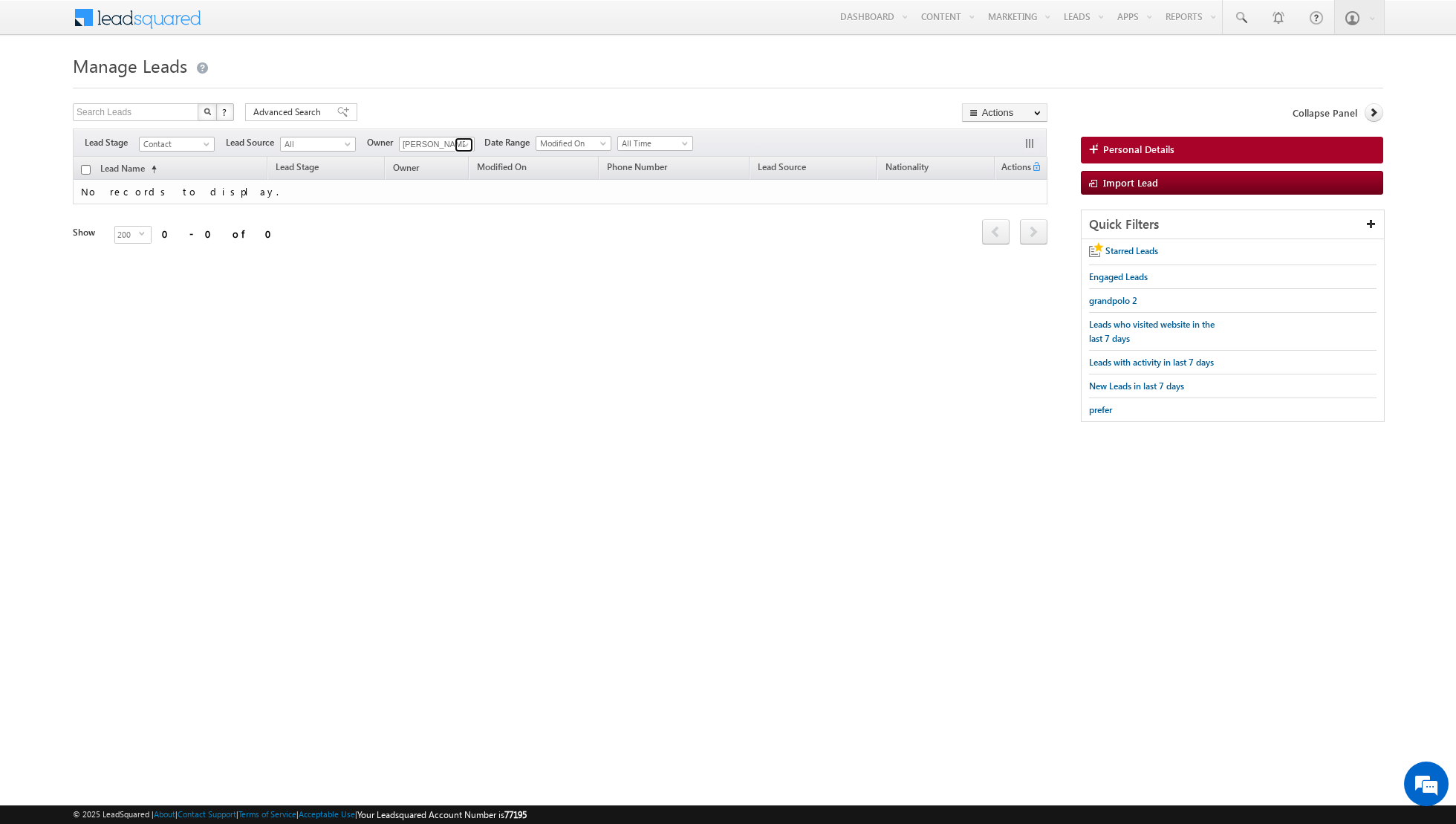
click at [461, 141] on span at bounding box center [465, 144] width 12 height 12
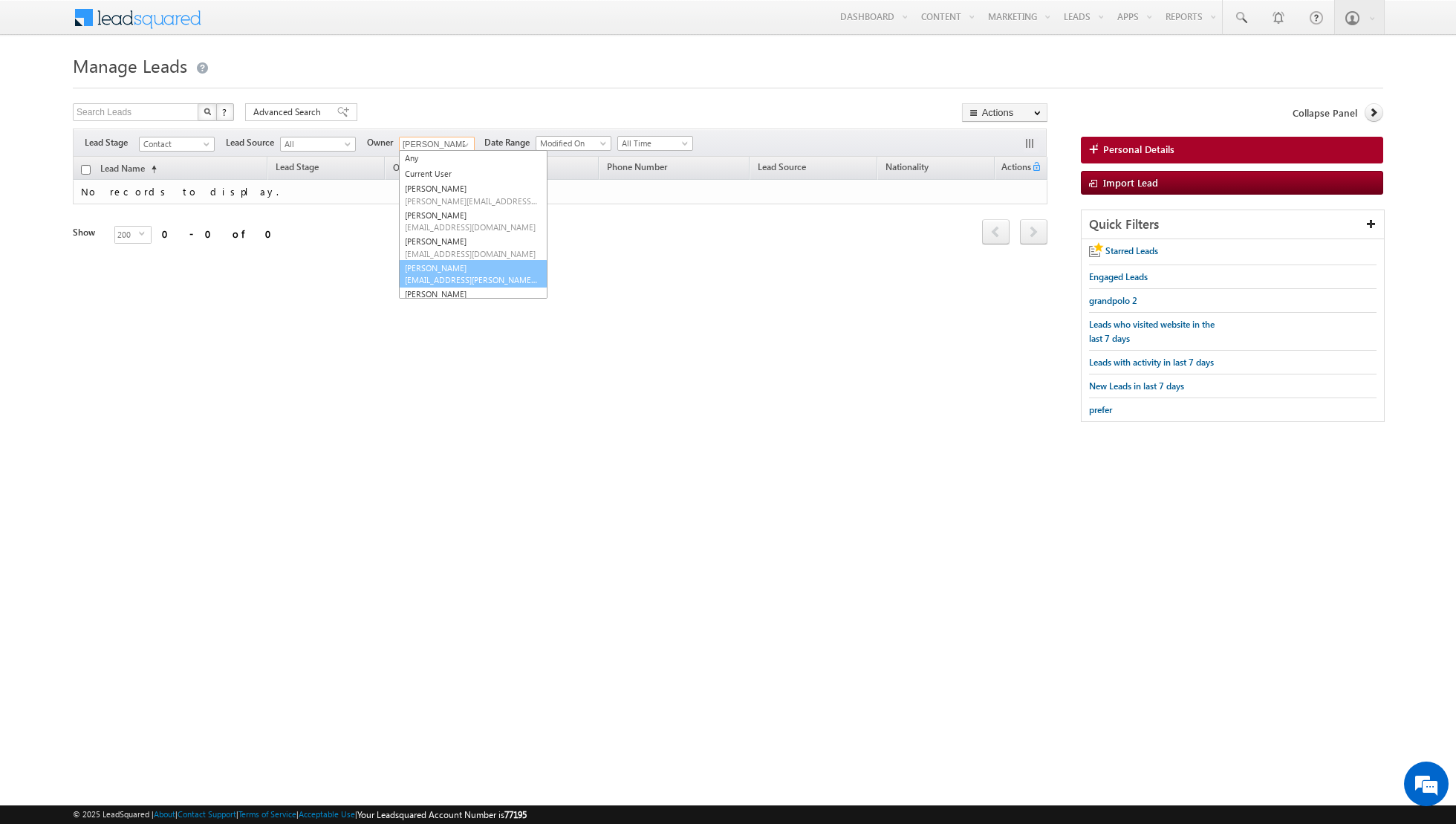
click at [423, 270] on link "[PERSON_NAME] [EMAIL_ADDRESS][PERSON_NAME][DOMAIN_NAME]" at bounding box center [473, 274] width 148 height 28
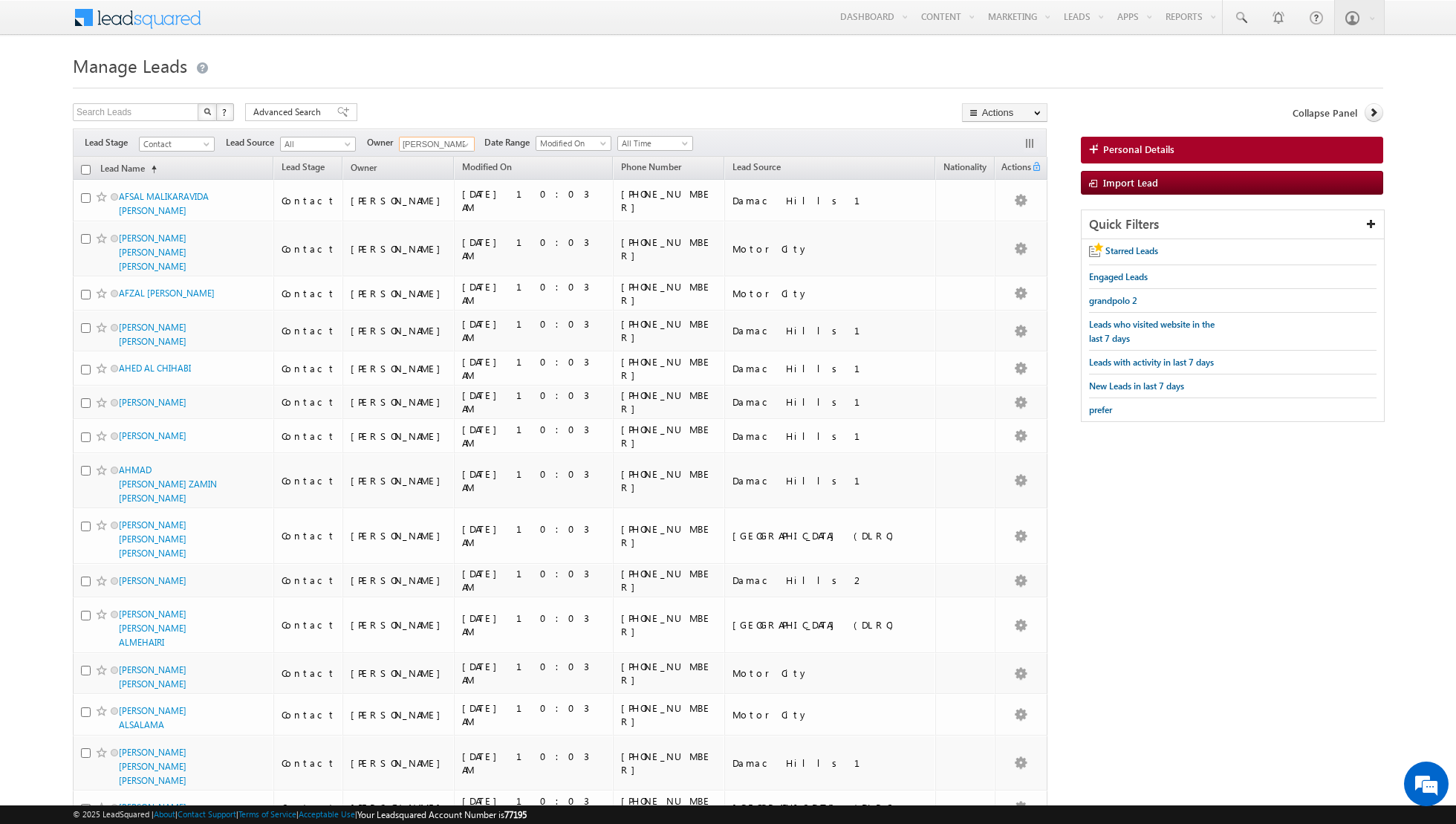
click at [84, 170] on input "checkbox" at bounding box center [85, 170] width 10 height 10
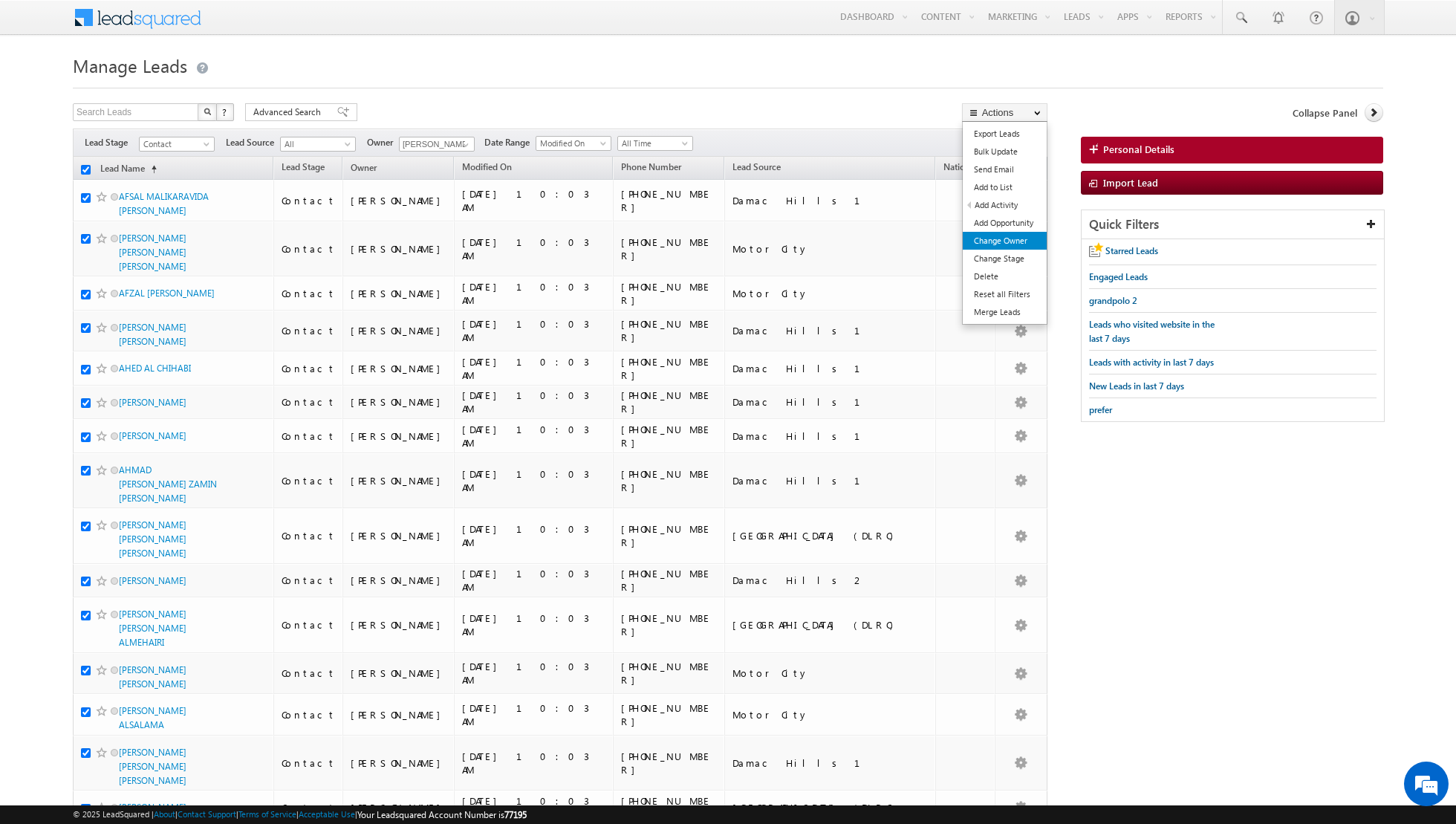
click at [983, 244] on link "Change Owner" at bounding box center [1004, 240] width 84 height 18
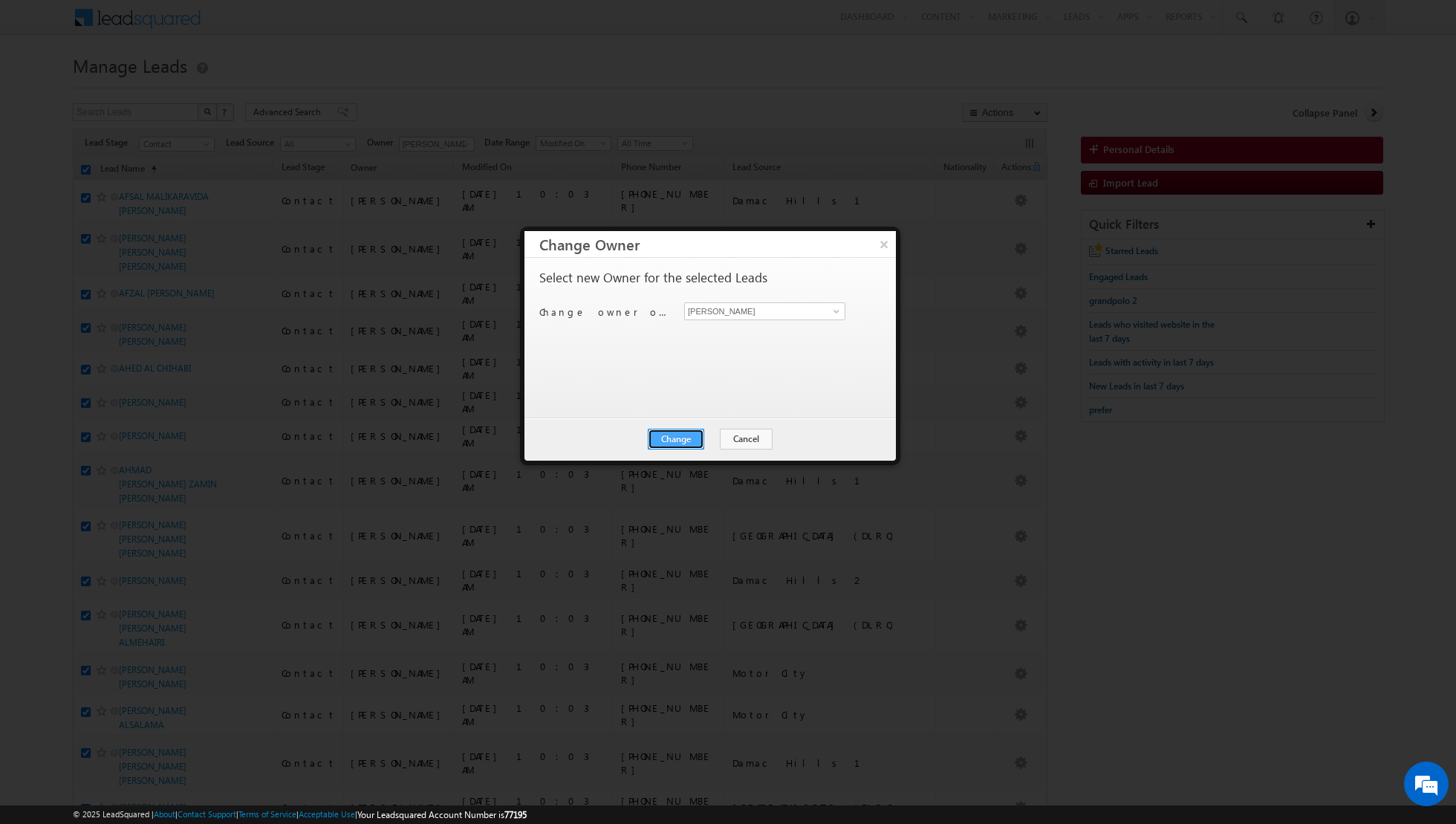
click at [676, 445] on button "Change" at bounding box center [677, 438] width 57 height 21
click at [725, 433] on button "Close" at bounding box center [713, 438] width 48 height 21
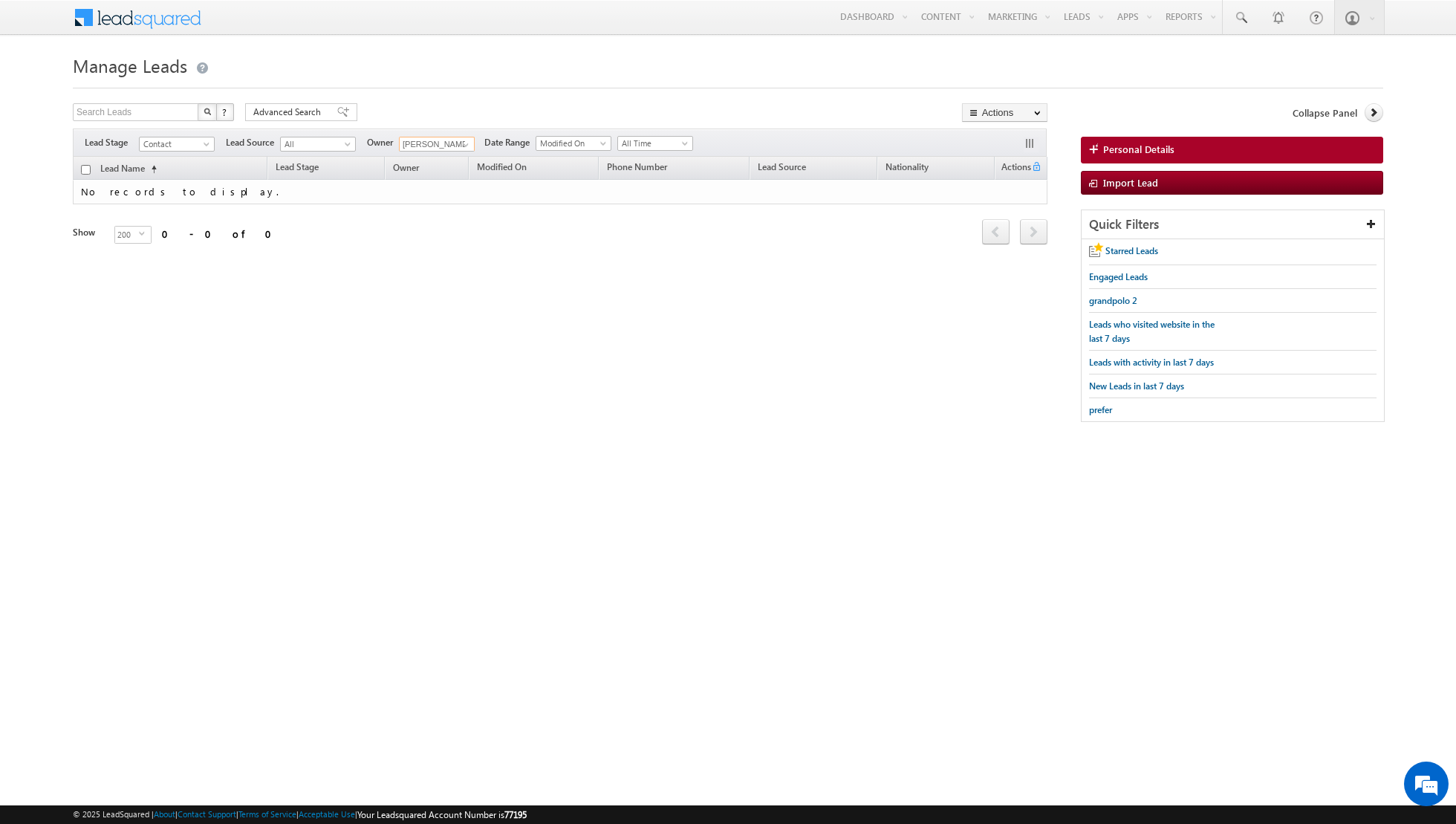
click at [445, 139] on input "[PERSON_NAME]" at bounding box center [437, 144] width 76 height 15
click at [460, 148] on span at bounding box center [465, 144] width 12 height 12
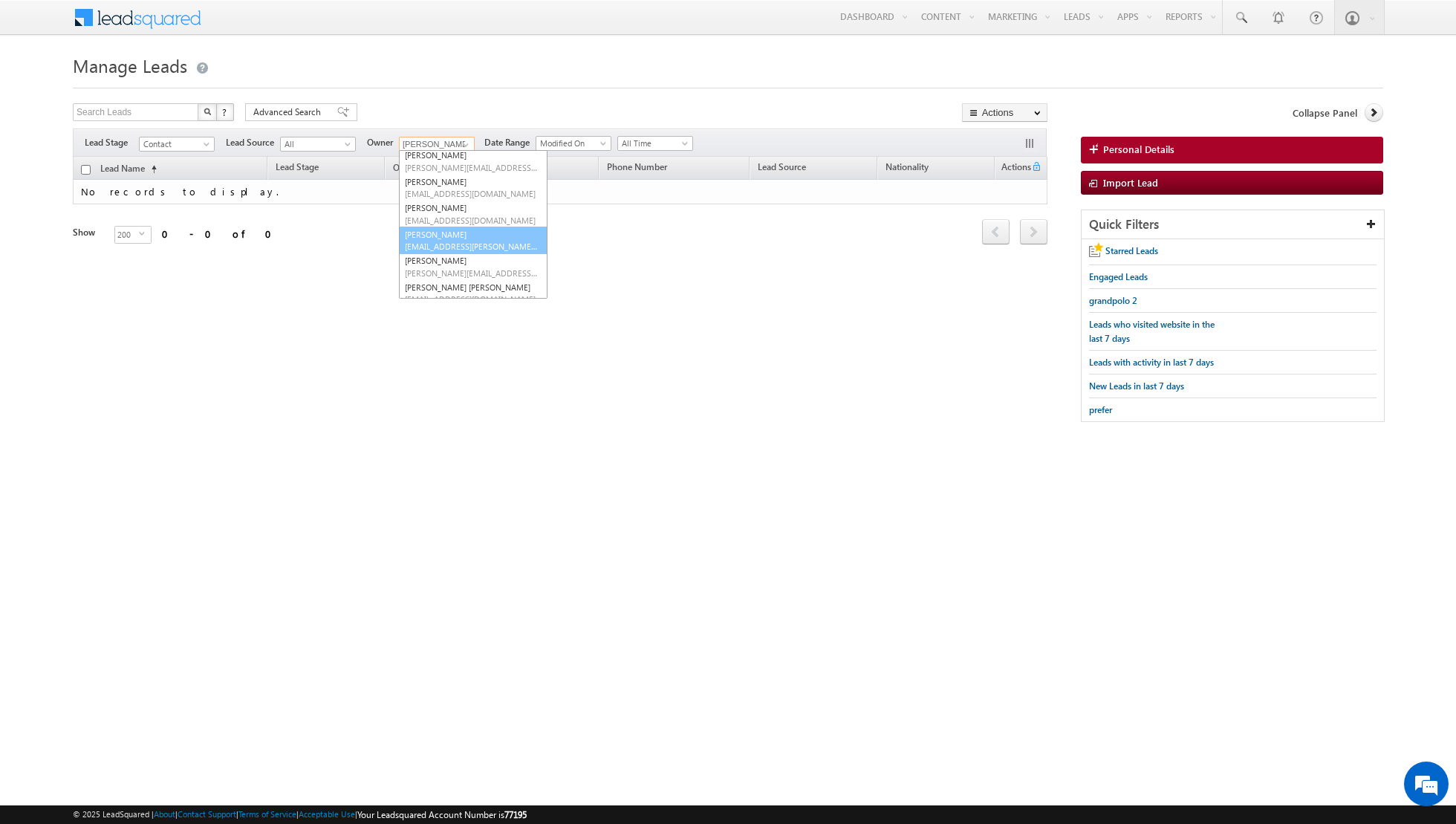
scroll to position [35, 0]
click at [453, 263] on link "[PERSON_NAME] [PERSON_NAME][EMAIL_ADDRESS][DOMAIN_NAME]" at bounding box center [473, 266] width 148 height 28
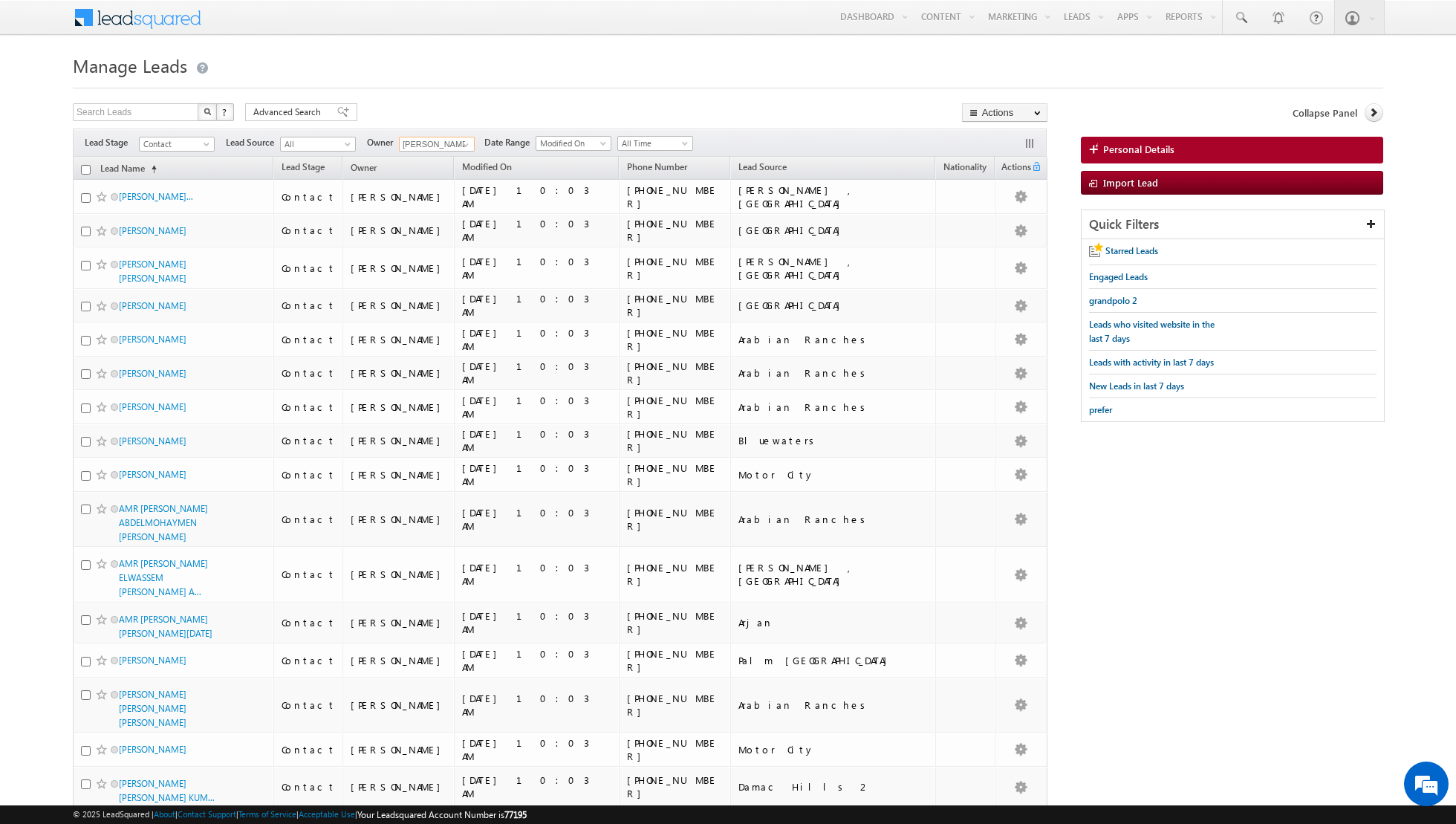
click at [85, 168] on input "checkbox" at bounding box center [85, 170] width 10 height 10
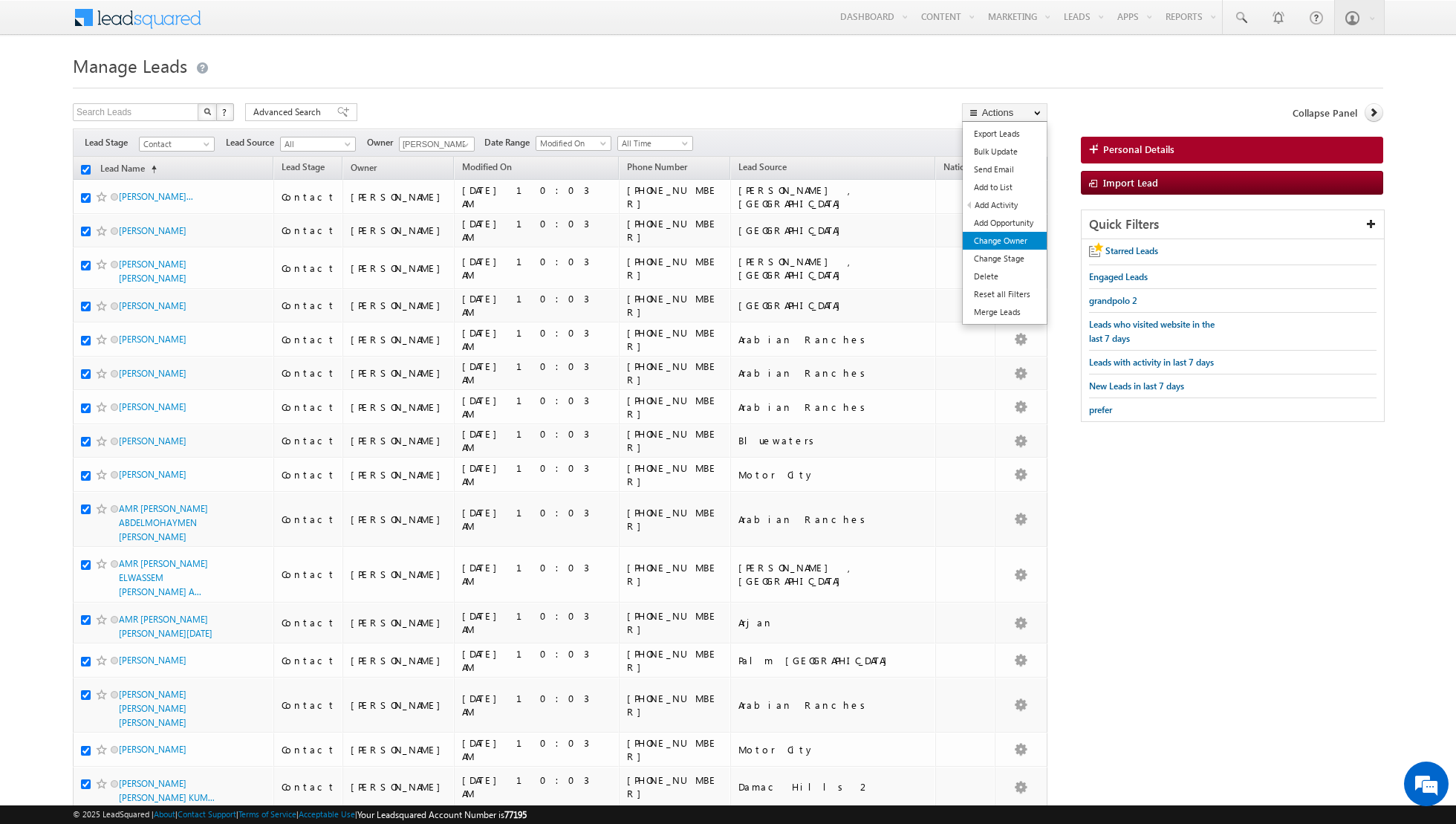
click at [1017, 244] on link "Change Owner" at bounding box center [1004, 240] width 84 height 18
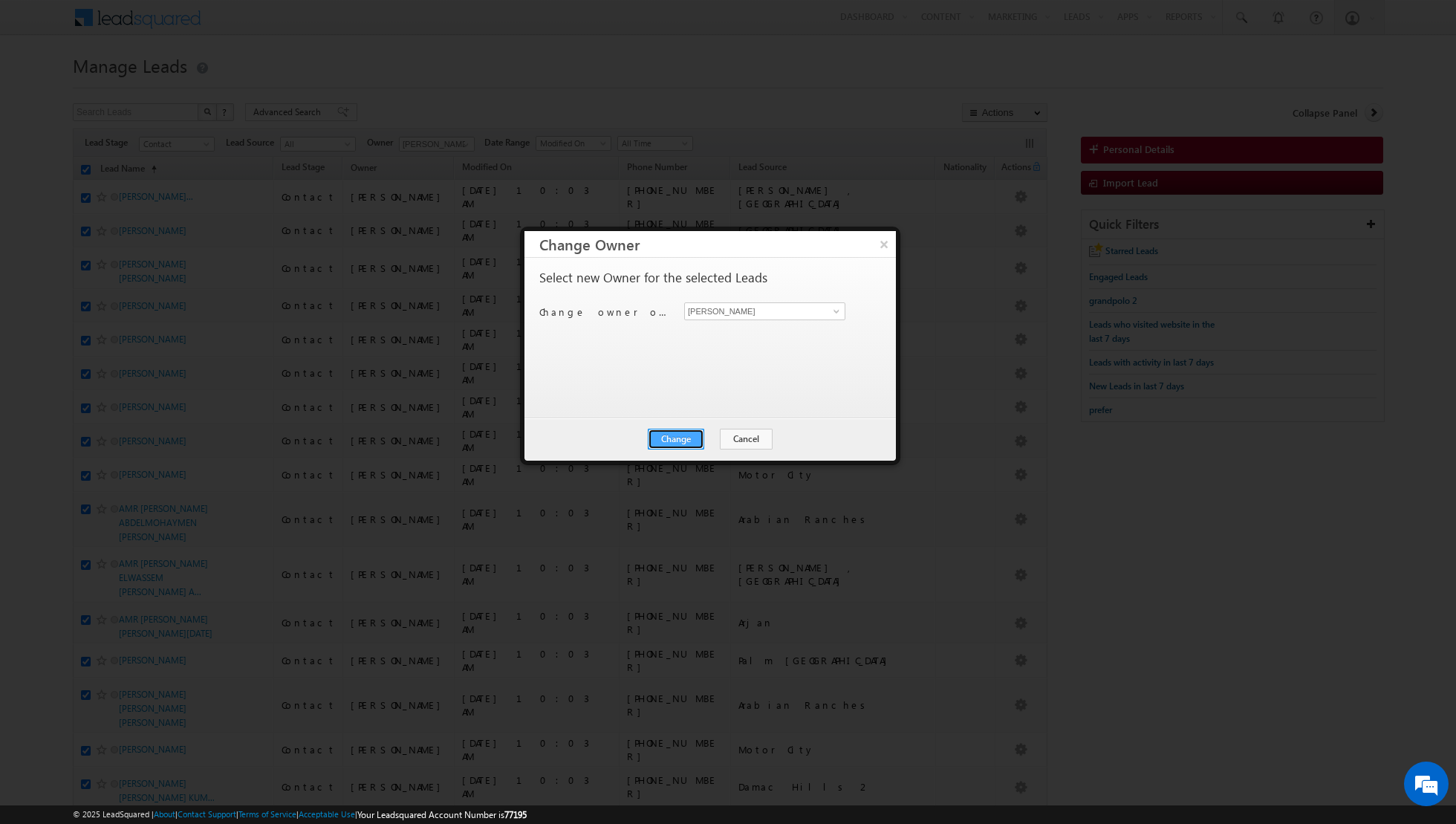
click at [664, 433] on button "Change" at bounding box center [677, 438] width 57 height 21
click at [704, 438] on button "Close" at bounding box center [713, 438] width 48 height 21
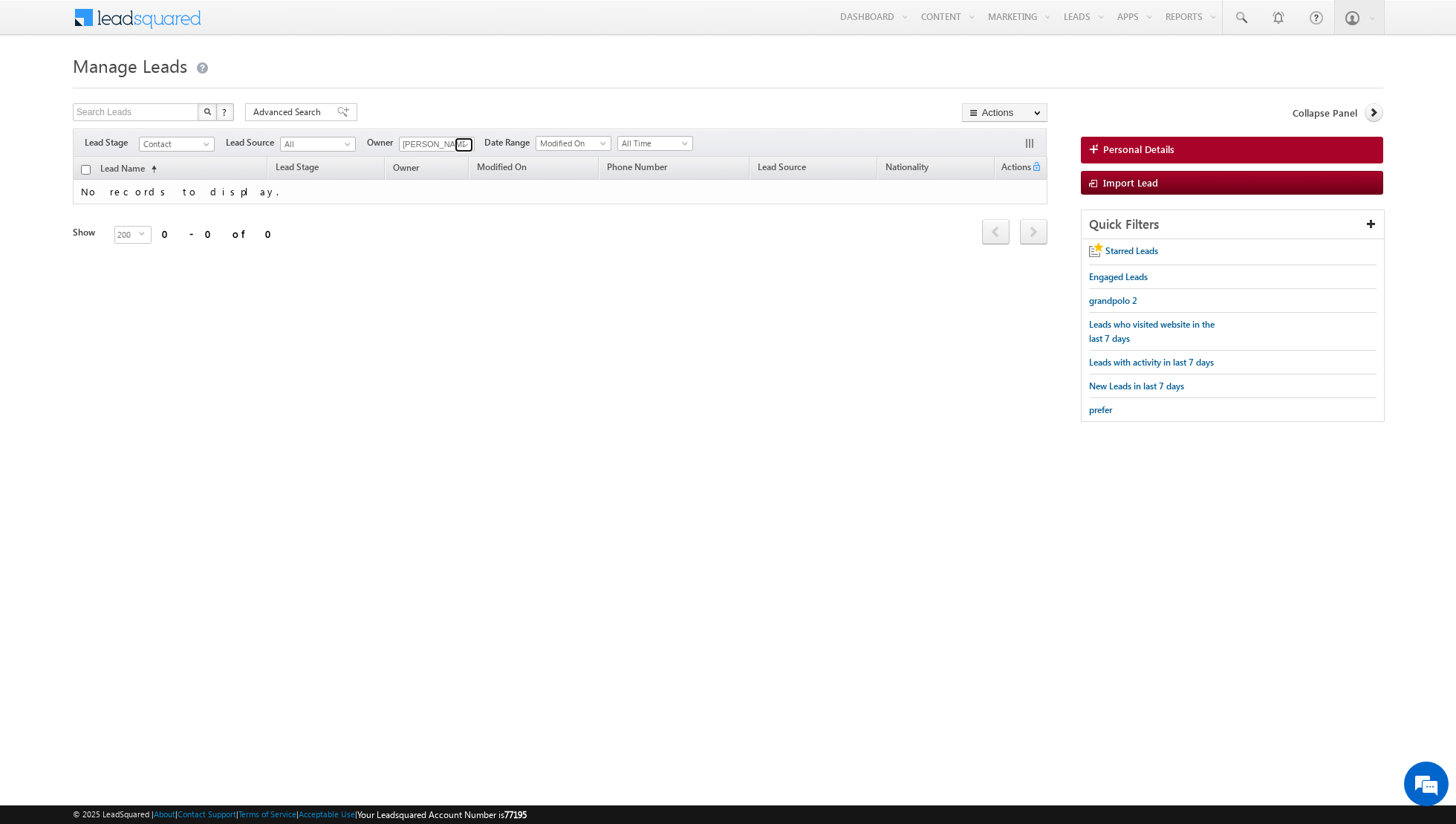
click at [465, 143] on span at bounding box center [465, 144] width 12 height 12
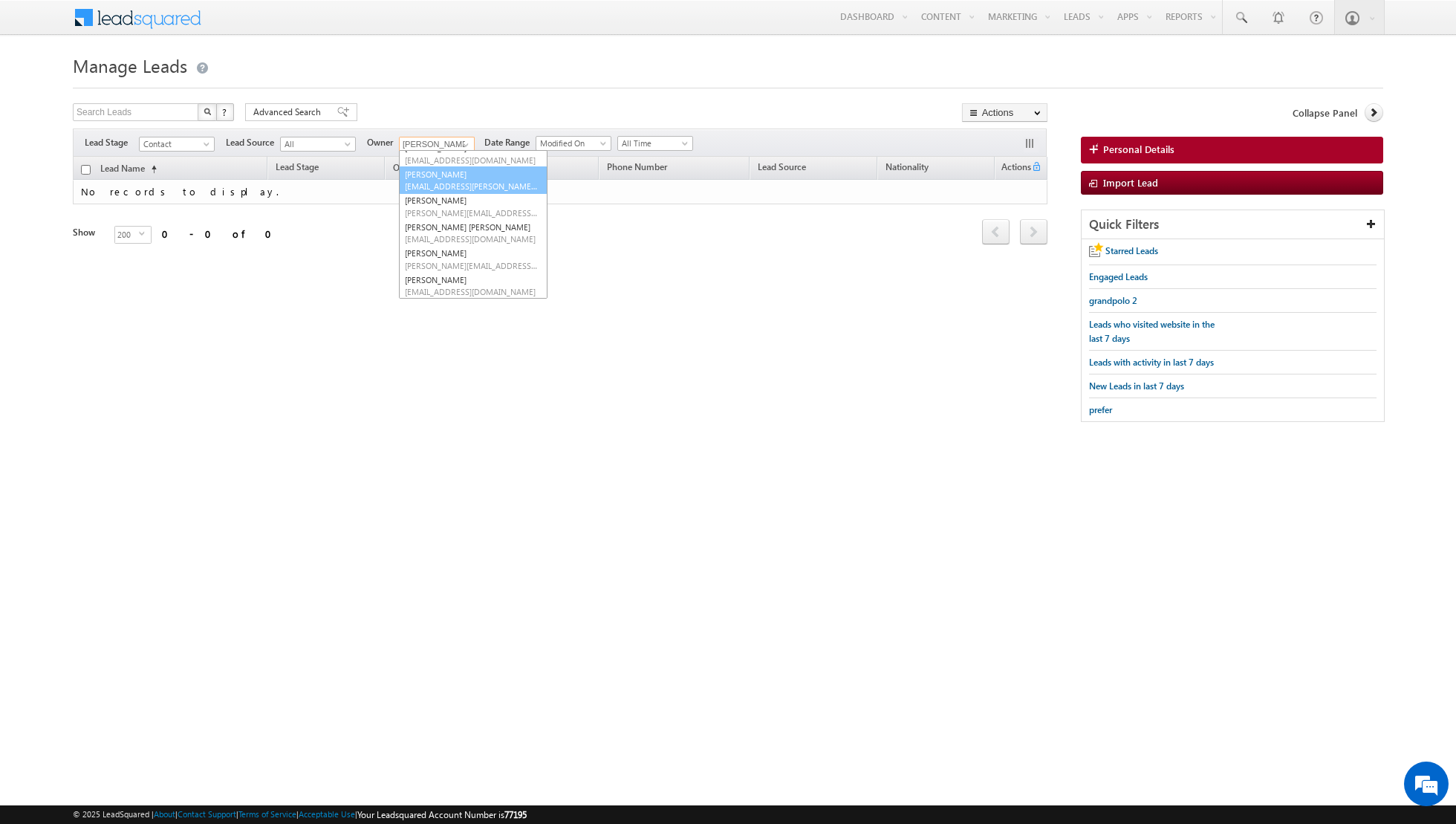
scroll to position [96, 0]
click at [466, 227] on link "[PERSON_NAME] [PERSON_NAME] [PERSON_NAME][EMAIL_ADDRESS][PERSON_NAME][DOMAIN_NA…" at bounding box center [473, 230] width 148 height 28
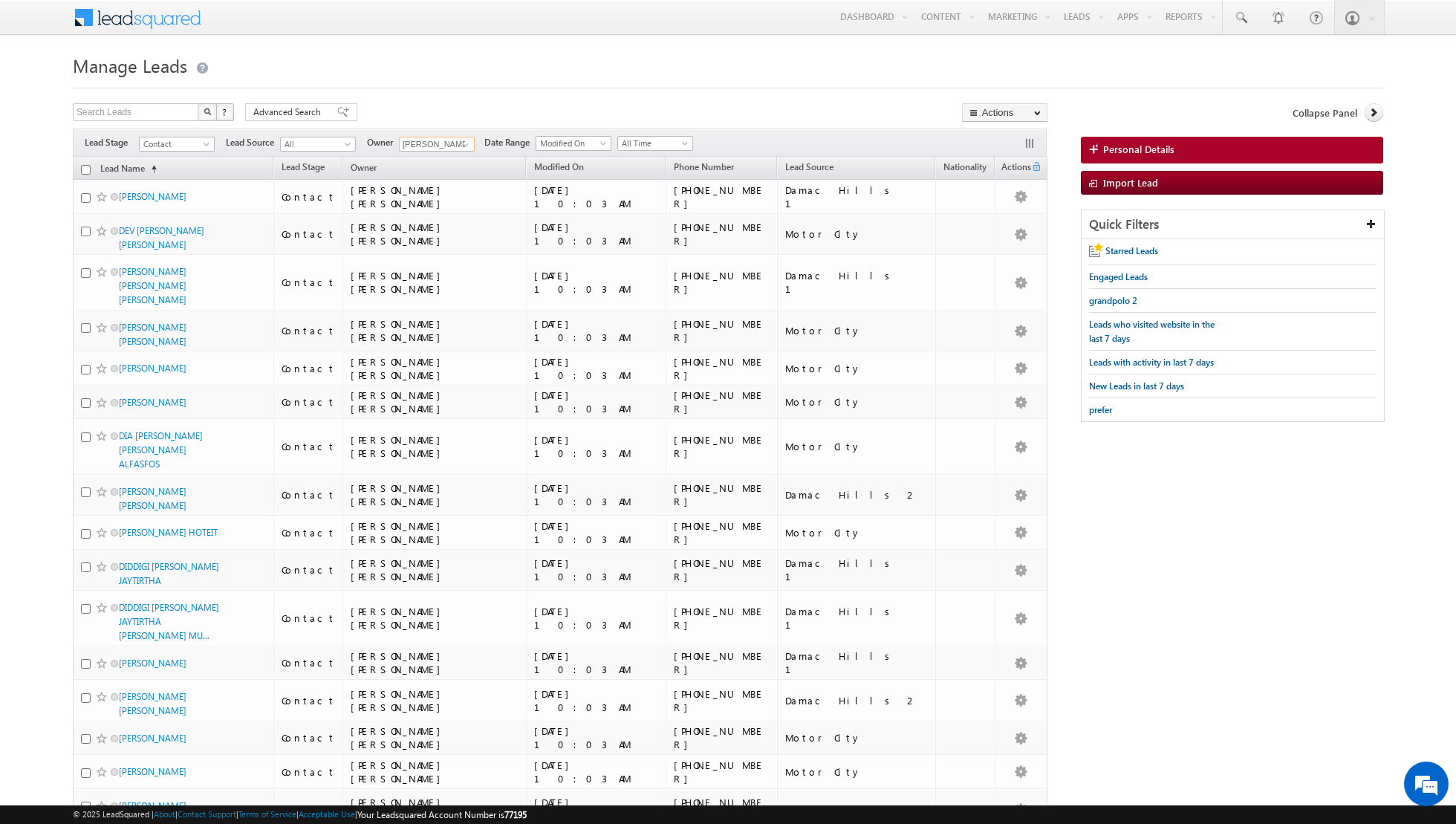
click at [83, 167] on input "checkbox" at bounding box center [85, 170] width 10 height 10
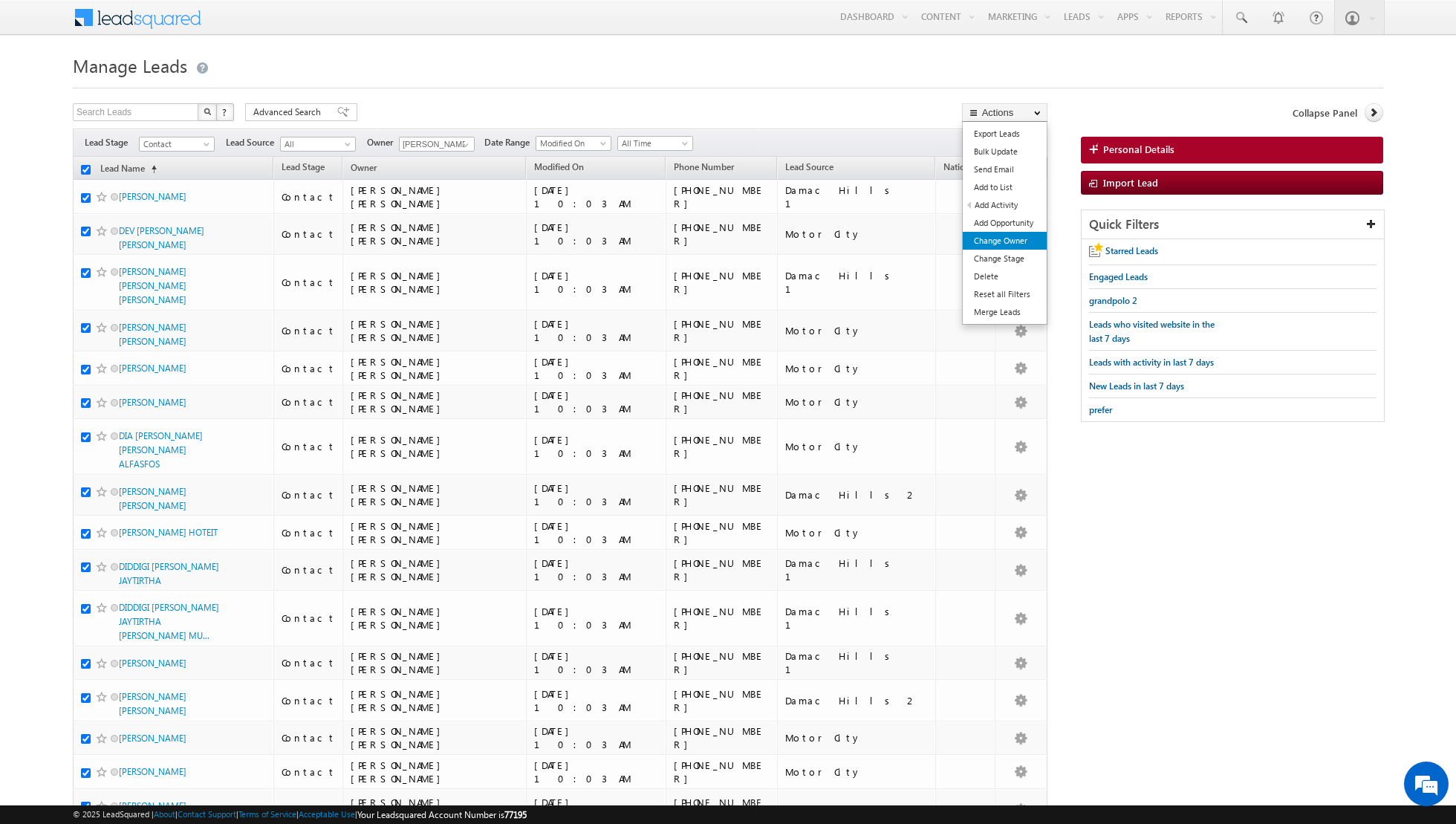
click at [979, 234] on link "Change Owner" at bounding box center [1004, 240] width 84 height 18
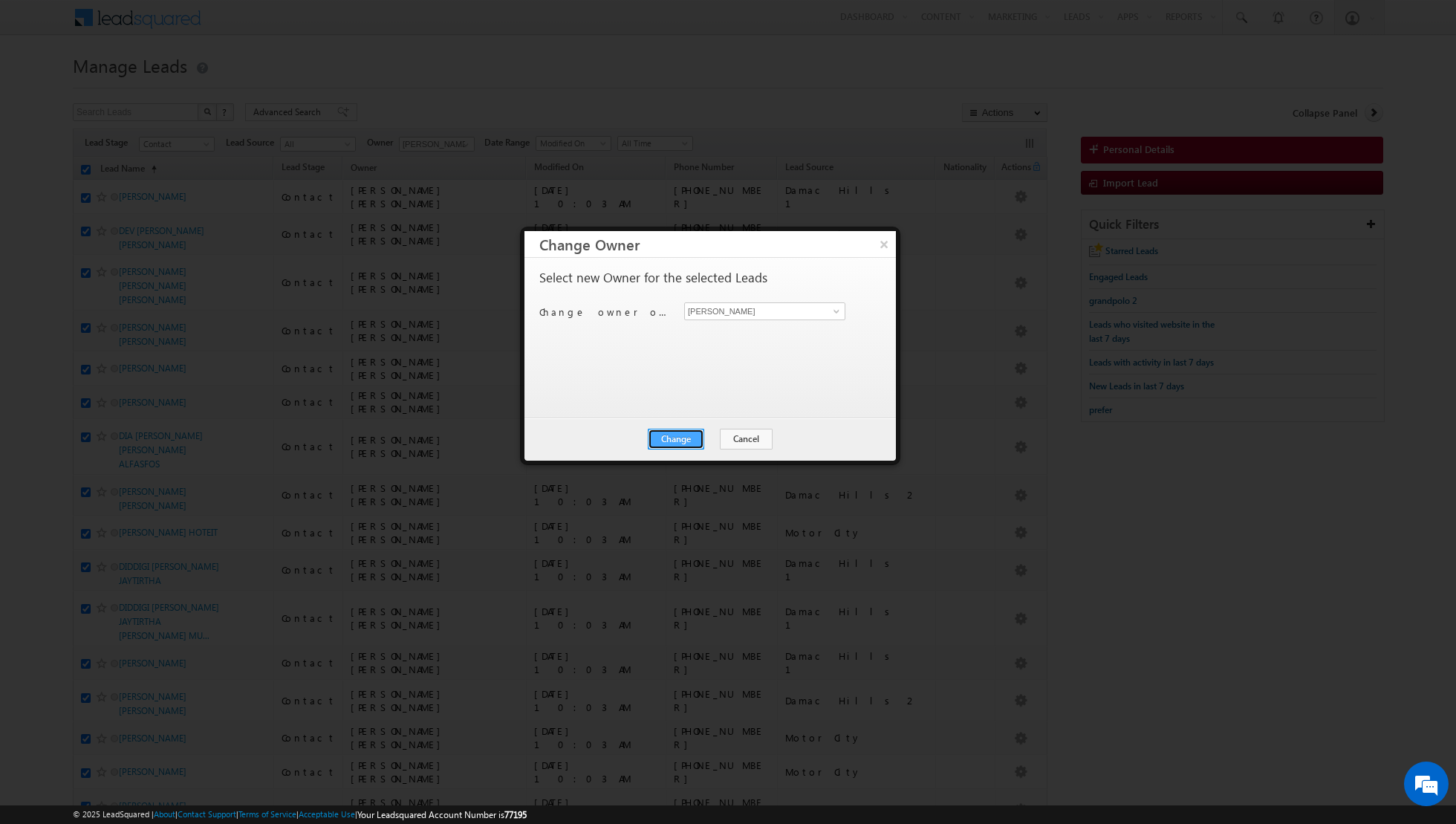
click at [681, 439] on button "Change" at bounding box center [677, 438] width 57 height 21
click at [707, 437] on button "Close" at bounding box center [713, 438] width 48 height 21
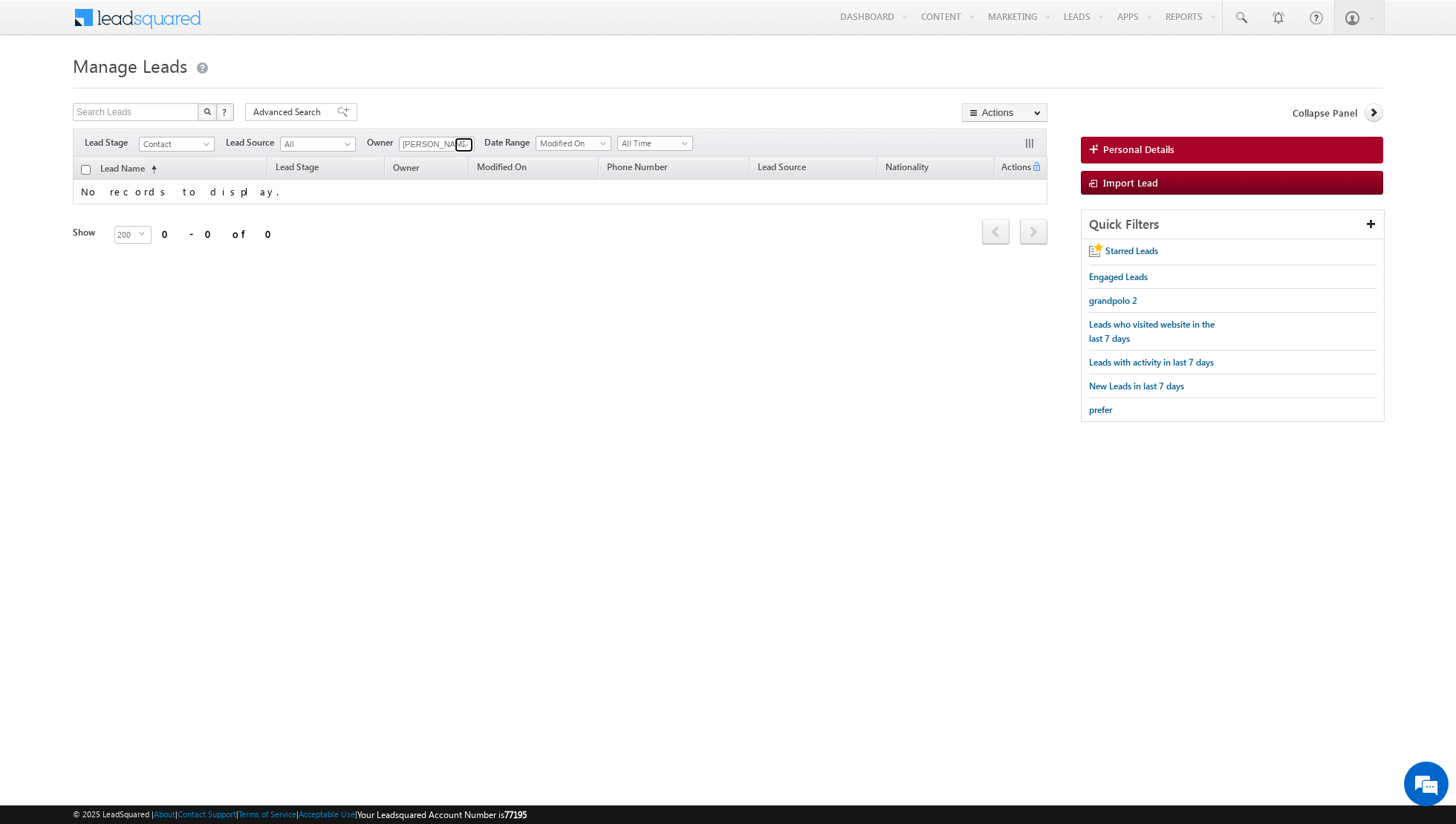
click at [460, 145] on span at bounding box center [465, 144] width 12 height 12
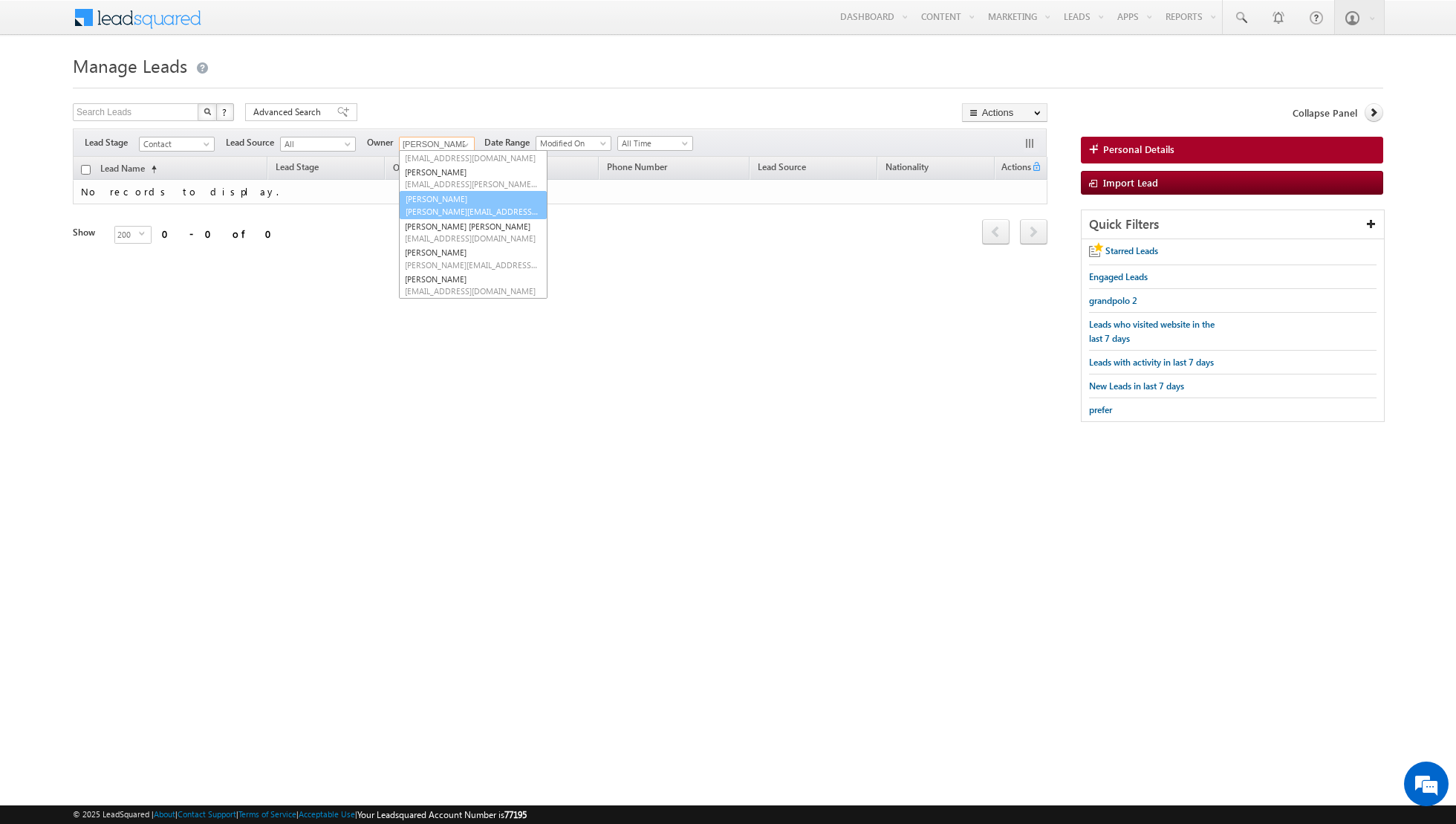
scroll to position [83, 0]
click at [444, 266] on link "[PERSON_NAME] [PERSON_NAME][EMAIL_ADDRESS][PERSON_NAME][DOMAIN_NAME]" at bounding box center [473, 270] width 148 height 28
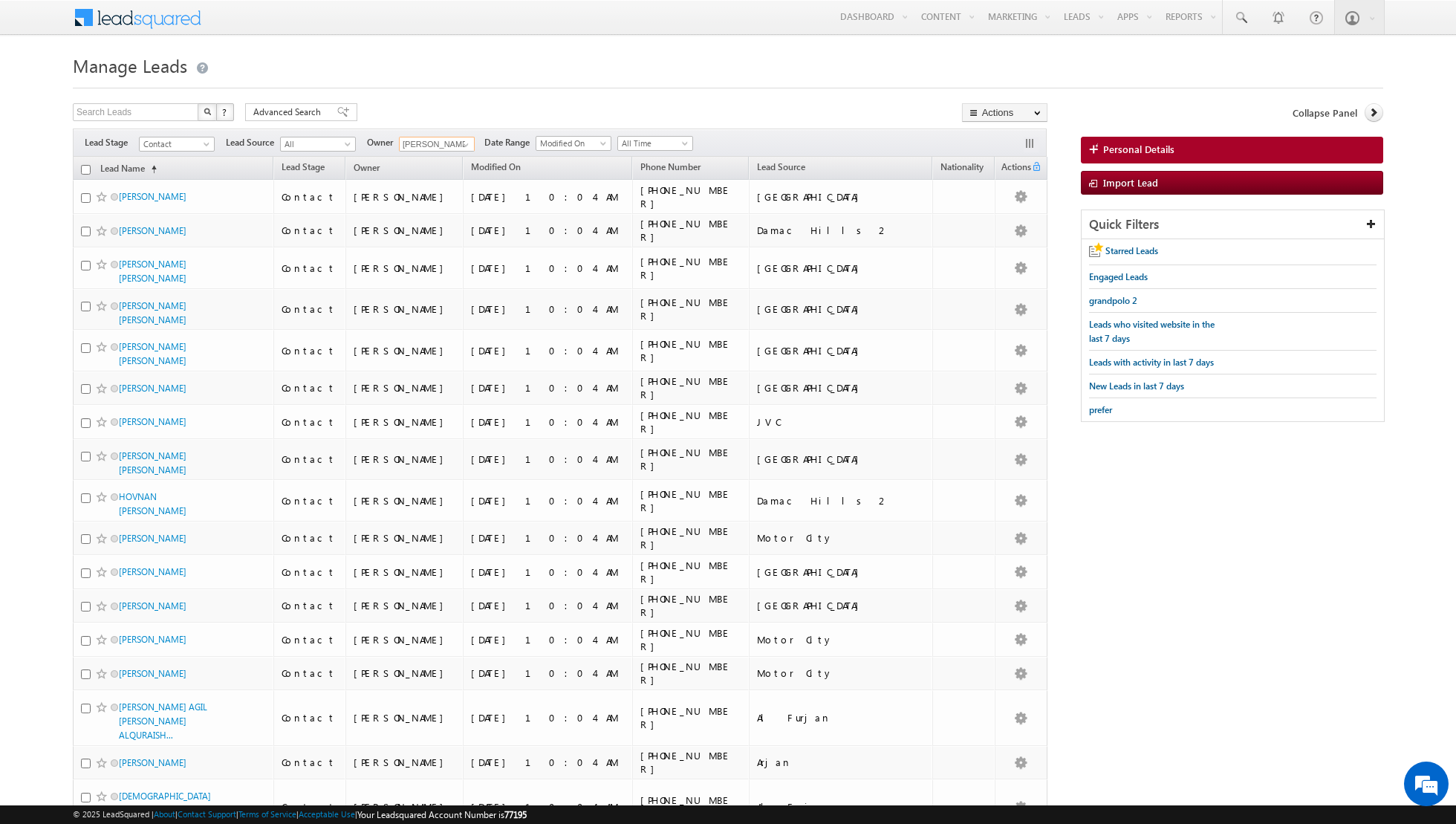
click at [88, 167] on input "checkbox" at bounding box center [85, 170] width 10 height 10
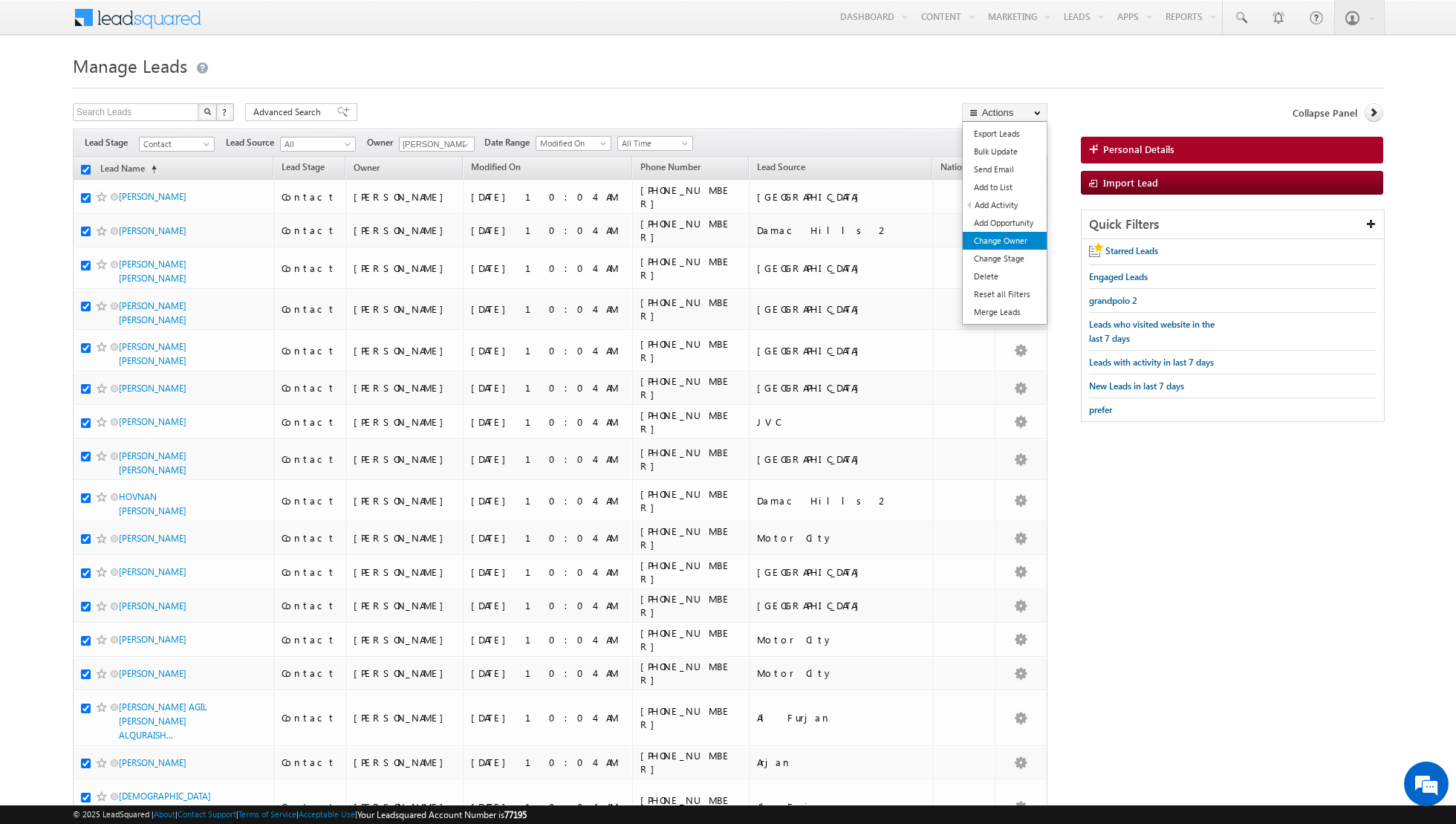
click at [1003, 243] on link "Change Owner" at bounding box center [1004, 240] width 84 height 18
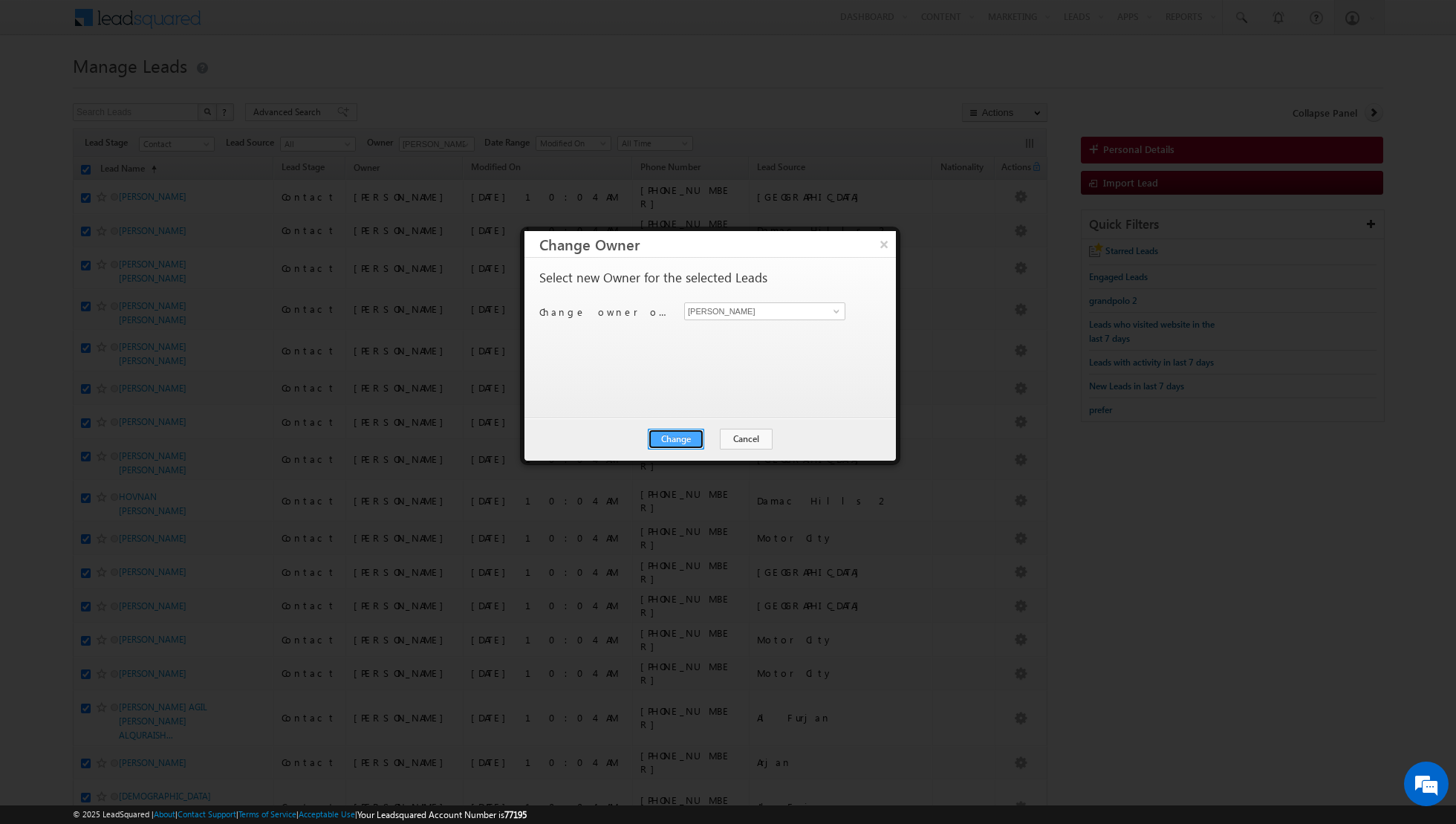
click at [682, 433] on button "Change" at bounding box center [677, 438] width 57 height 21
click at [712, 439] on button "Close" at bounding box center [713, 438] width 48 height 21
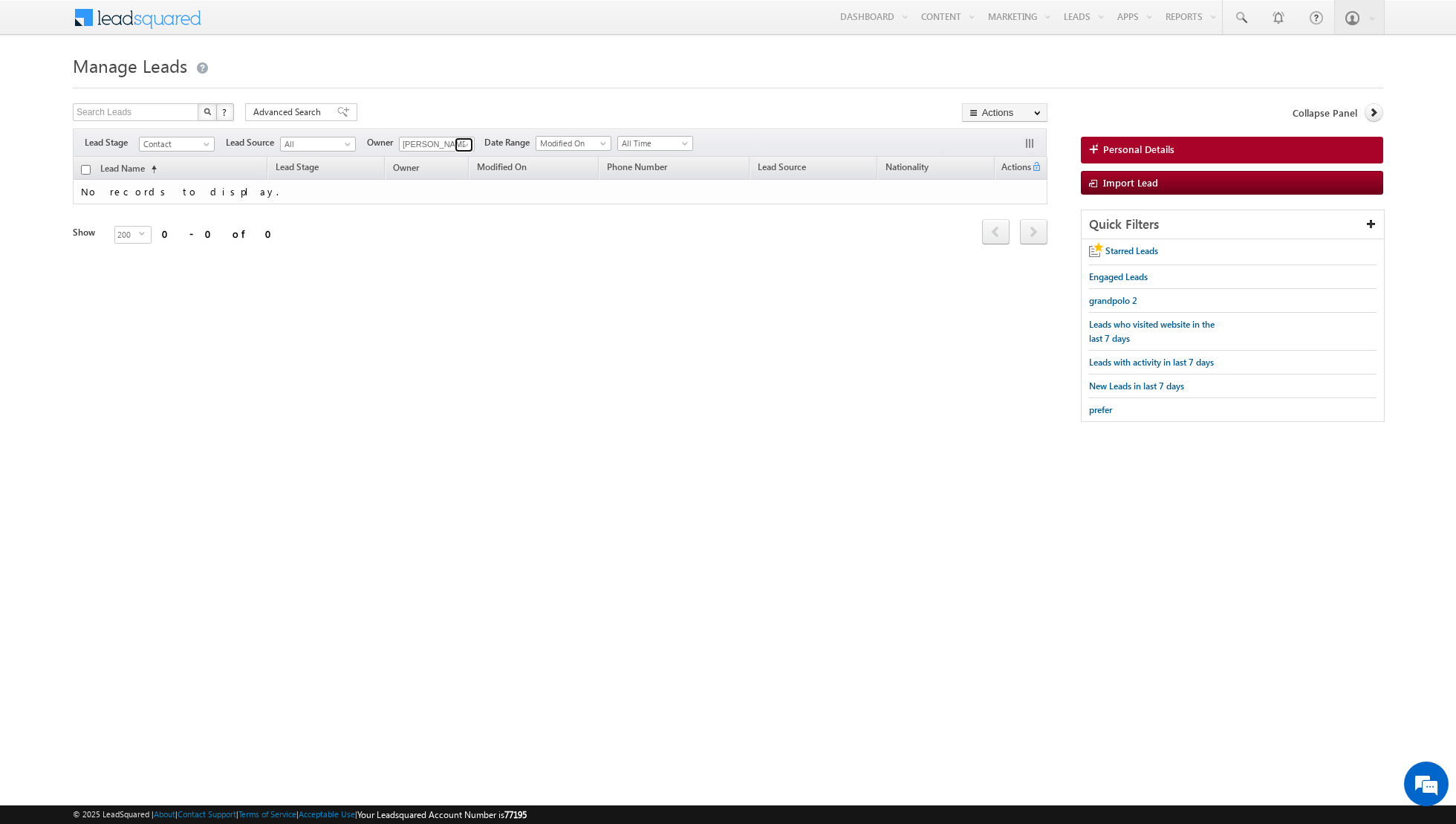
click at [460, 141] on span at bounding box center [465, 144] width 12 height 12
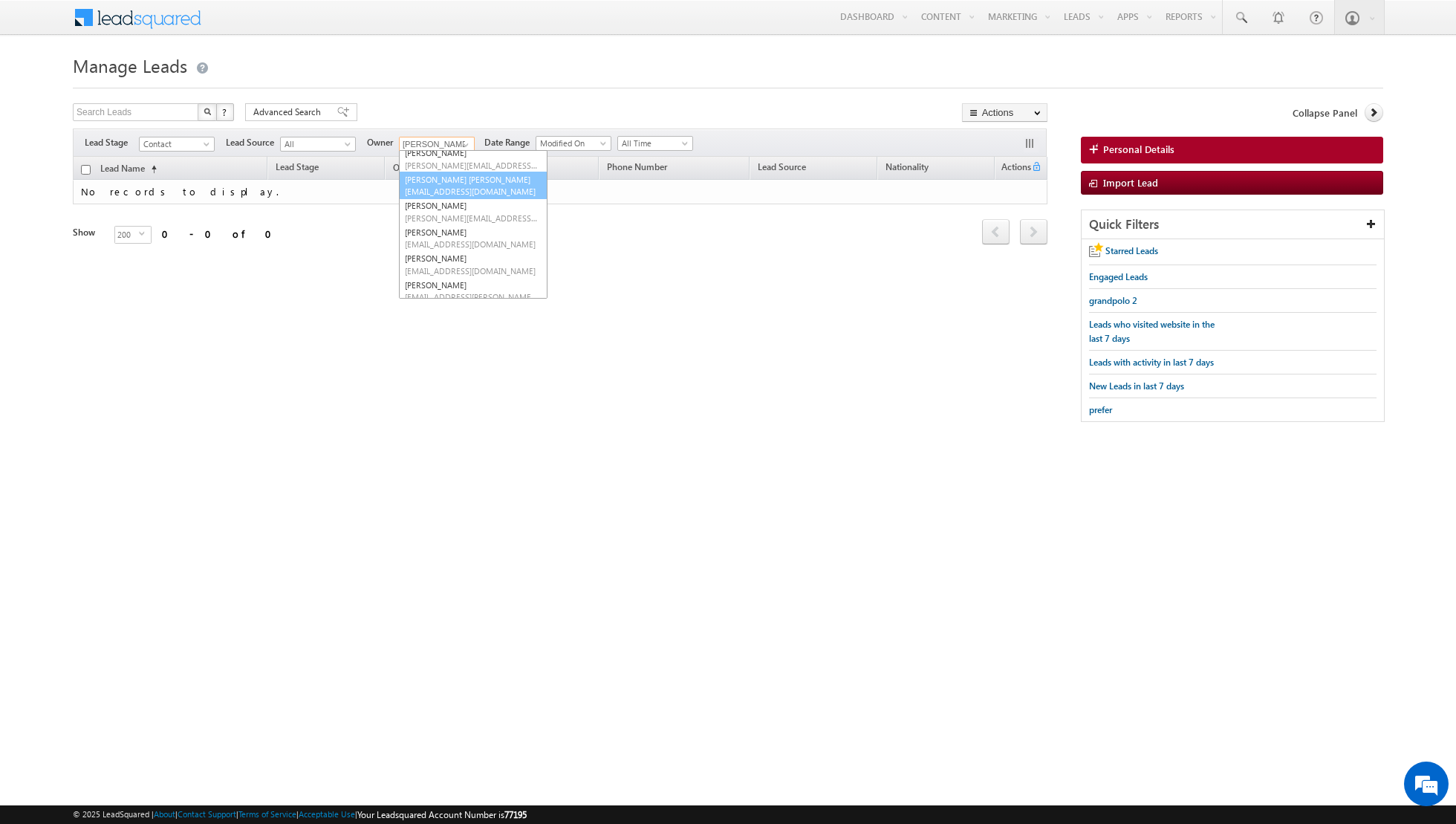
scroll to position [147, 0]
click at [445, 230] on link "[PERSON_NAME] [PERSON_NAME][EMAIL_ADDRESS][PERSON_NAME][DOMAIN_NAME]" at bounding box center [473, 233] width 148 height 28
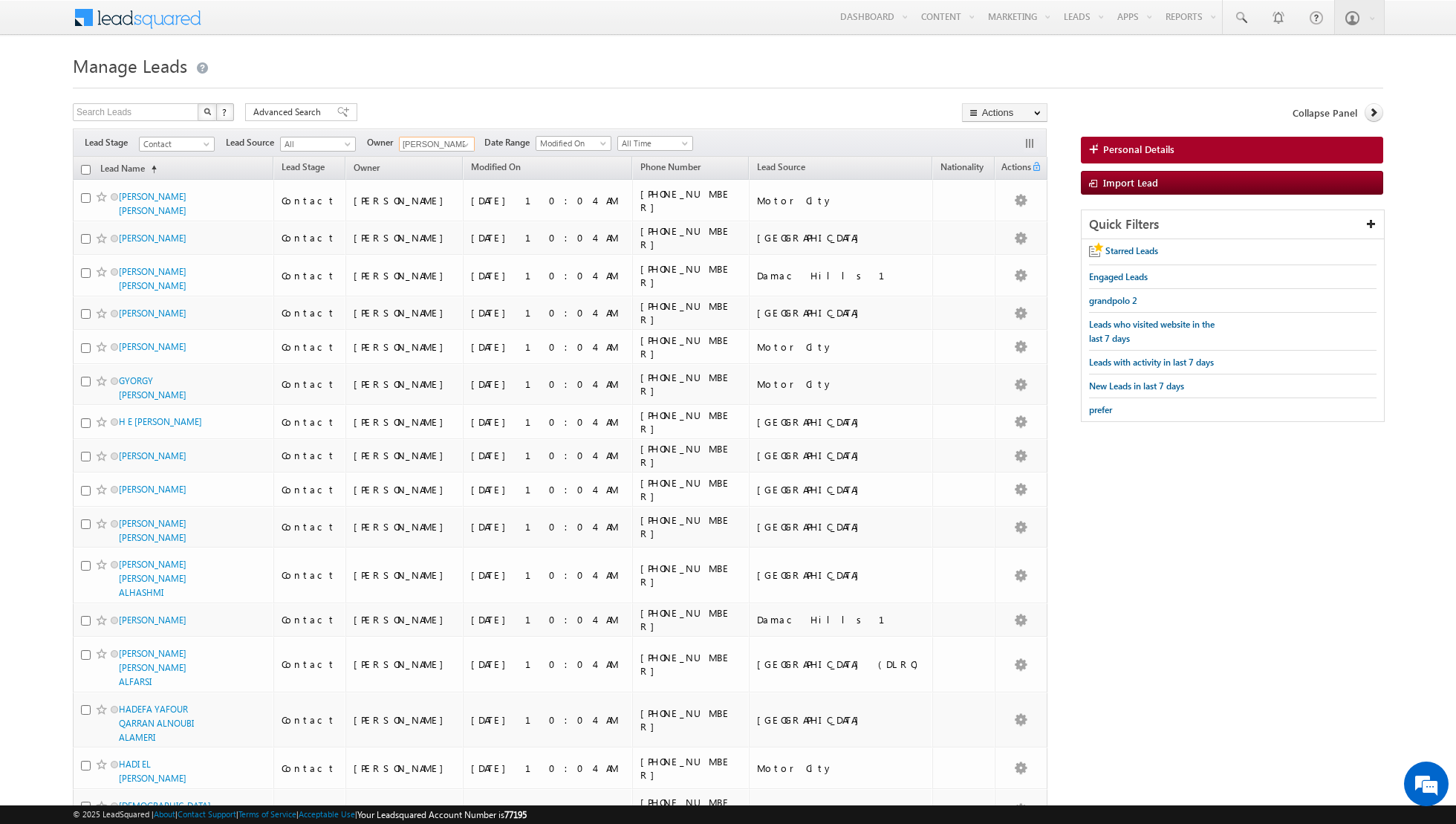
click at [85, 169] on input "checkbox" at bounding box center [85, 170] width 10 height 10
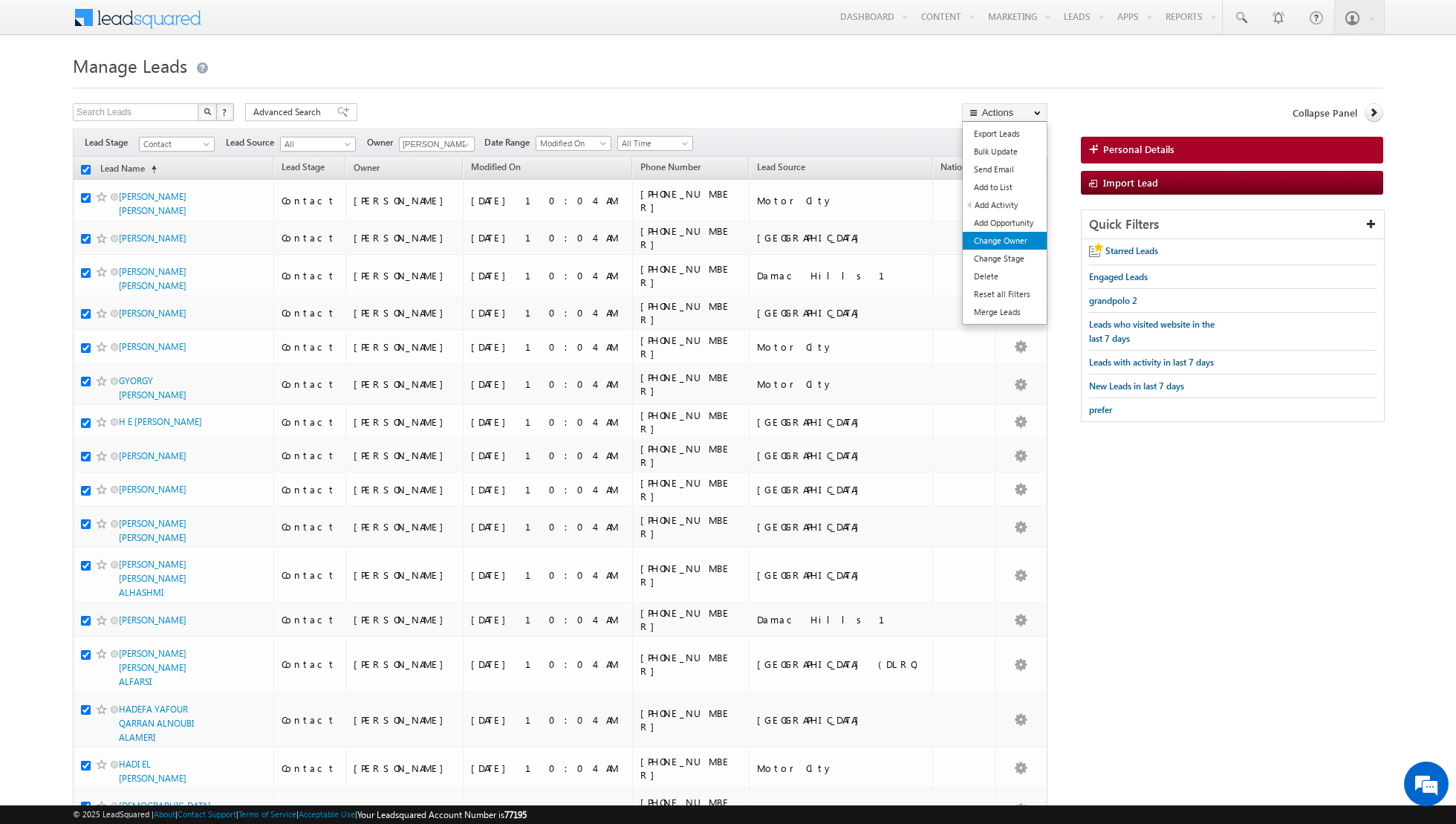
click at [982, 240] on link "Change Owner" at bounding box center [1004, 240] width 84 height 18
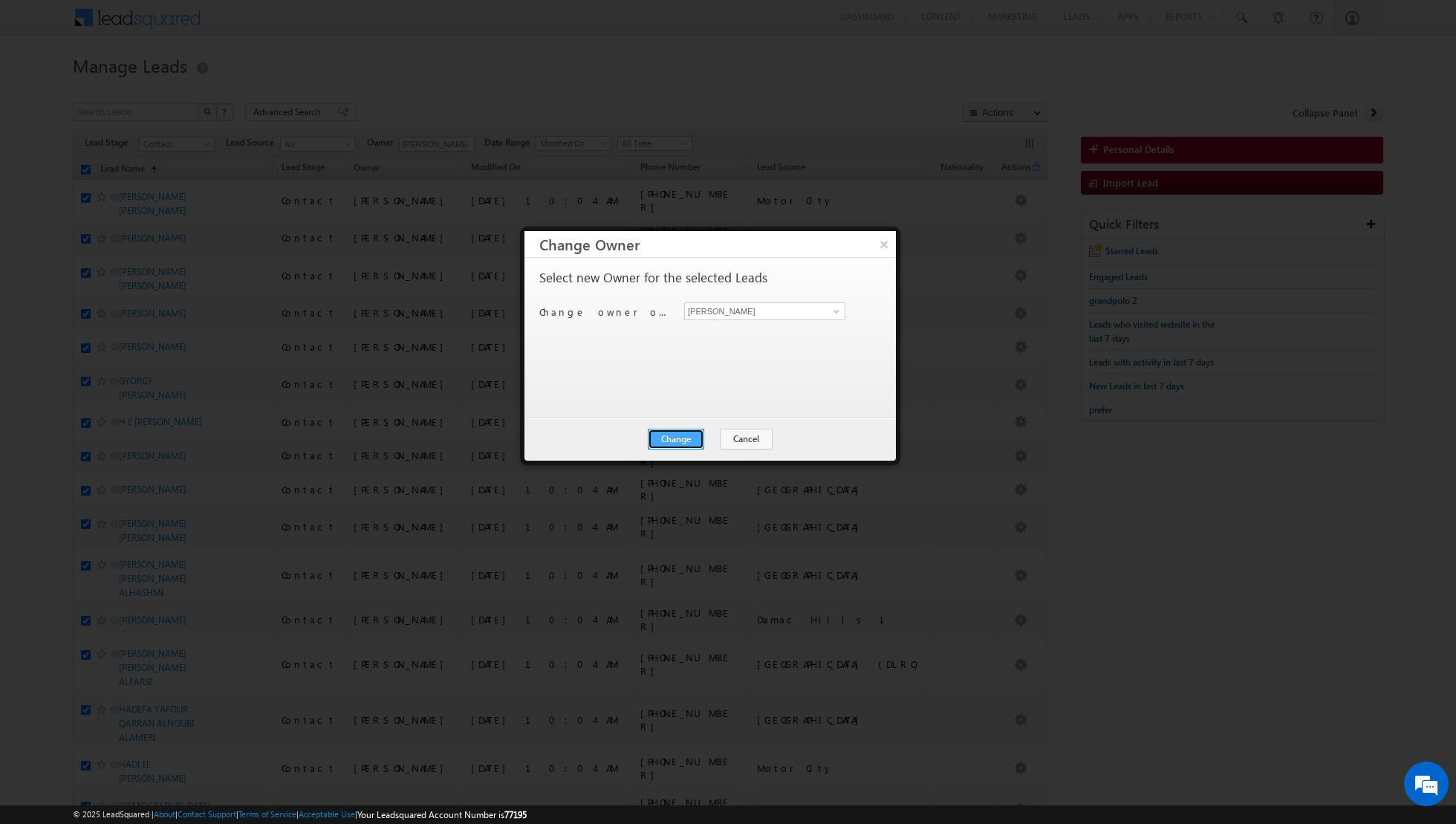
click at [687, 440] on button "Change" at bounding box center [677, 438] width 57 height 21
click at [699, 442] on button "Close" at bounding box center [713, 438] width 48 height 21
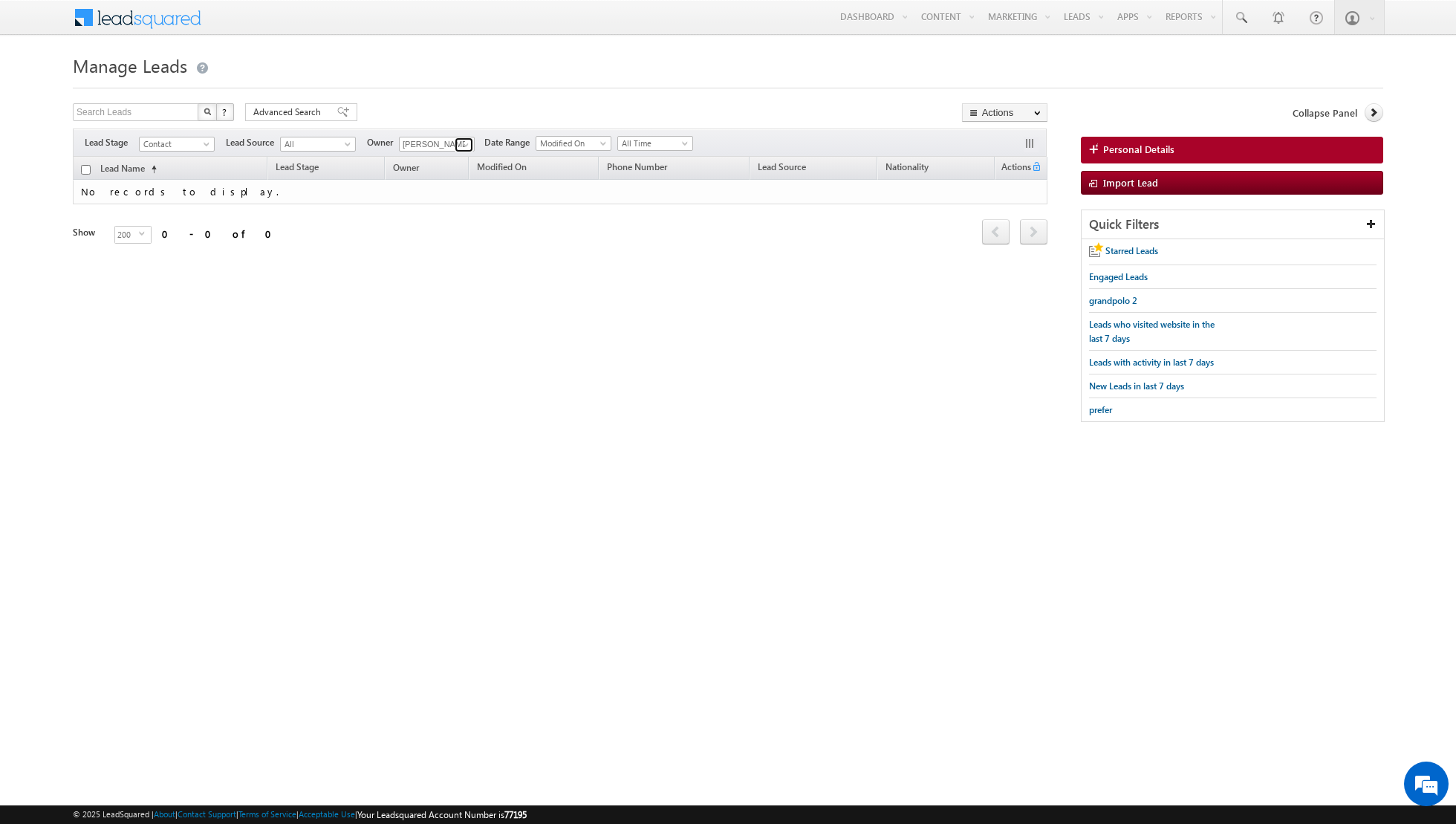
click at [463, 145] on span at bounding box center [465, 144] width 12 height 12
click at [447, 281] on link "[PERSON_NAME] [EMAIL_ADDRESS][PERSON_NAME][DOMAIN_NAME]" at bounding box center [473, 285] width 148 height 28
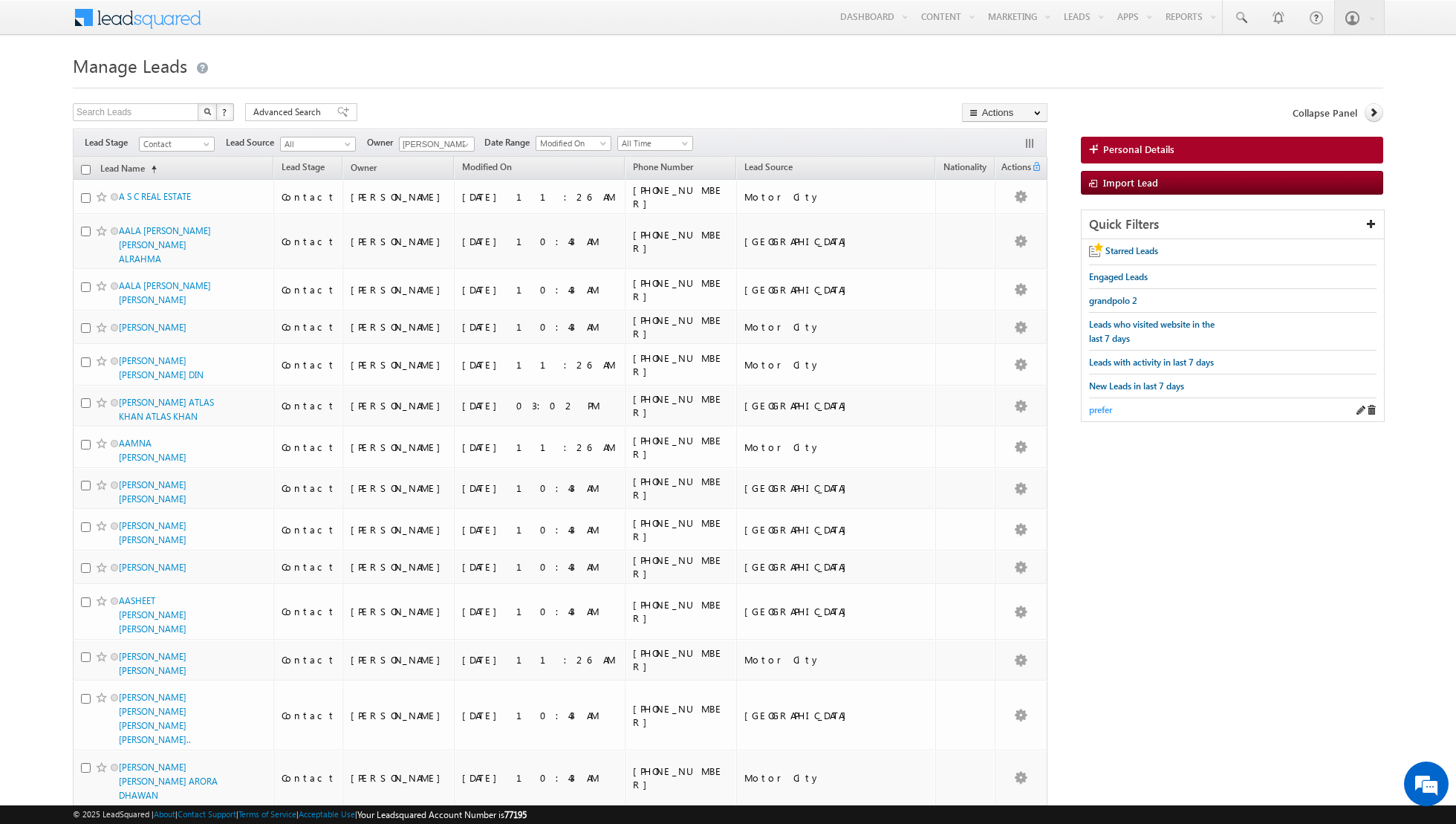
click at [1096, 411] on span "prefer" at bounding box center [1100, 409] width 23 height 12
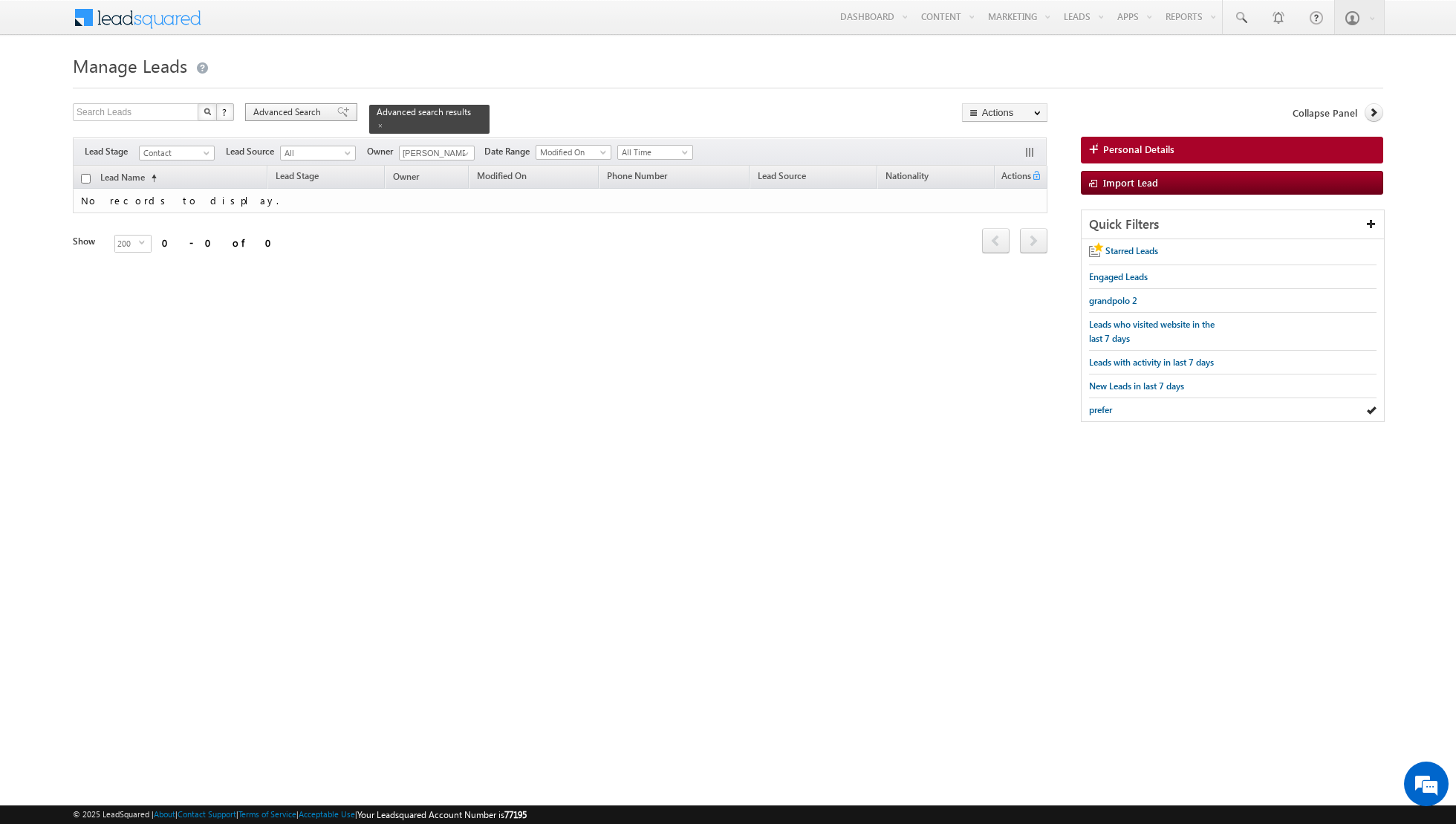
click at [337, 111] on span at bounding box center [342, 112] width 12 height 11
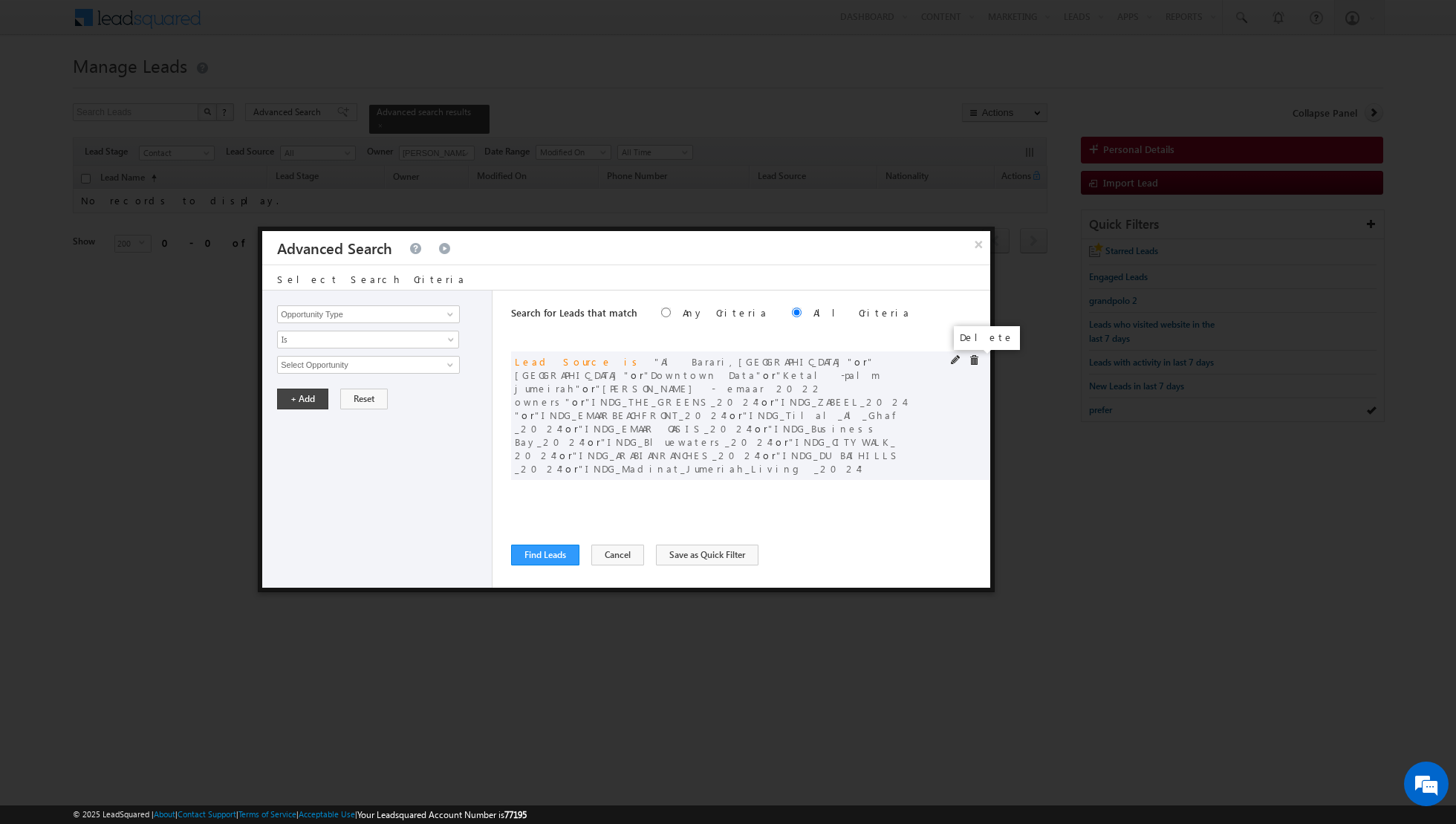
click at [973, 360] on span at bounding box center [975, 360] width 11 height 11
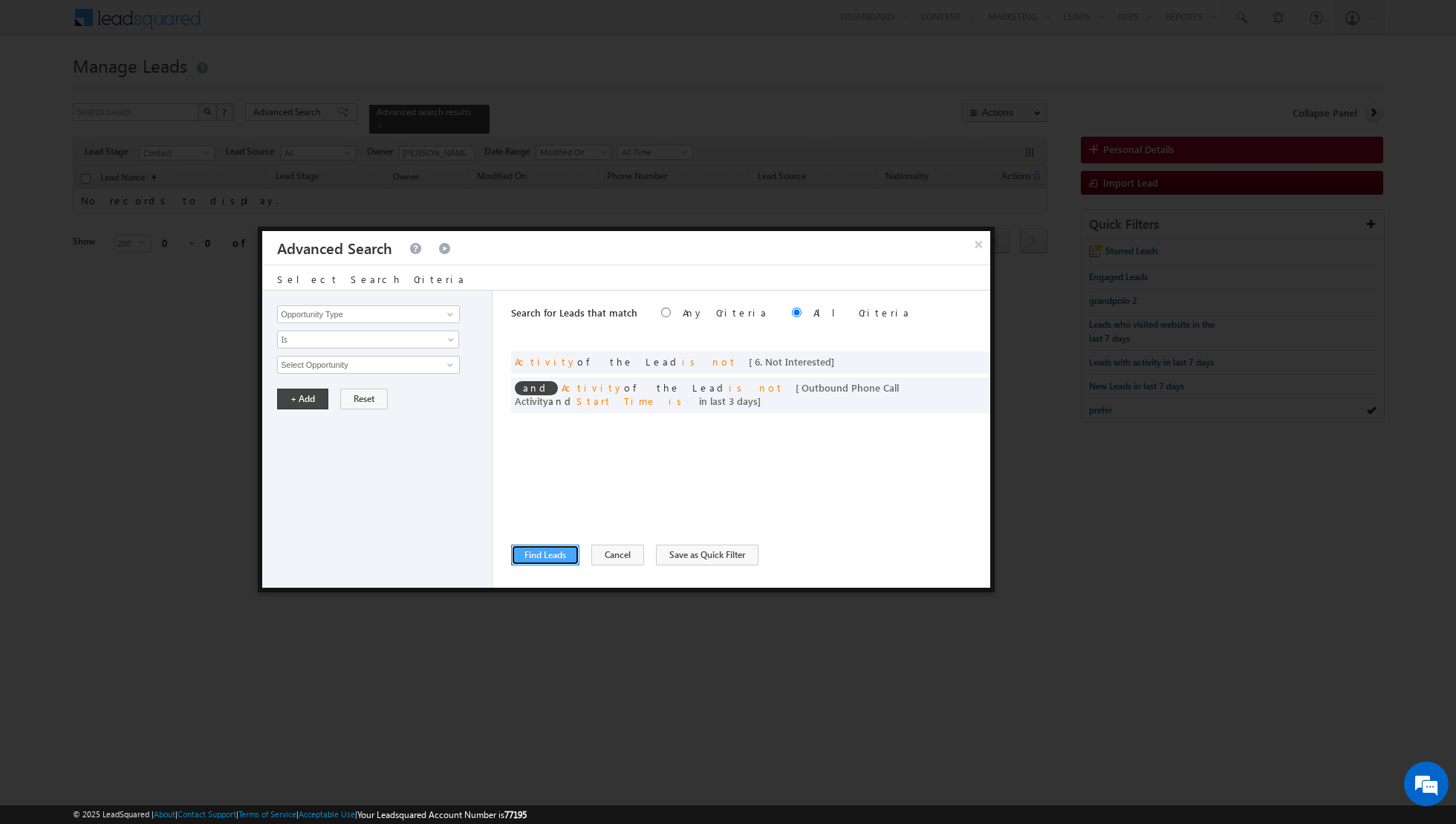
click at [546, 552] on button "Find Leads" at bounding box center [545, 554] width 68 height 21
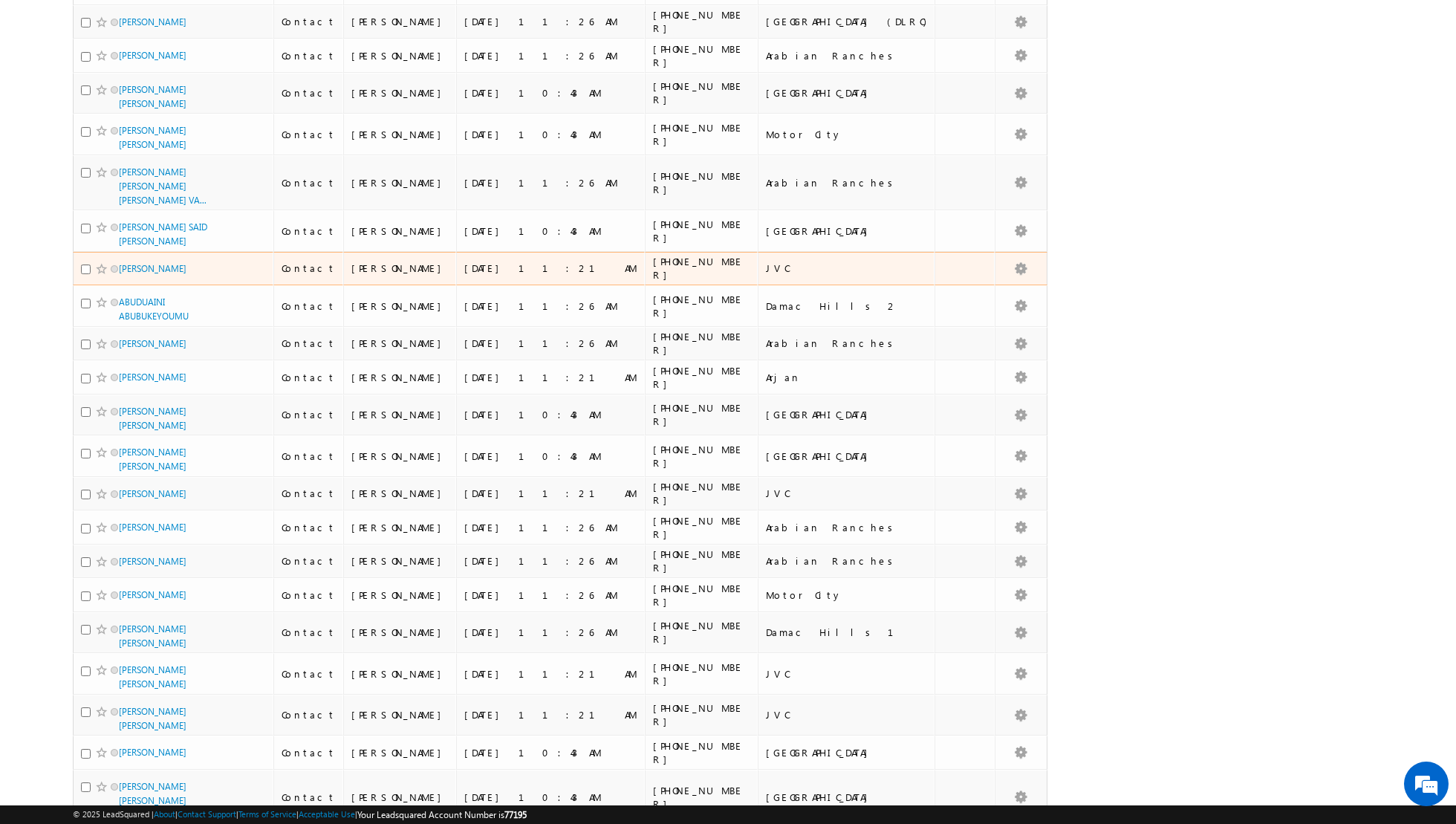
scroll to position [7383, 0]
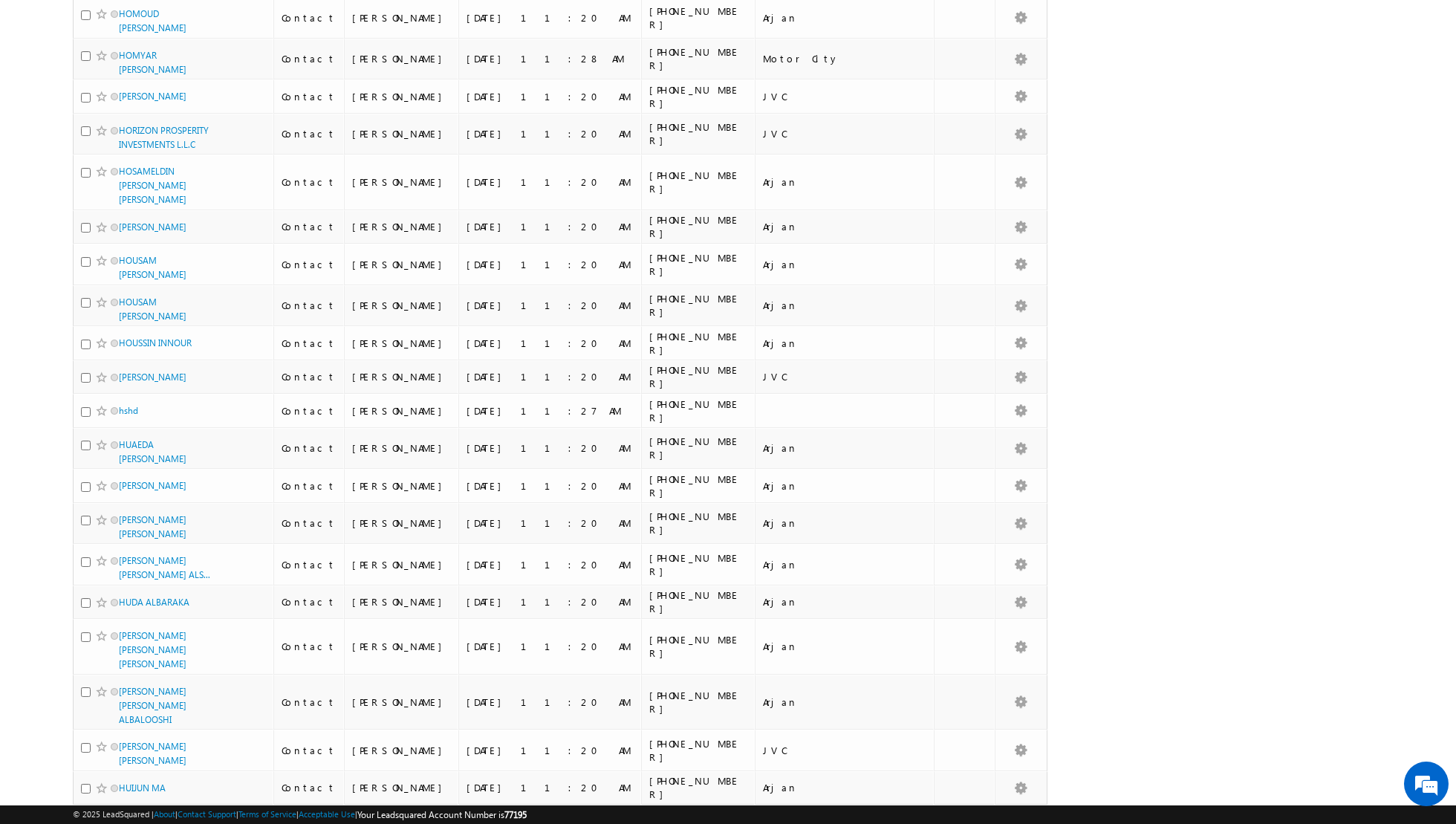
scroll to position [7028, 0]
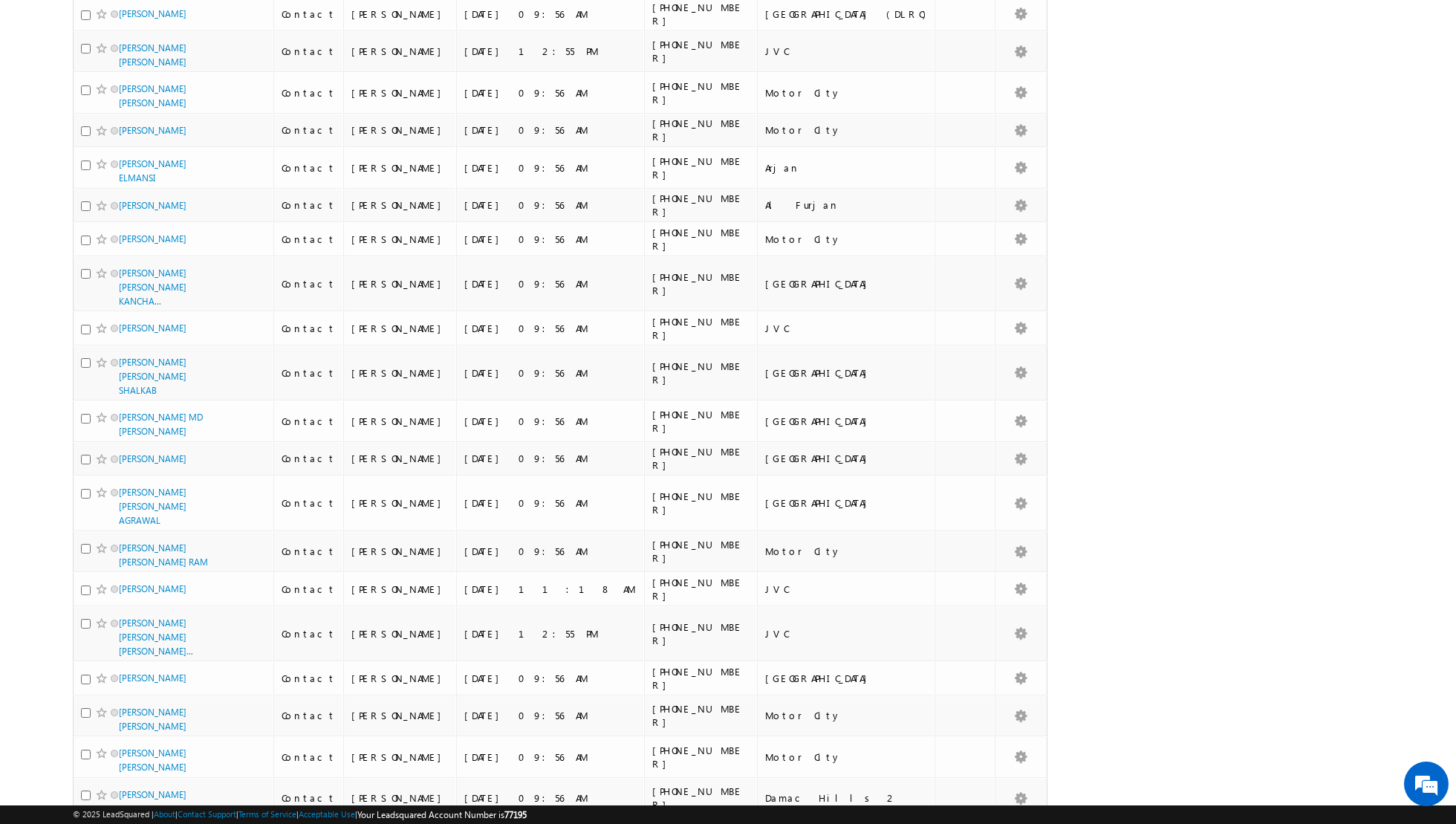
scroll to position [7024, 0]
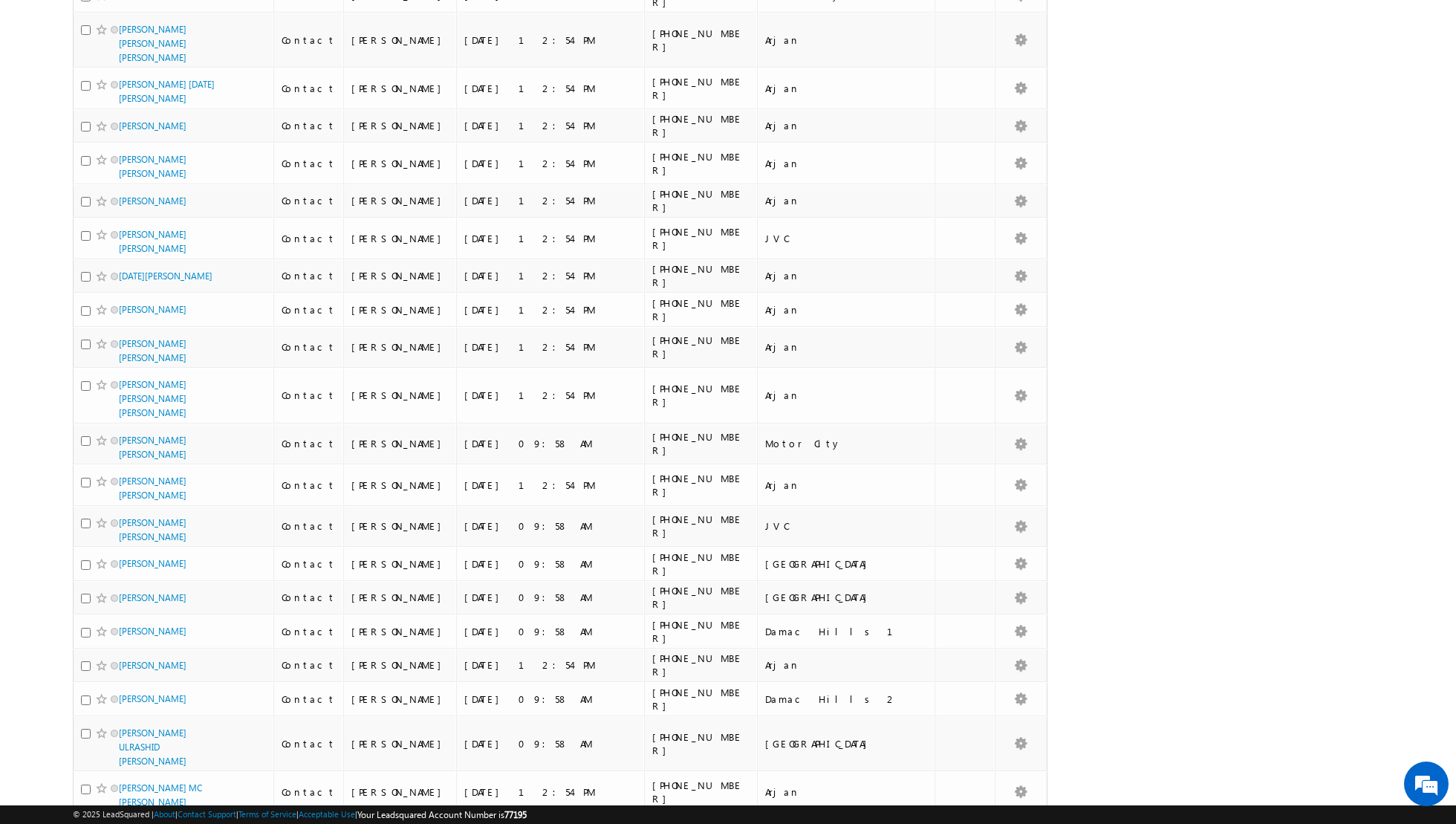
scroll to position [6725, 0]
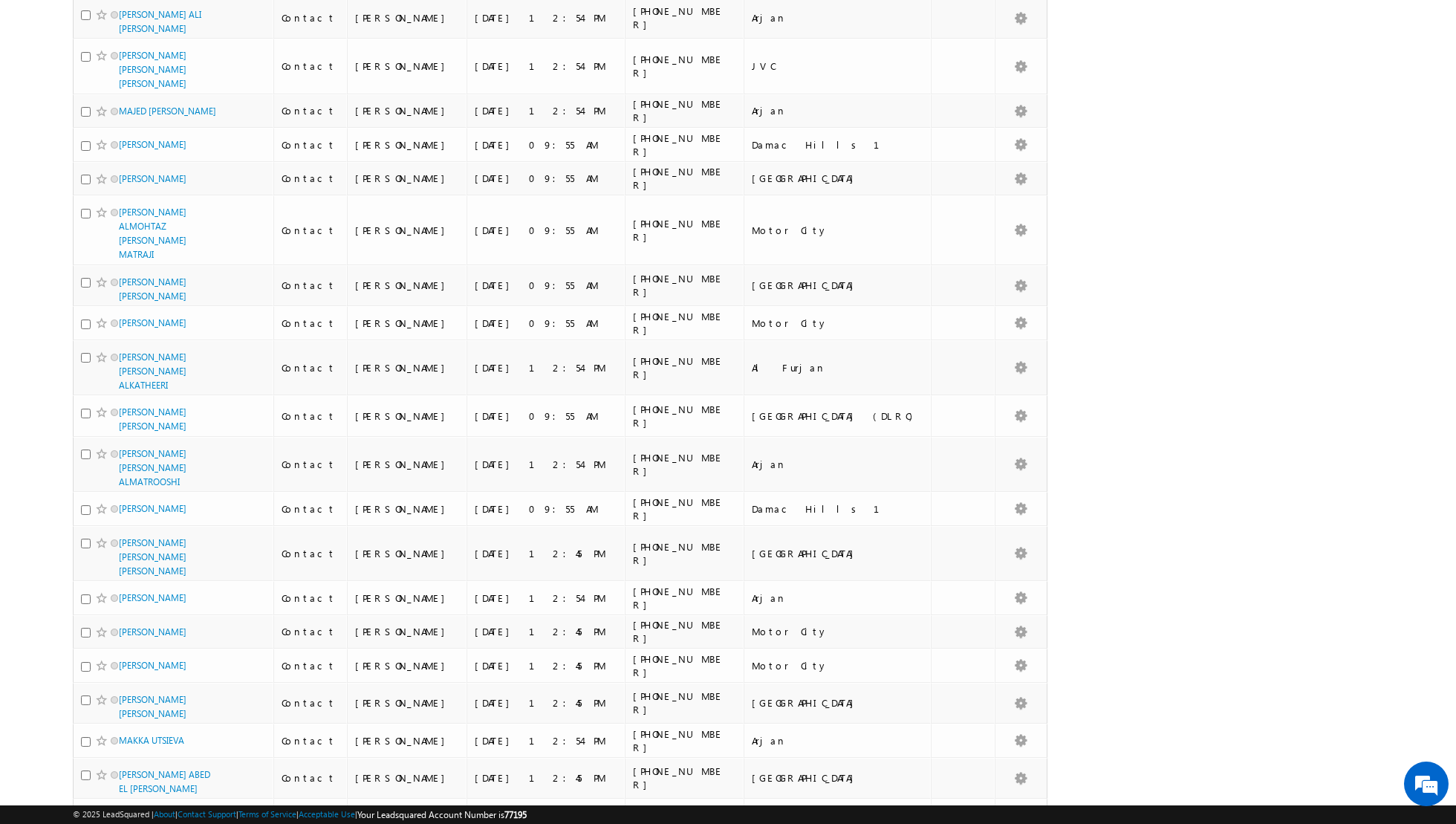
scroll to position [7322, 0]
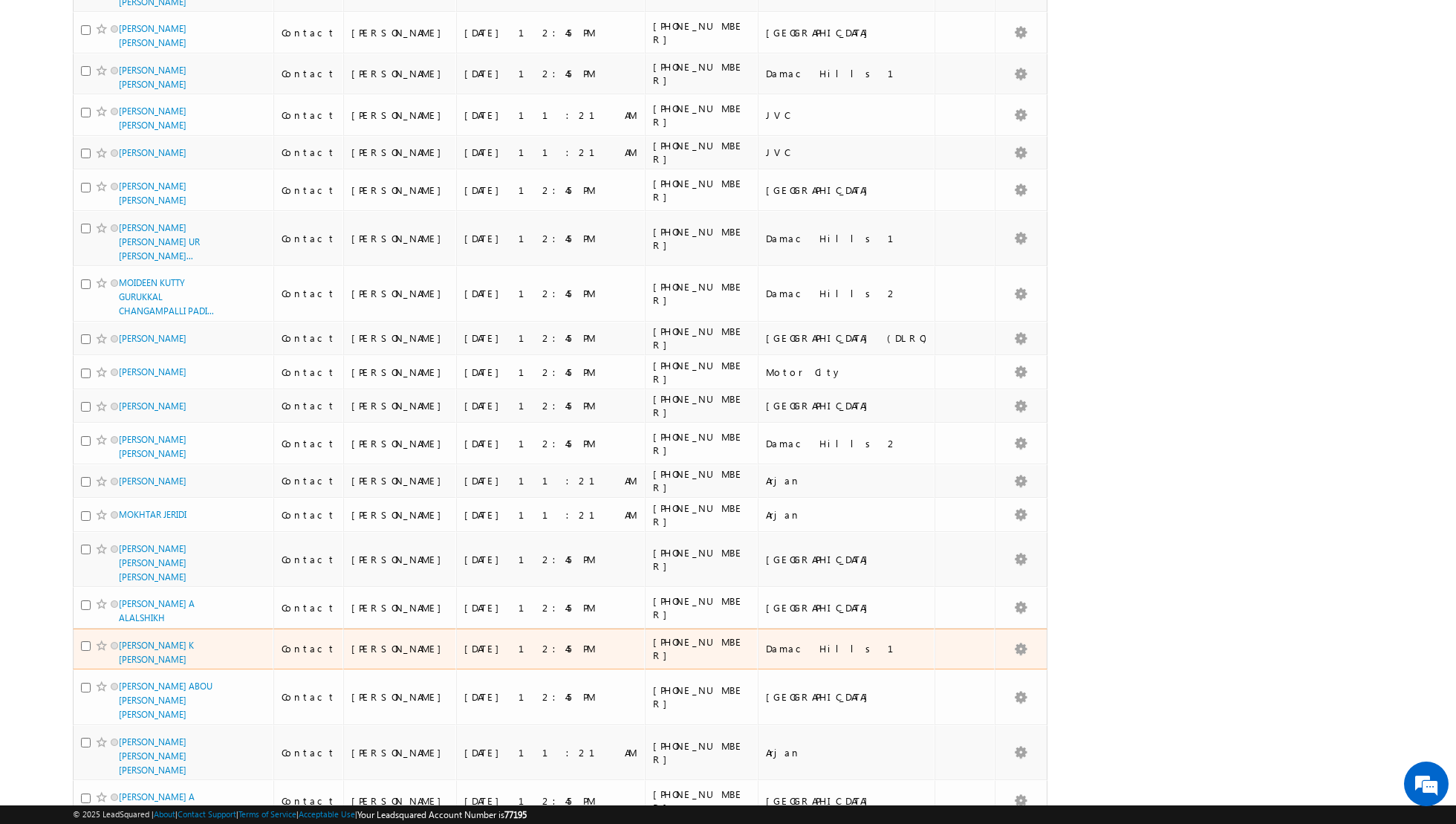
scroll to position [0, 0]
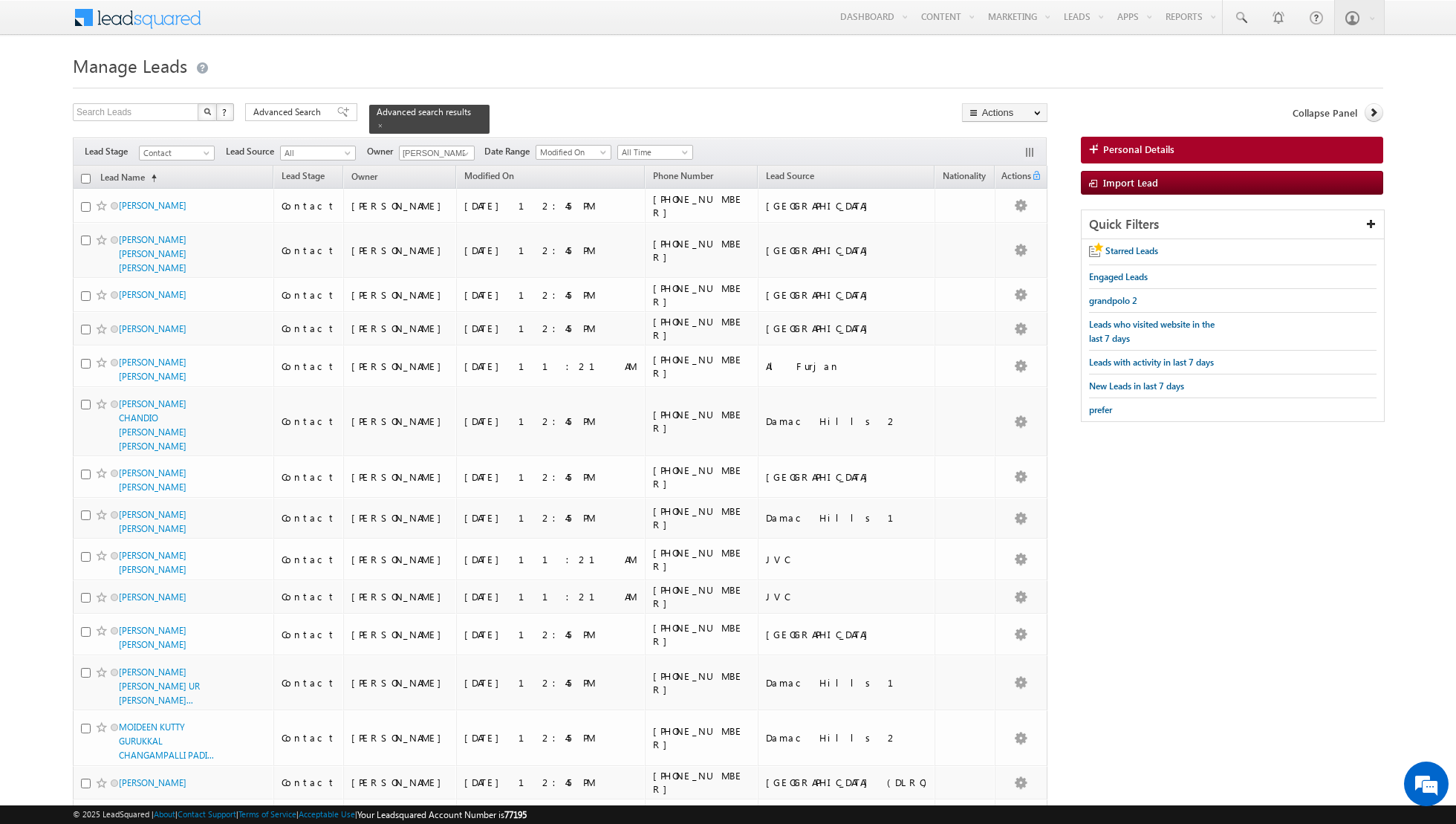
click at [83, 174] on input "checkbox" at bounding box center [85, 178] width 10 height 10
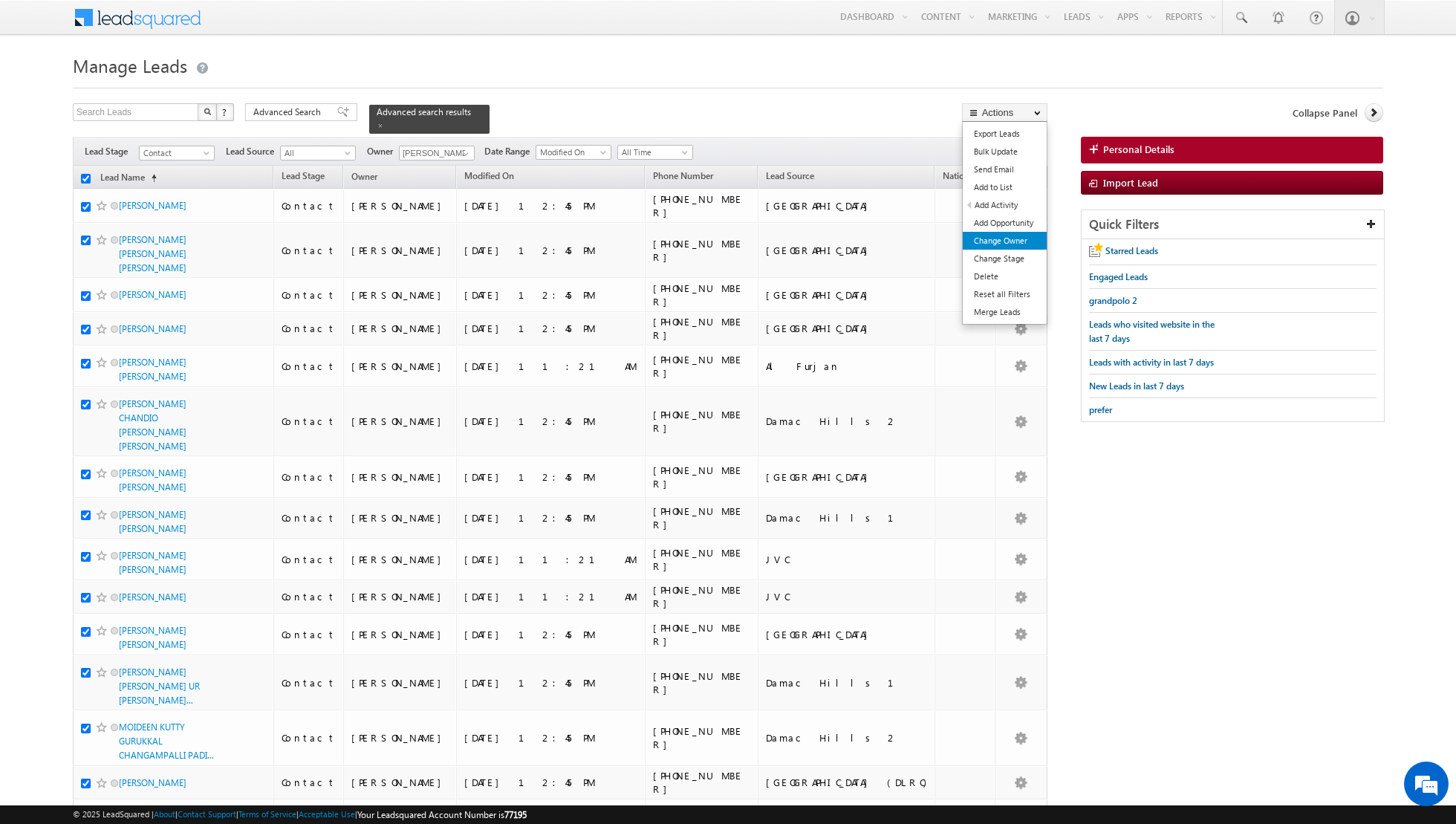
click at [1001, 243] on link "Change Owner" at bounding box center [1004, 240] width 84 height 18
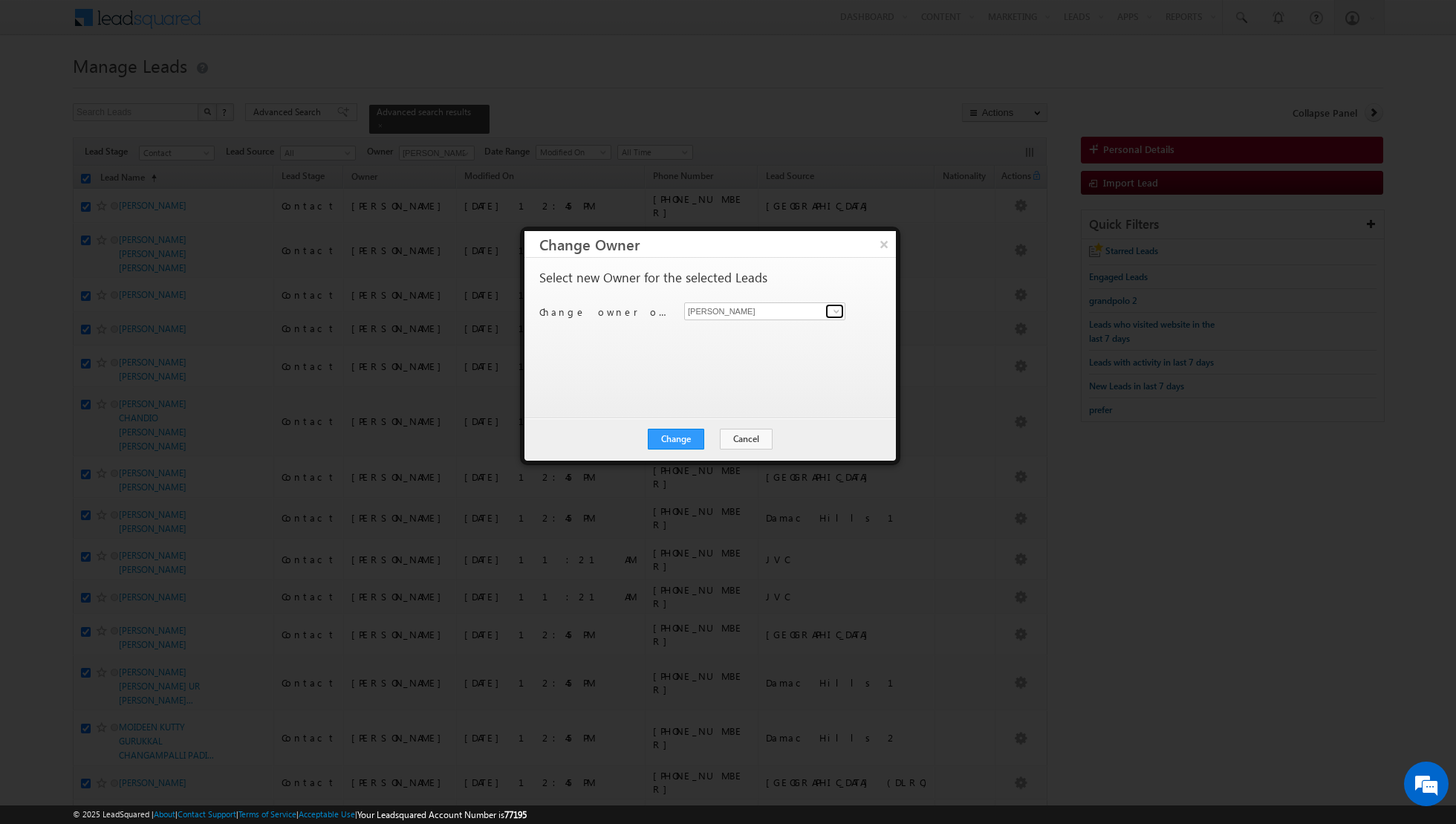
click at [836, 309] on span at bounding box center [836, 311] width 12 height 12
click at [715, 379] on link "[PERSON_NAME] [PERSON_NAME][EMAIL_ADDRESS][PERSON_NAME][DOMAIN_NAME]" at bounding box center [765, 385] width 161 height 28
click at [673, 441] on button "Change" at bounding box center [677, 438] width 57 height 21
click at [716, 439] on button "Close" at bounding box center [713, 438] width 48 height 21
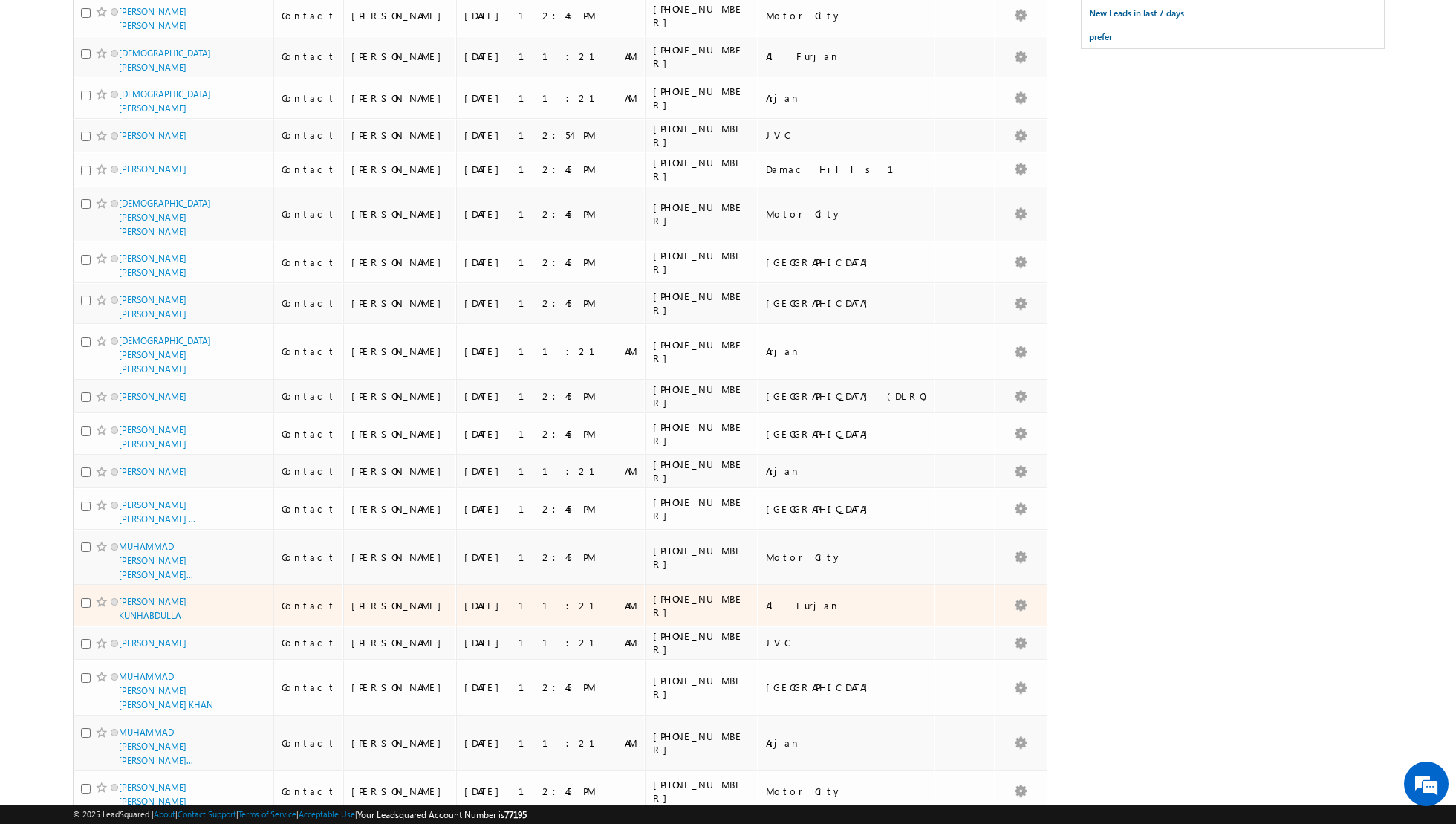
scroll to position [0, 0]
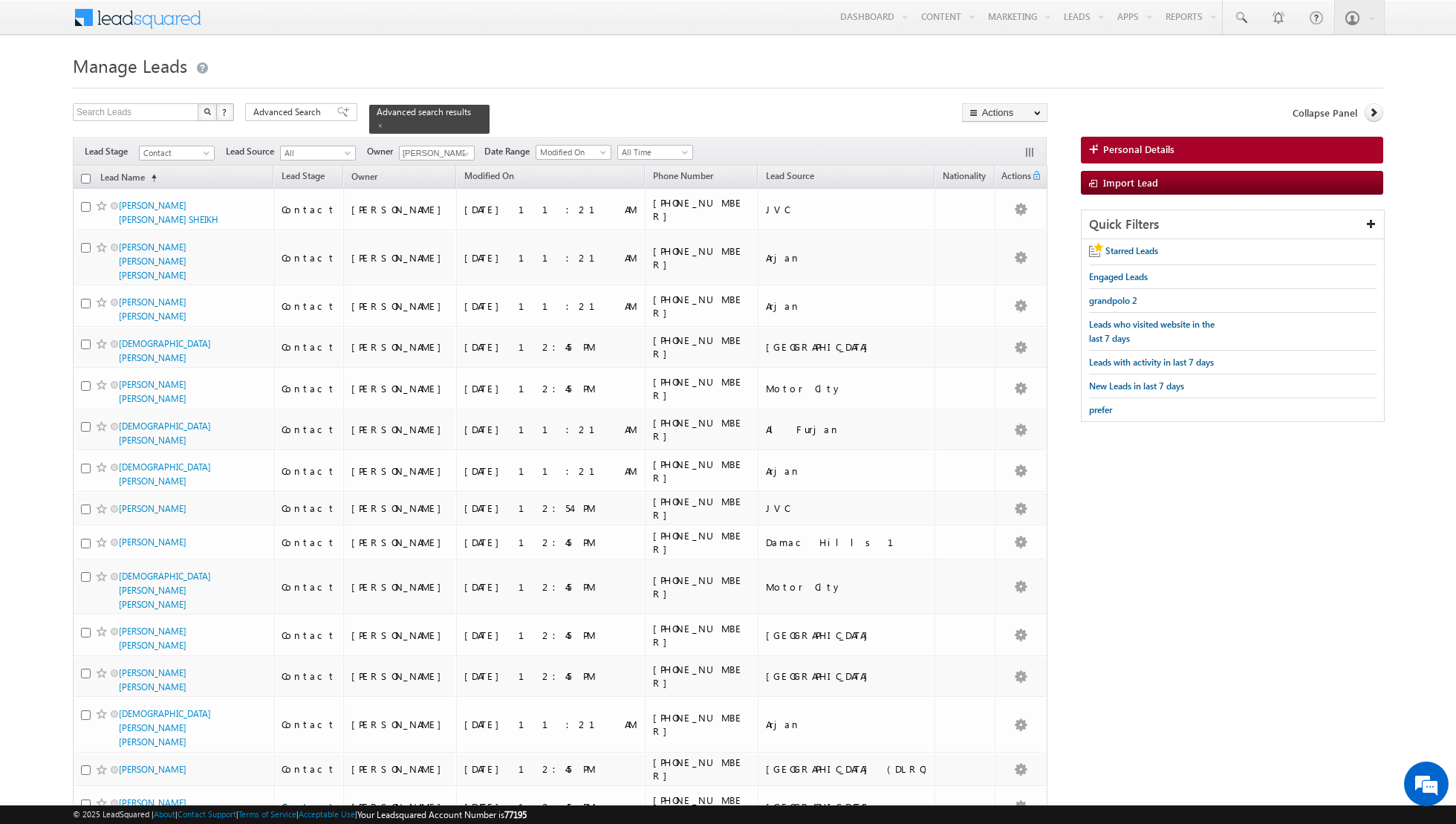
click at [83, 179] on input "checkbox" at bounding box center [85, 178] width 10 height 10
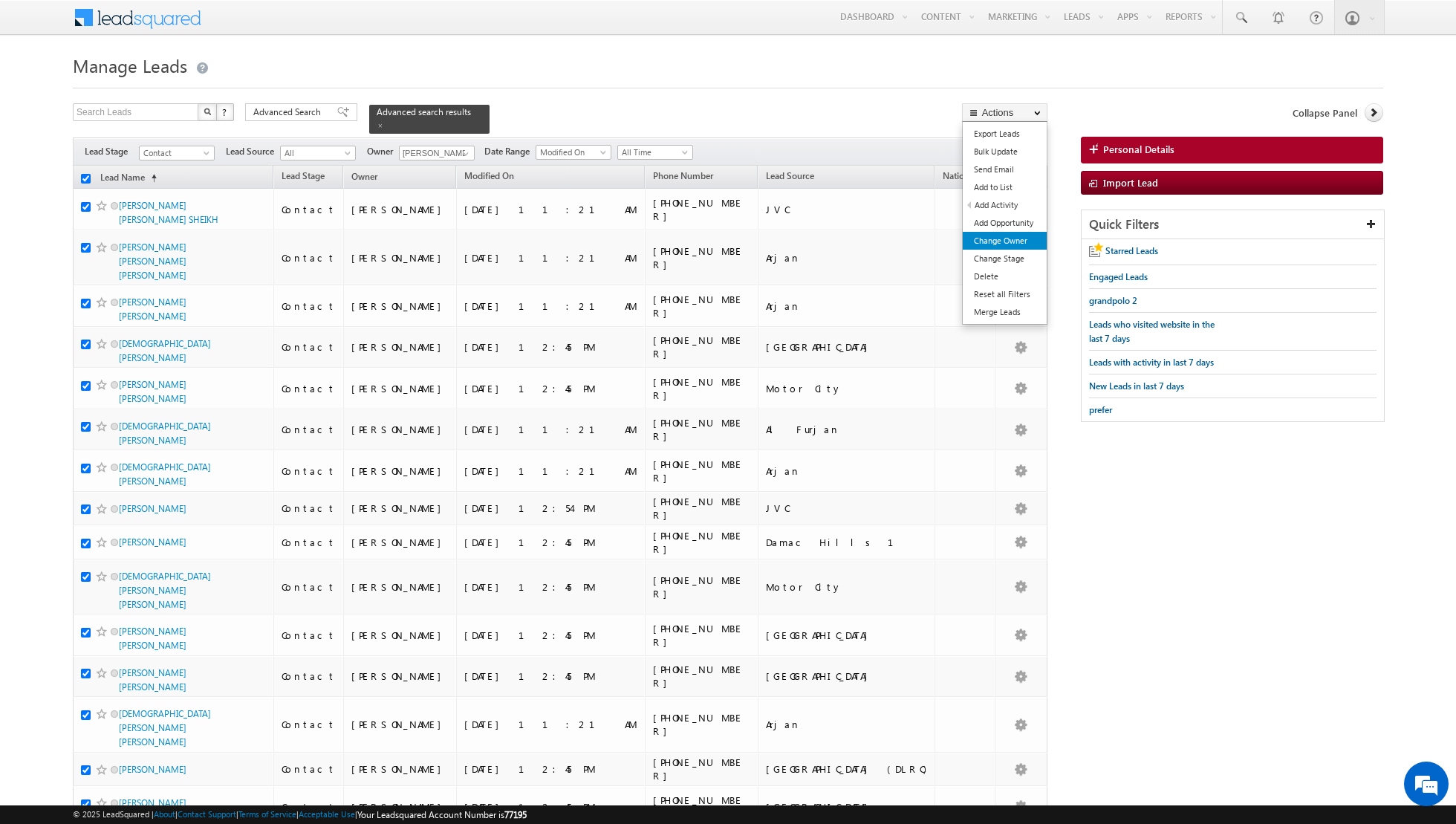
click at [1001, 243] on link "Change Owner" at bounding box center [1004, 240] width 84 height 18
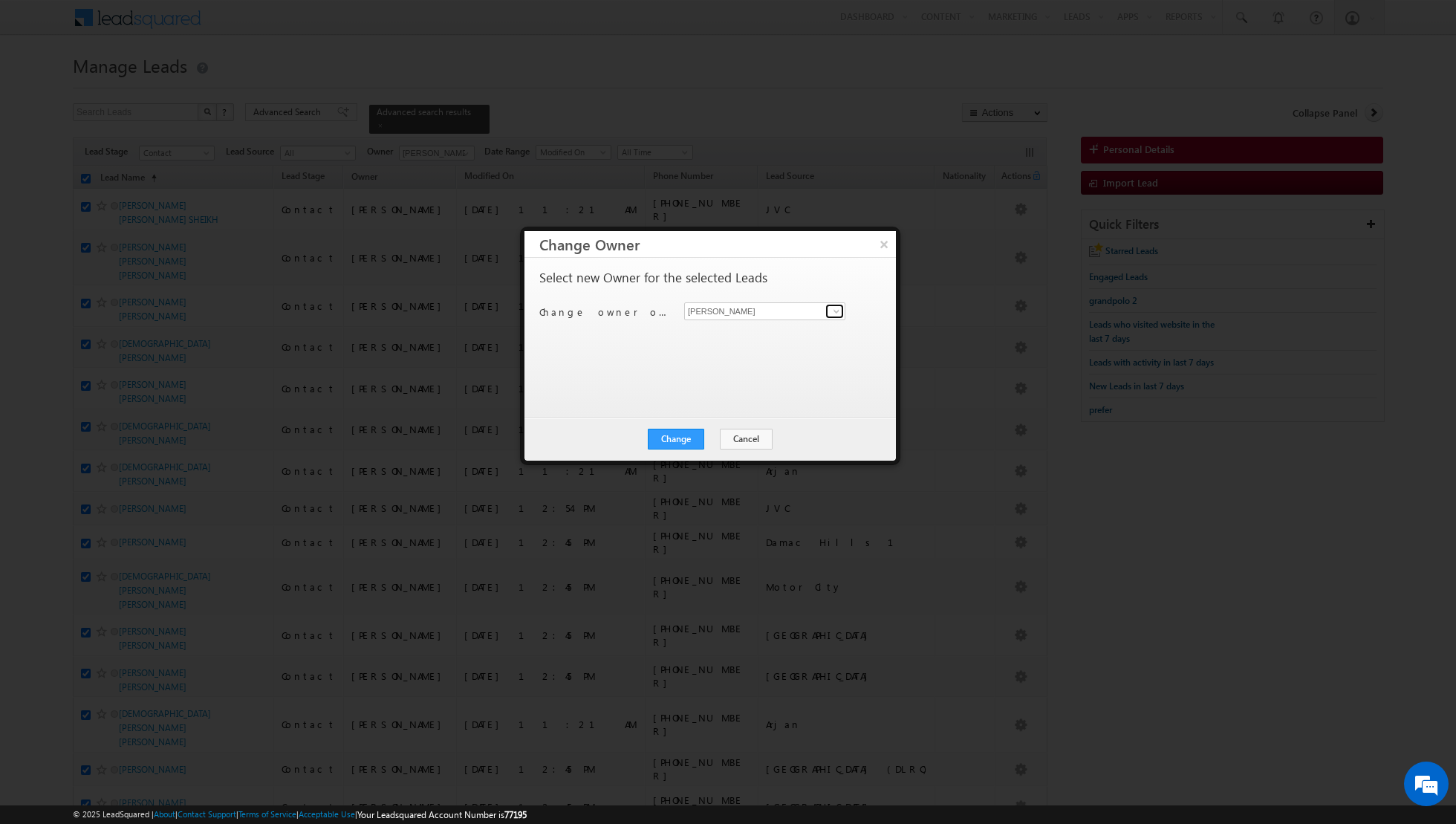
click at [831, 313] on span at bounding box center [836, 311] width 12 height 12
click at [718, 347] on link "[PERSON_NAME] [PERSON_NAME][EMAIL_ADDRESS][PERSON_NAME][DOMAIN_NAME]" at bounding box center [765, 359] width 161 height 28
click at [677, 435] on button "Change" at bounding box center [677, 438] width 57 height 21
click at [708, 441] on button "Close" at bounding box center [713, 438] width 48 height 21
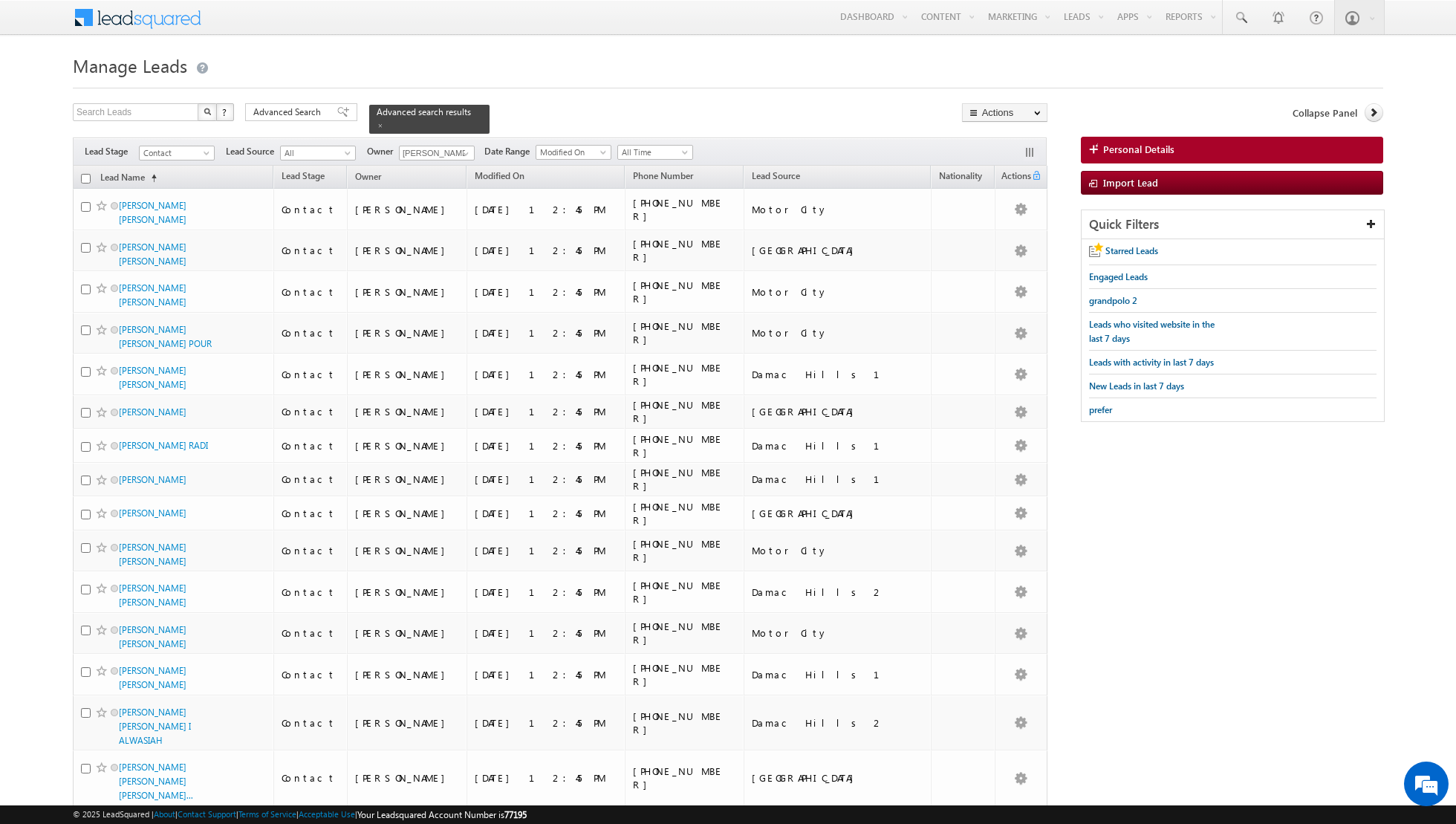
click at [84, 178] on input "checkbox" at bounding box center [85, 178] width 10 height 10
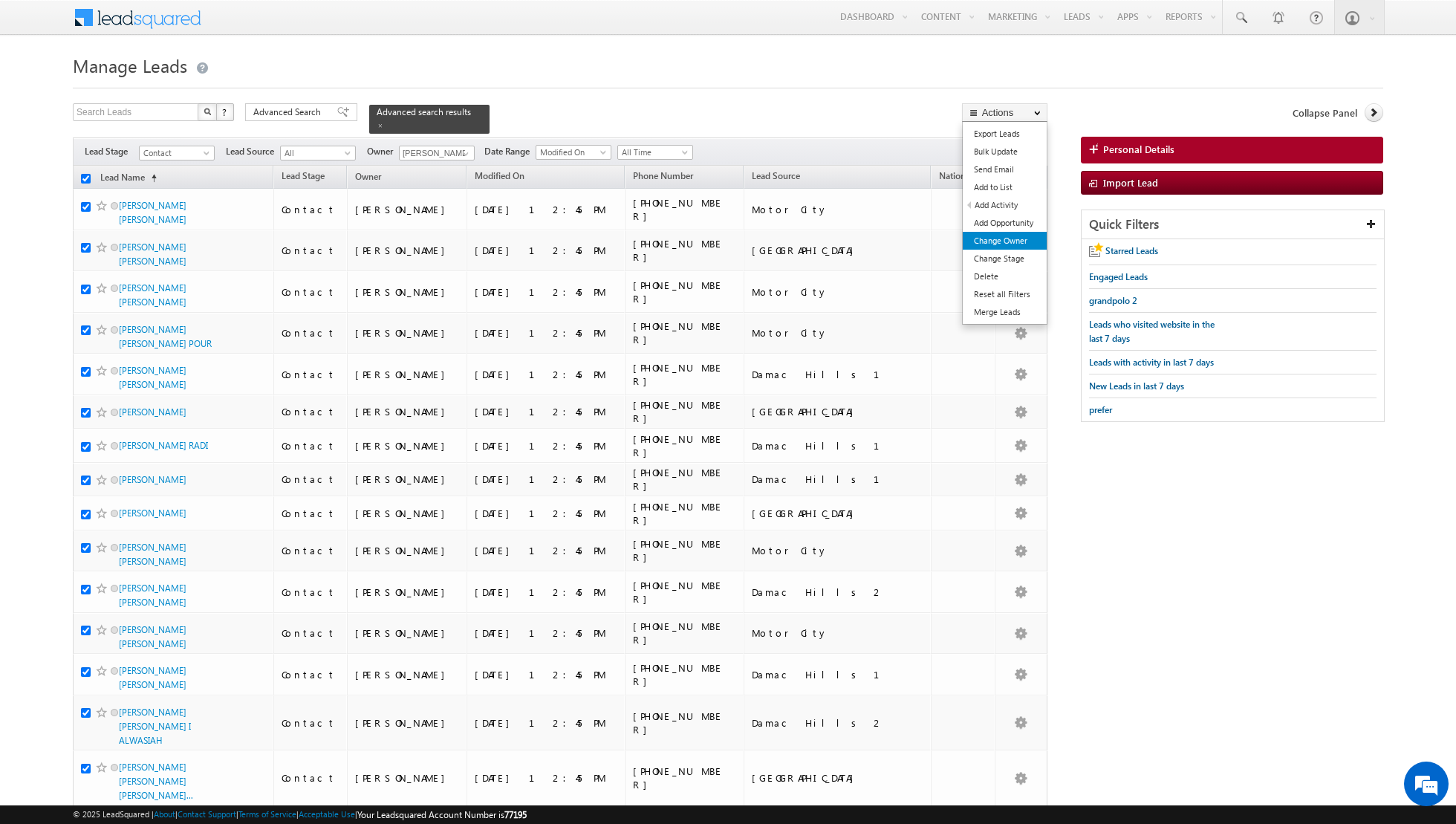
click at [989, 237] on link "Change Owner" at bounding box center [1004, 240] width 84 height 18
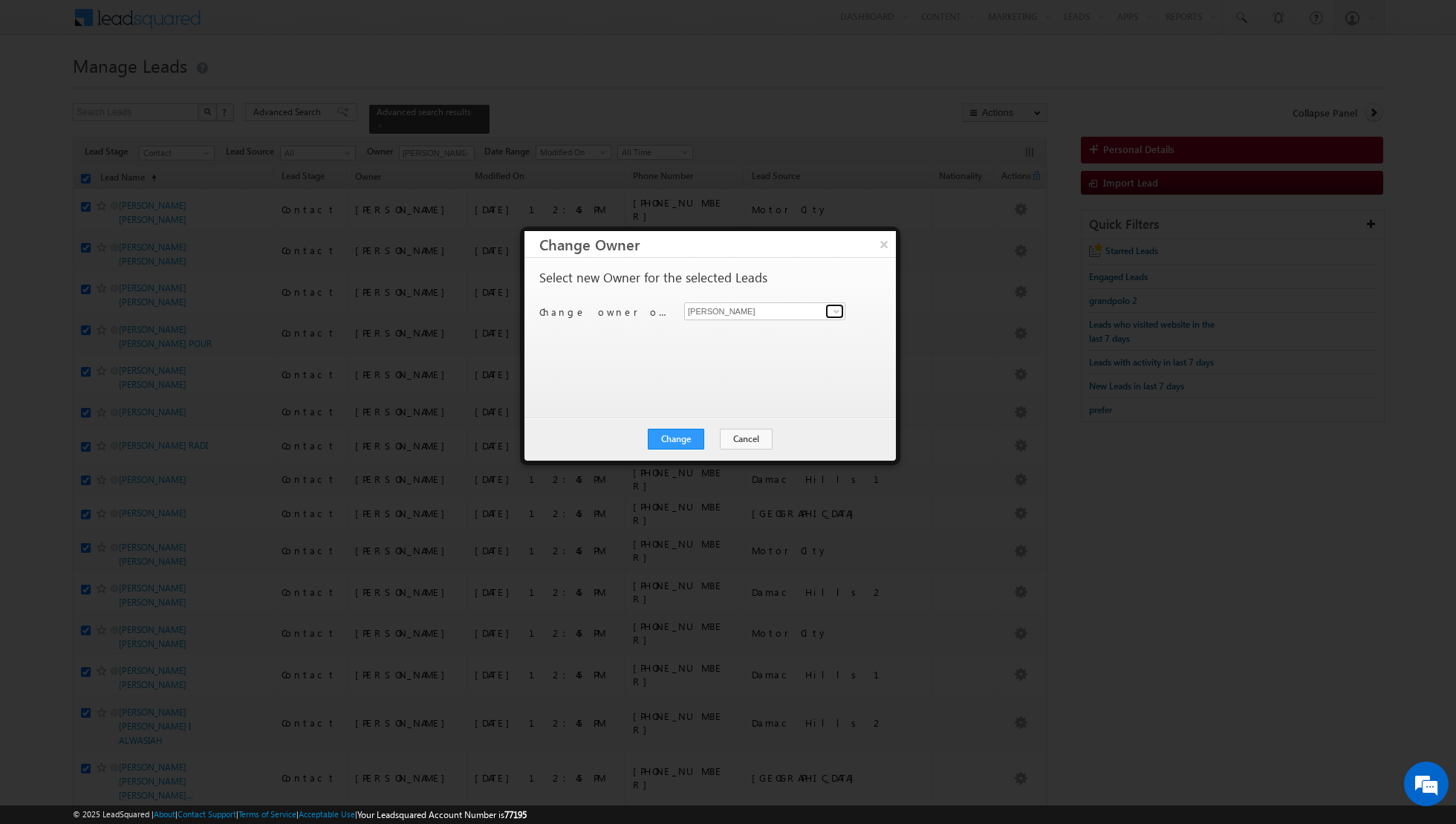
click at [832, 316] on span at bounding box center [836, 311] width 12 height 12
click at [730, 329] on link "[PERSON_NAME] [PERSON_NAME] [PERSON_NAME][EMAIL_ADDRESS][PERSON_NAME][DOMAIN_NA…" at bounding box center [765, 333] width 161 height 28
click at [673, 438] on button "Change" at bounding box center [677, 438] width 57 height 21
click at [718, 440] on button "Close" at bounding box center [713, 438] width 48 height 21
